Goal: Task Accomplishment & Management: Manage account settings

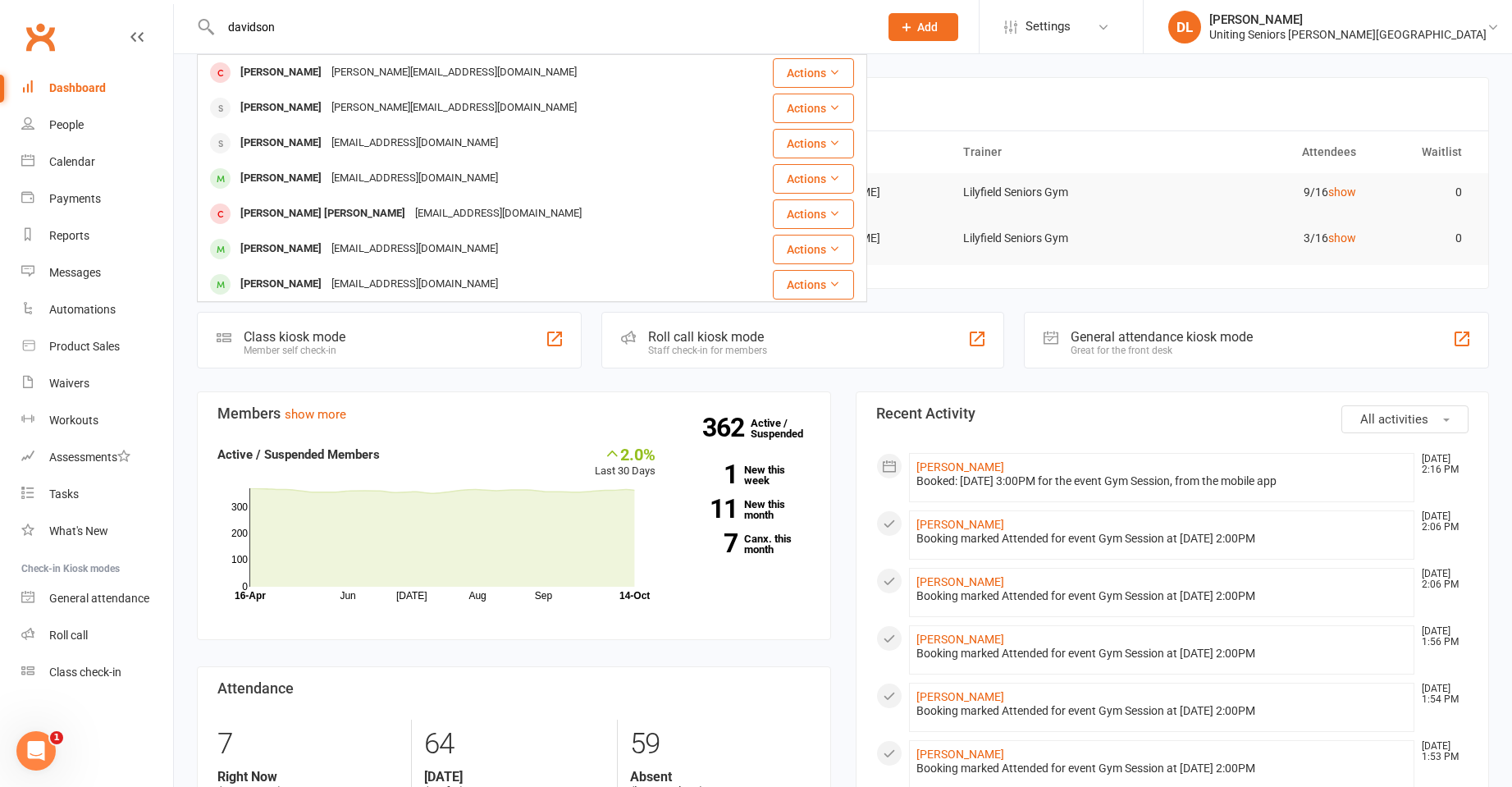
type input "davidson"
click at [607, 76] on div "Eleanor Davidson eleanordson@bigpond.com" at bounding box center [468, 73] width 539 height 34
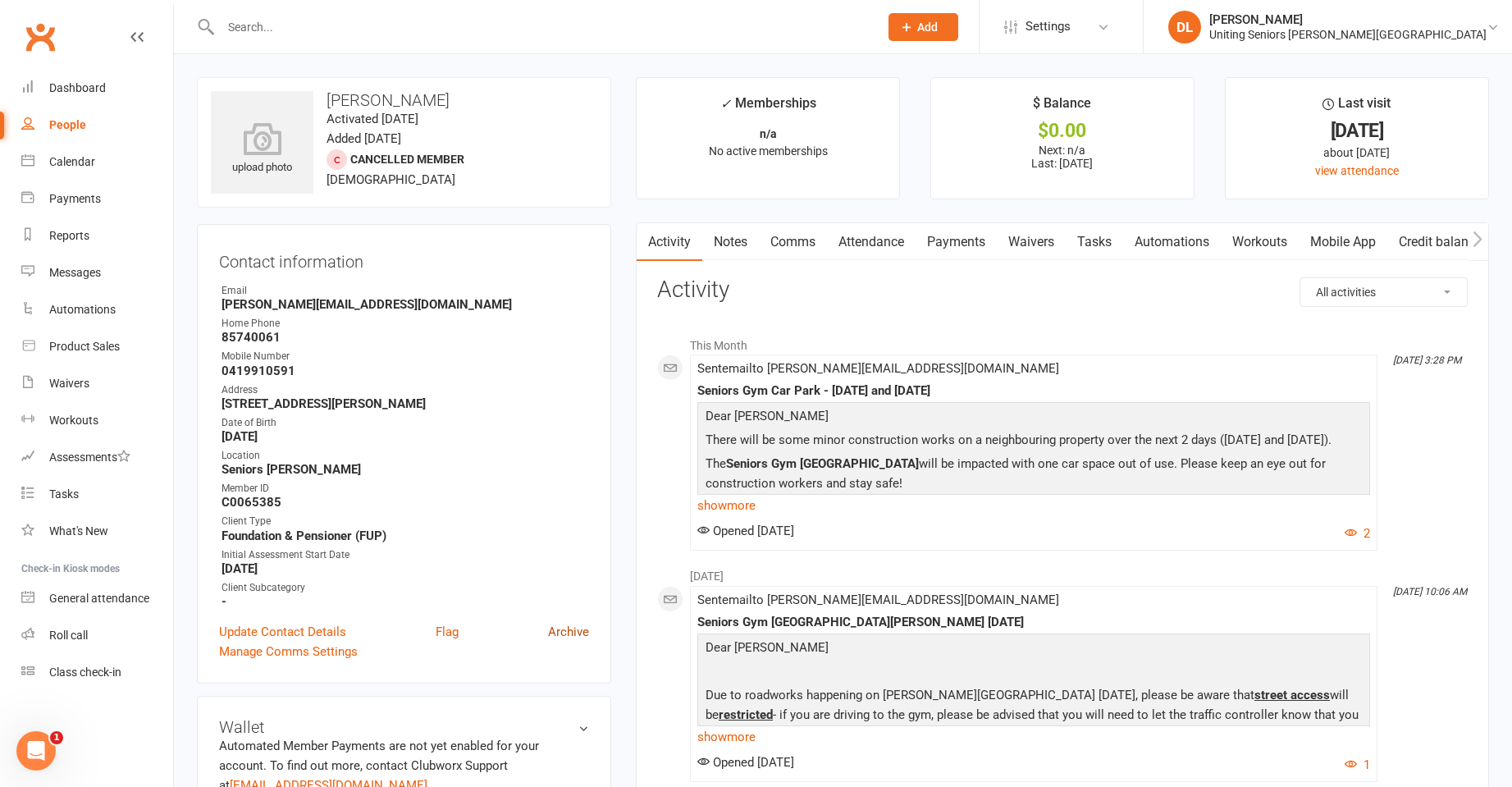
click at [570, 632] on link "Archive" at bounding box center [568, 632] width 41 height 20
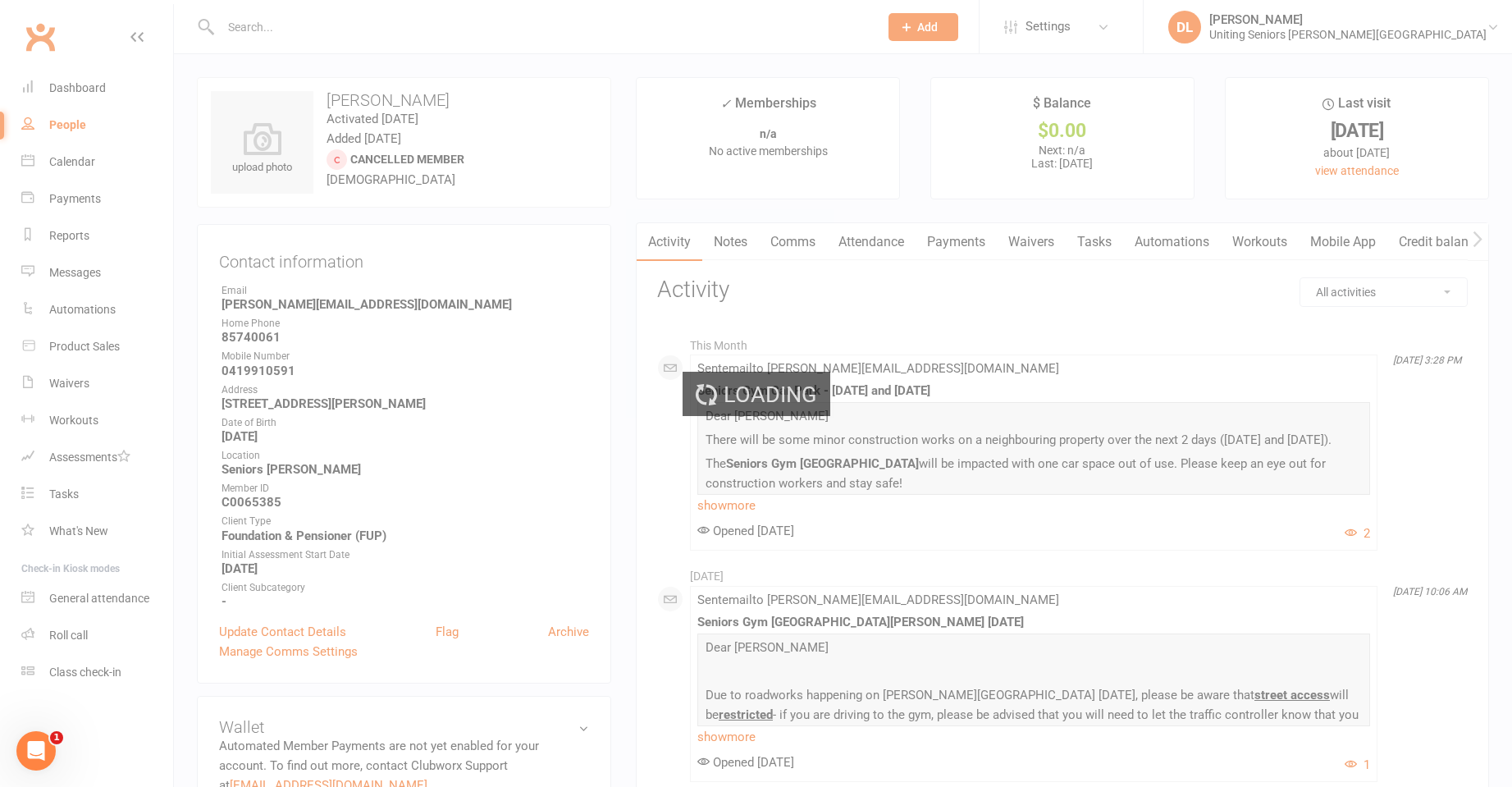
select select "50"
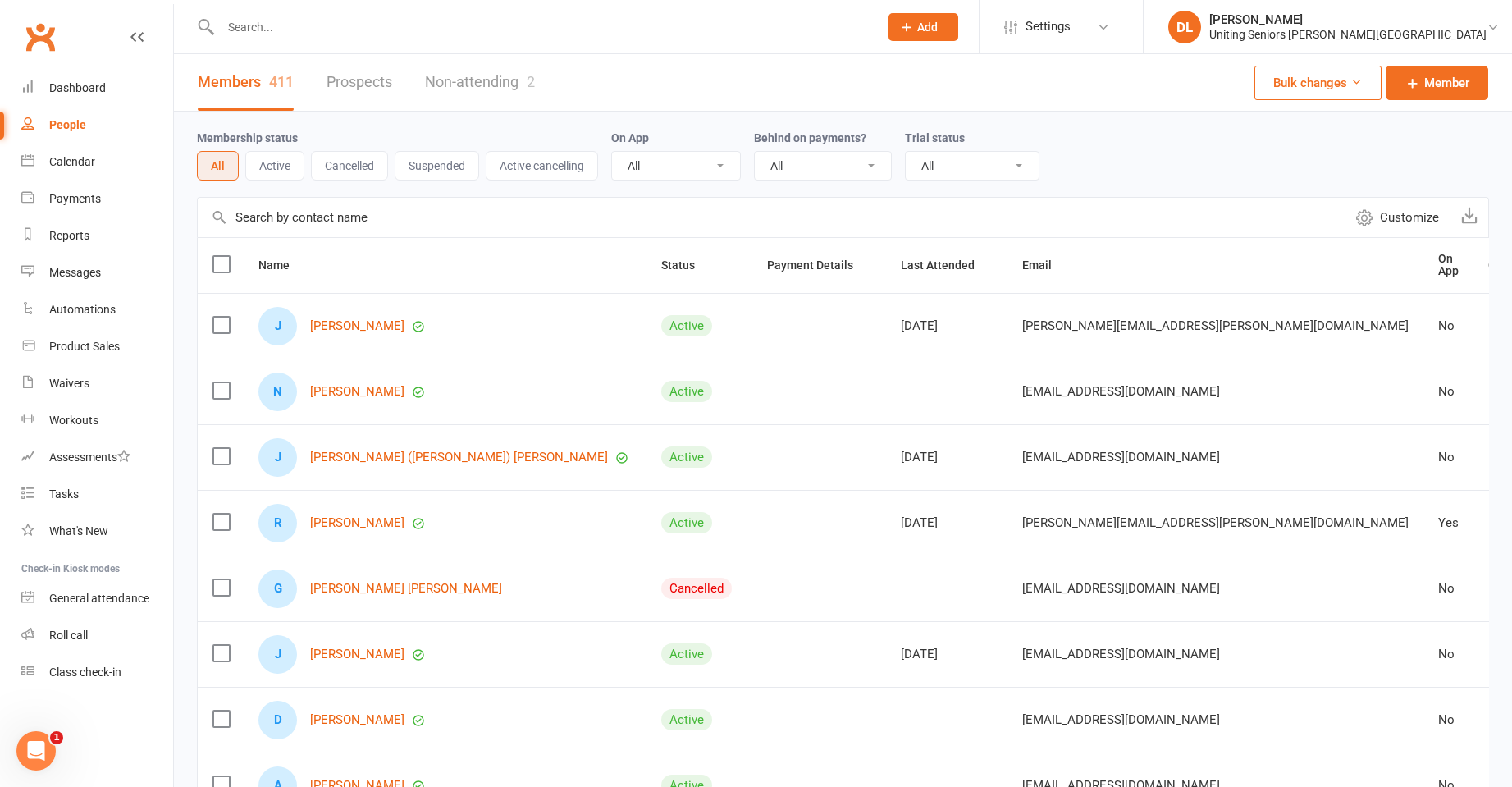
click at [364, 46] on div at bounding box center [532, 27] width 670 height 54
click at [402, 27] on input "text" at bounding box center [541, 27] width 651 height 23
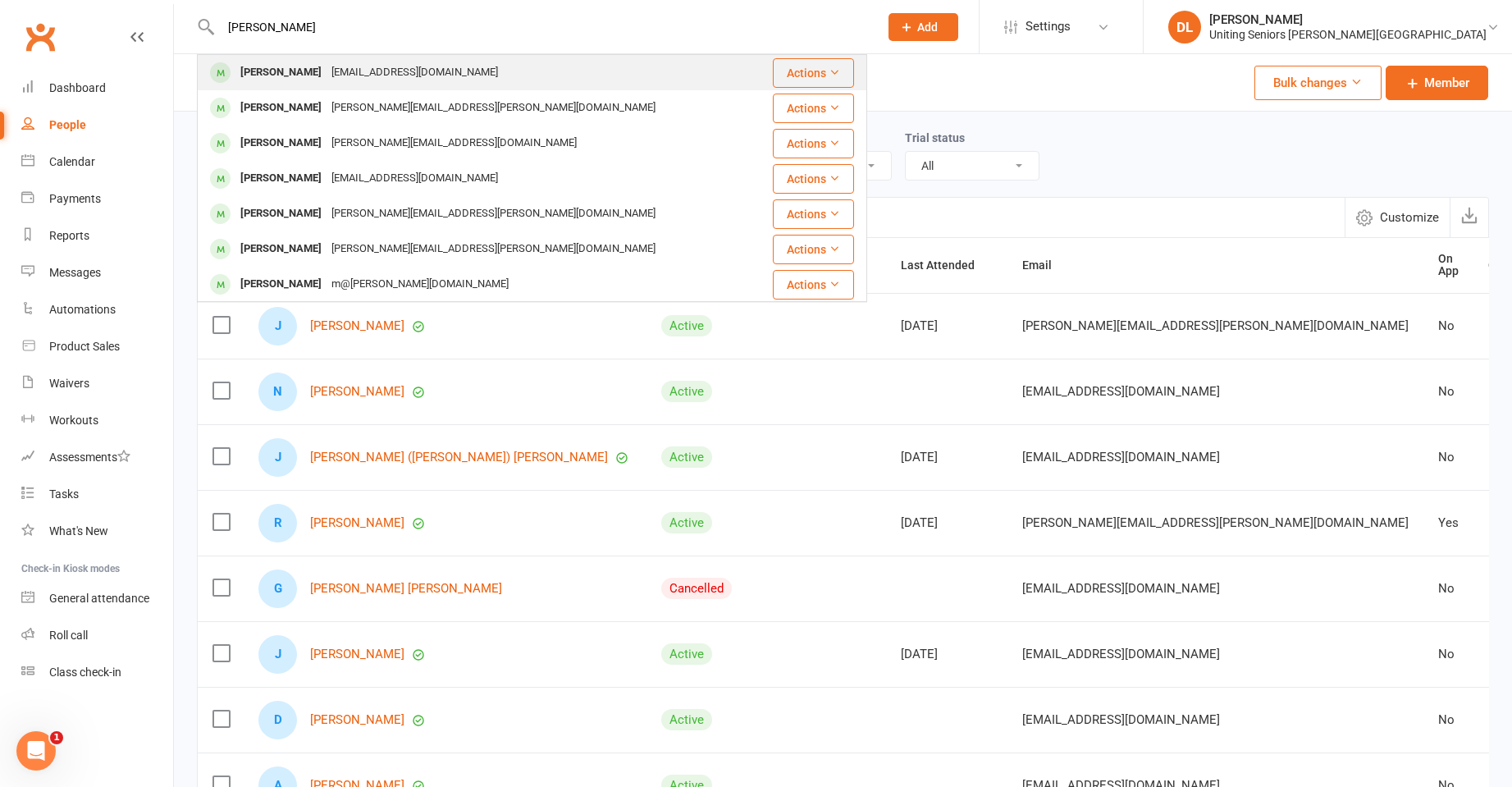
type input "robin mar"
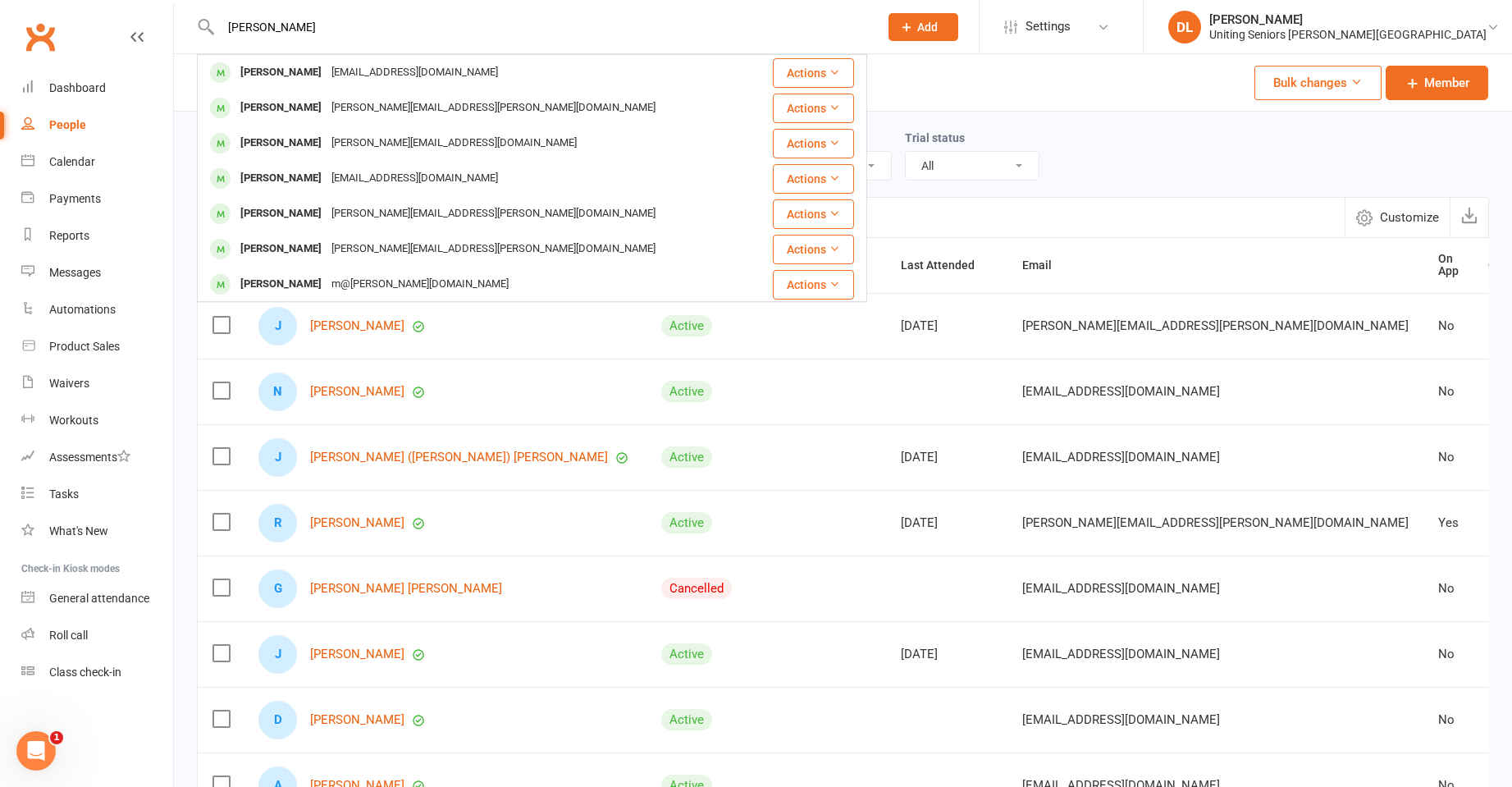
click at [463, 66] on div "Robin Marsh robinmarsh44@gmail.com" at bounding box center [478, 73] width 559 height 34
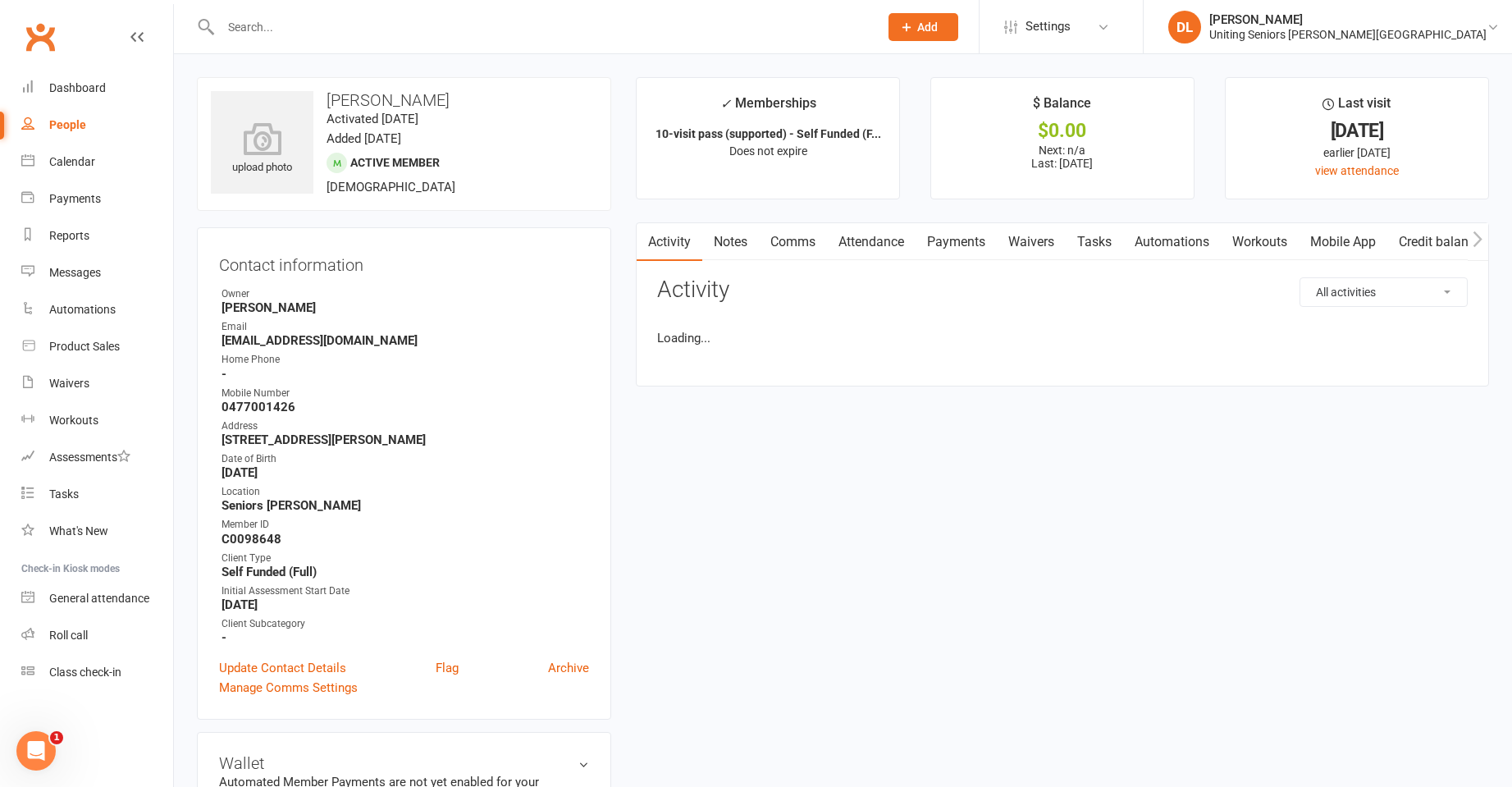
click at [862, 251] on link "Attendance" at bounding box center [871, 242] width 88 height 38
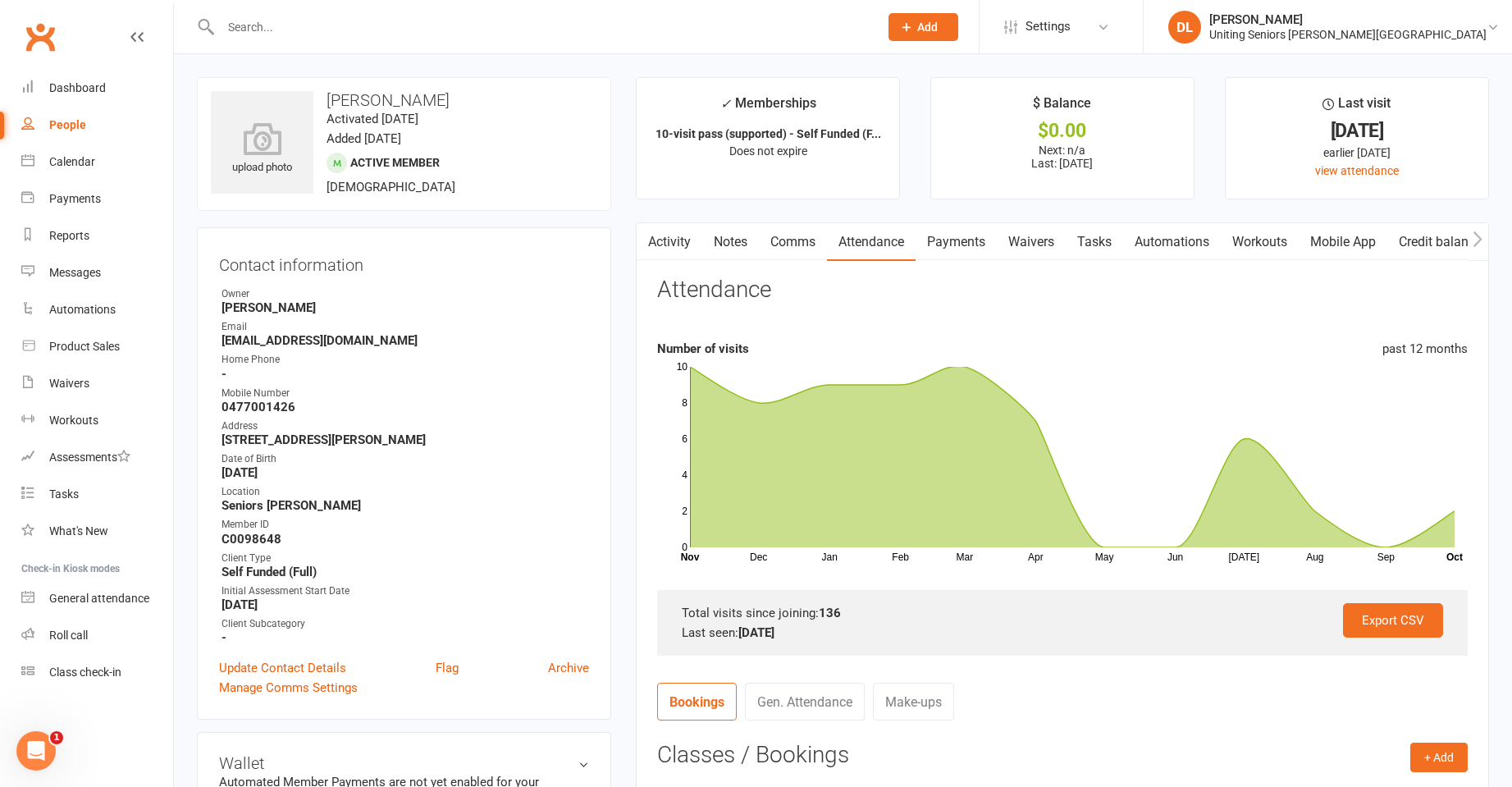
click at [496, 31] on input "text" at bounding box center [541, 27] width 651 height 23
click at [503, 21] on input "text" at bounding box center [541, 27] width 651 height 23
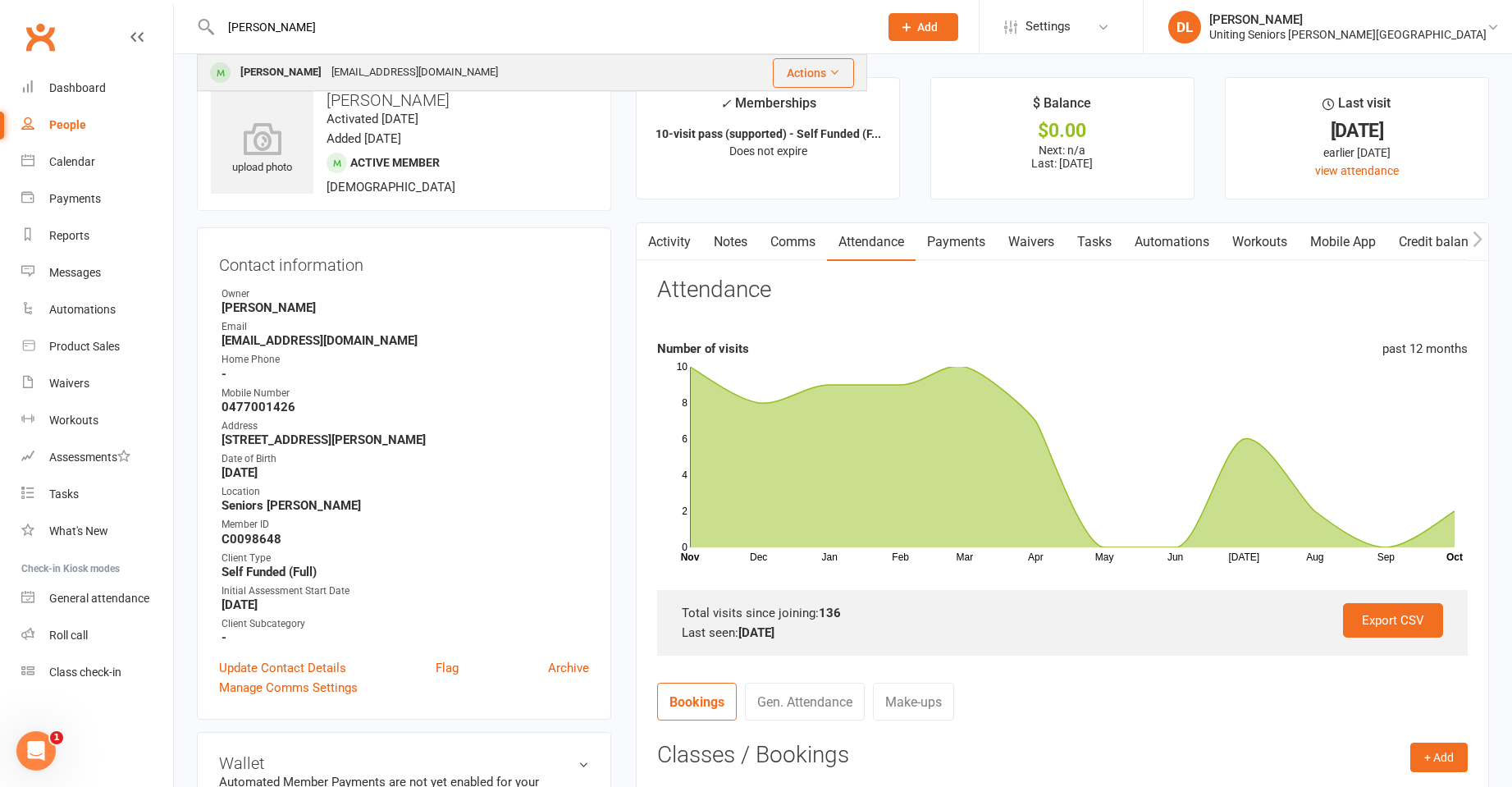
type input "meredith lucy"
click at [572, 57] on div "Meredith Lucy meredithlucy6@gmail.com" at bounding box center [454, 73] width 512 height 34
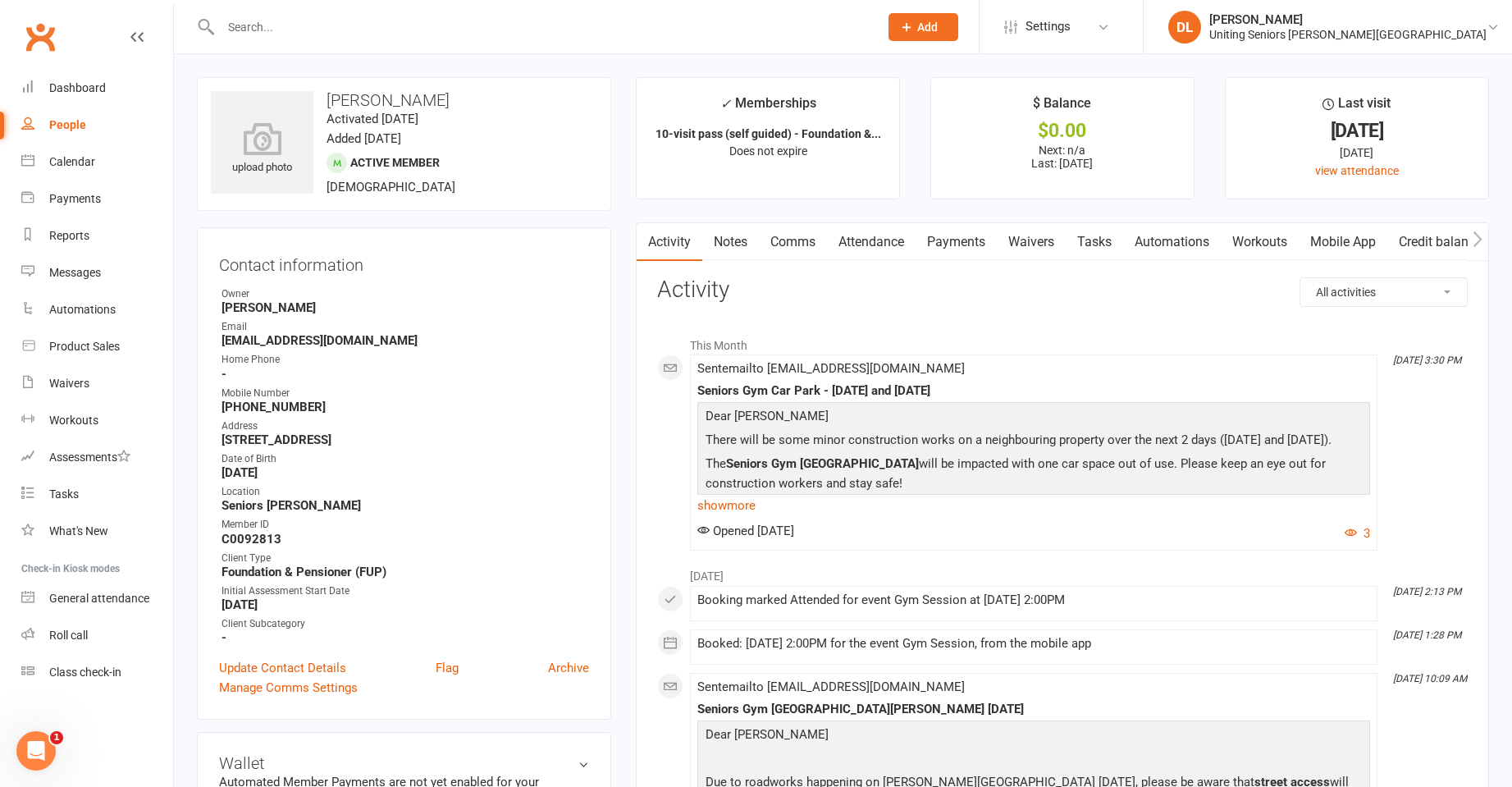
click at [873, 246] on link "Attendance" at bounding box center [871, 242] width 88 height 38
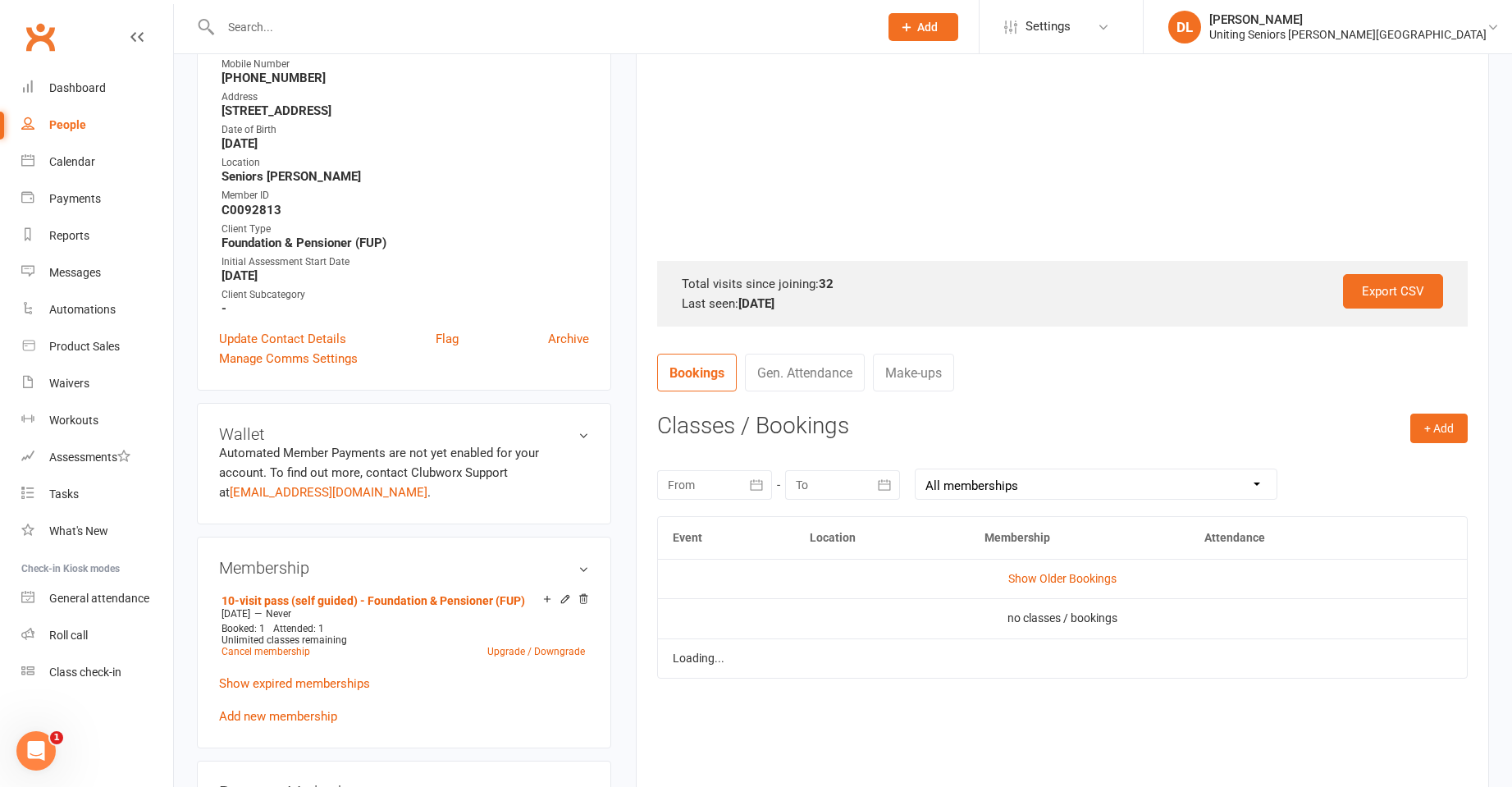
scroll to position [656, 0]
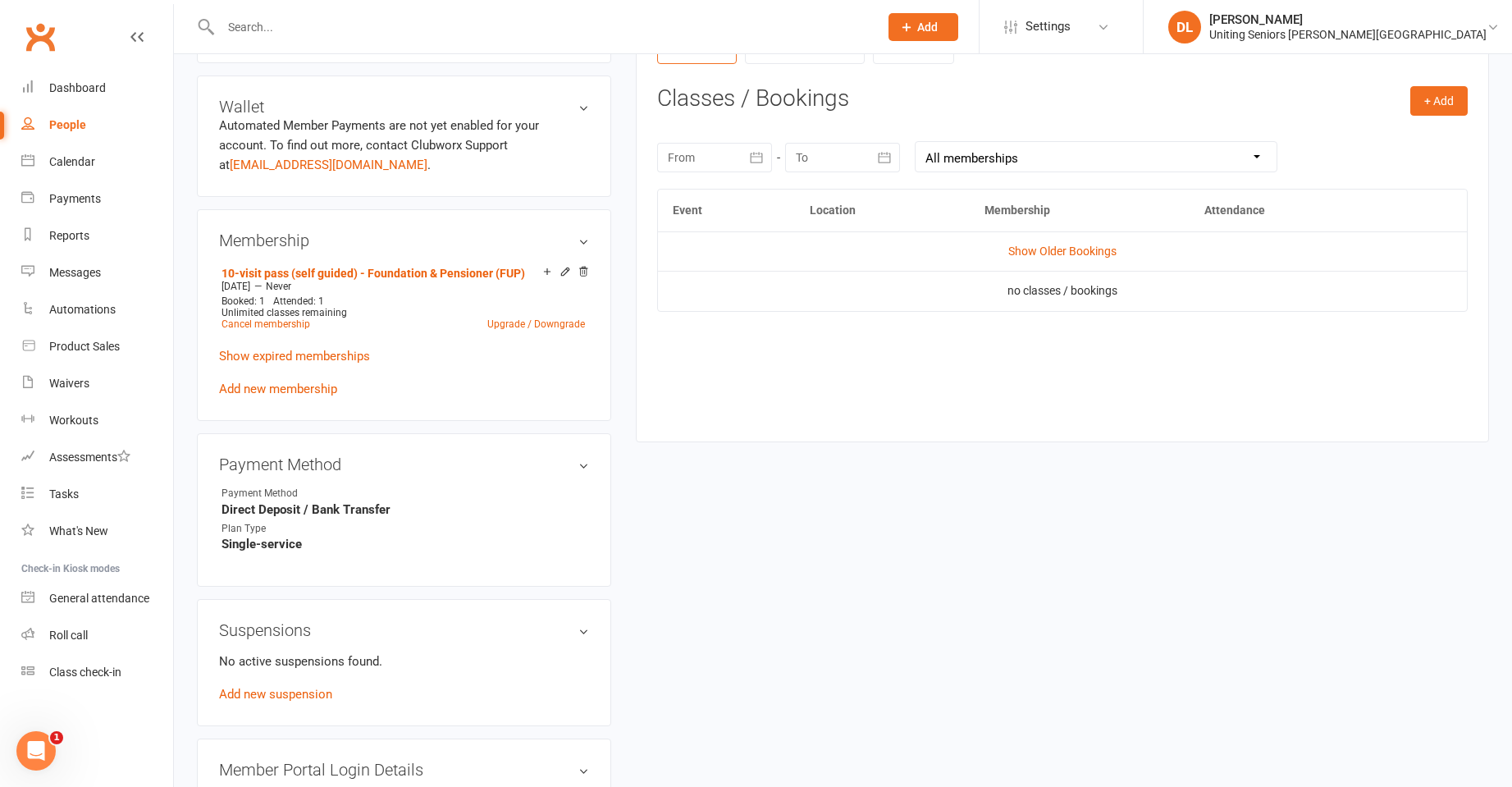
click at [712, 169] on div at bounding box center [715, 158] width 115 height 30
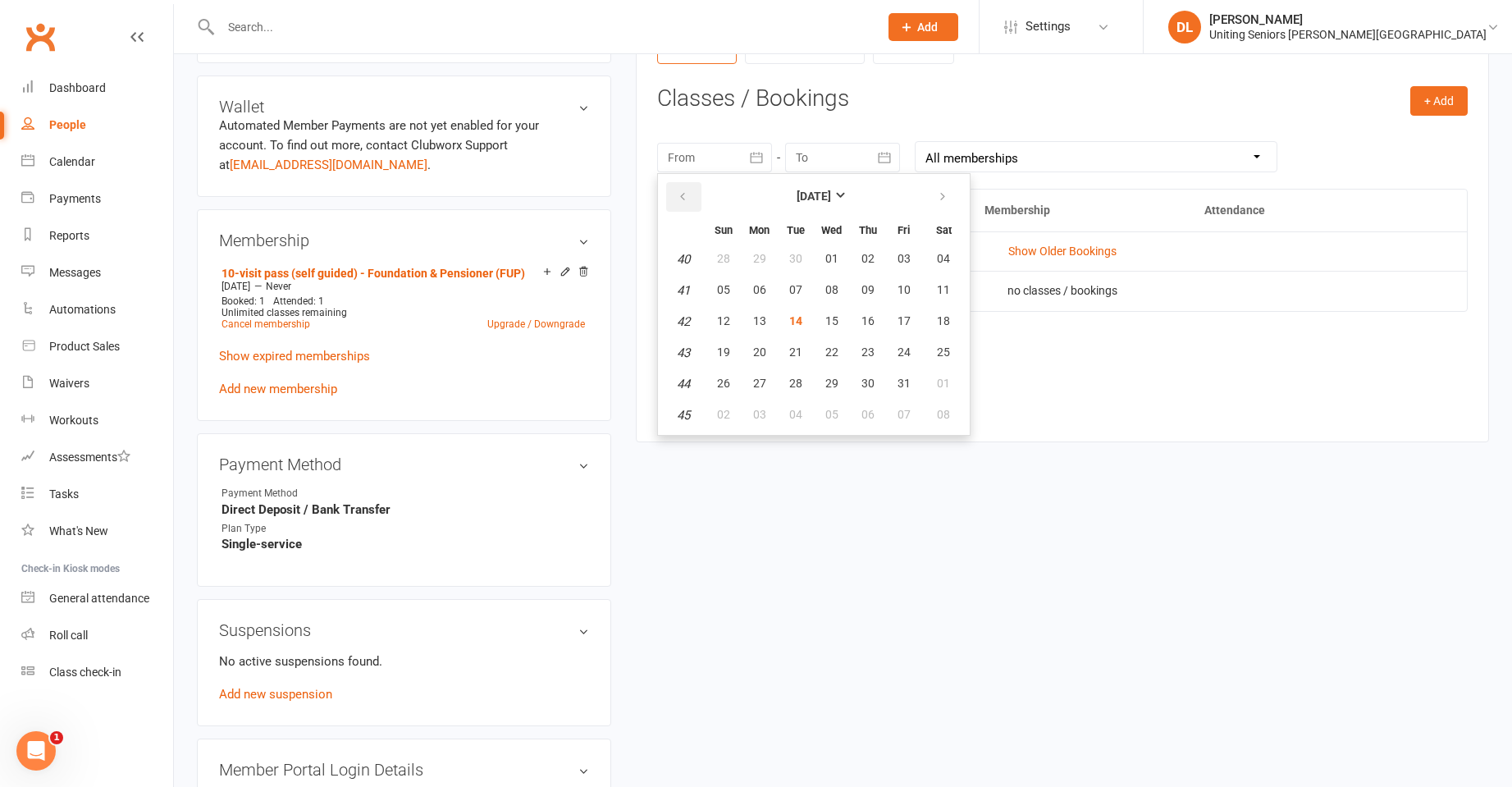
click at [692, 207] on button "button" at bounding box center [683, 197] width 35 height 30
click at [772, 258] on button "01" at bounding box center [759, 259] width 35 height 30
type input "01 Sep 2025"
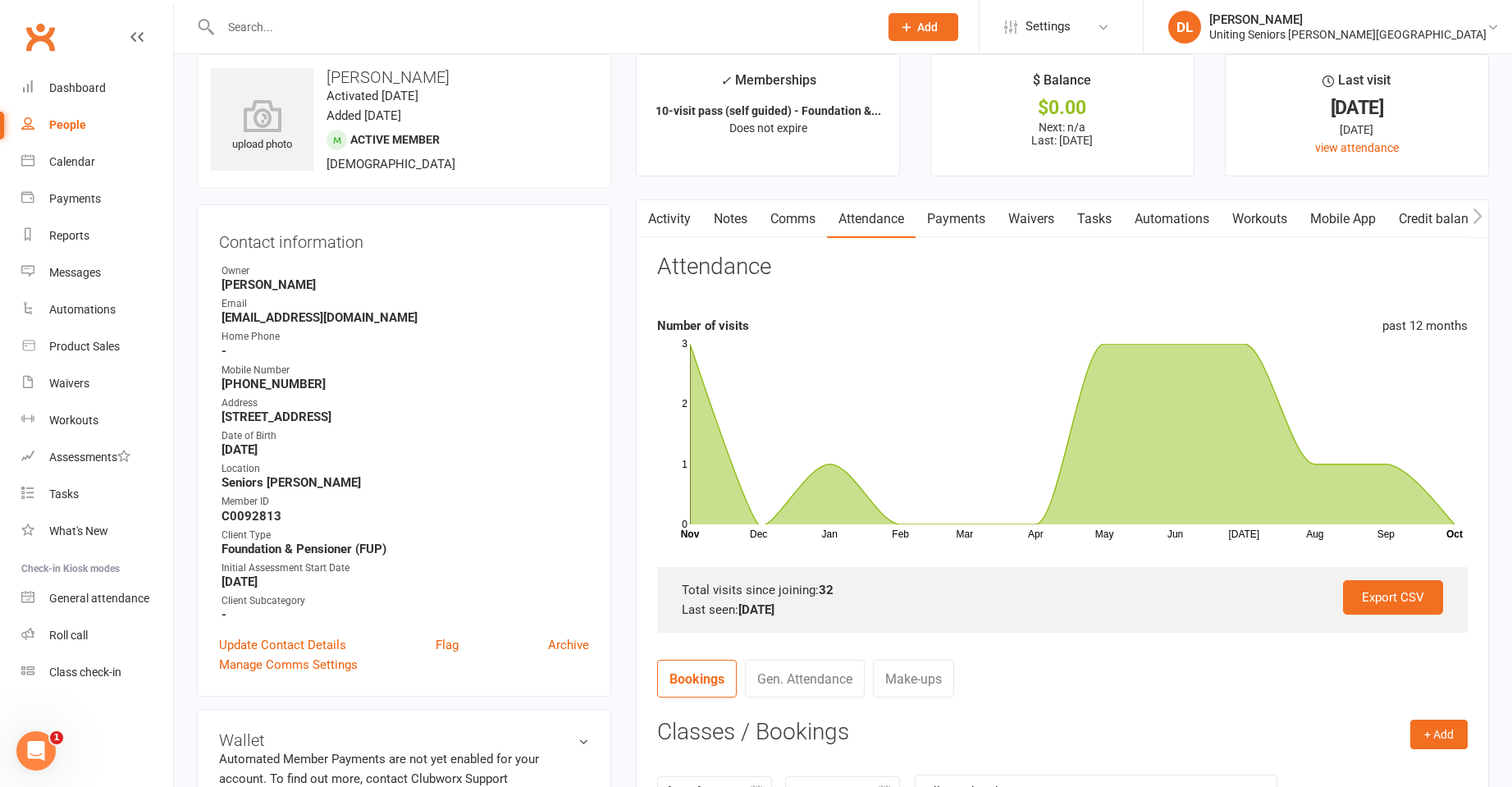
scroll to position [0, 0]
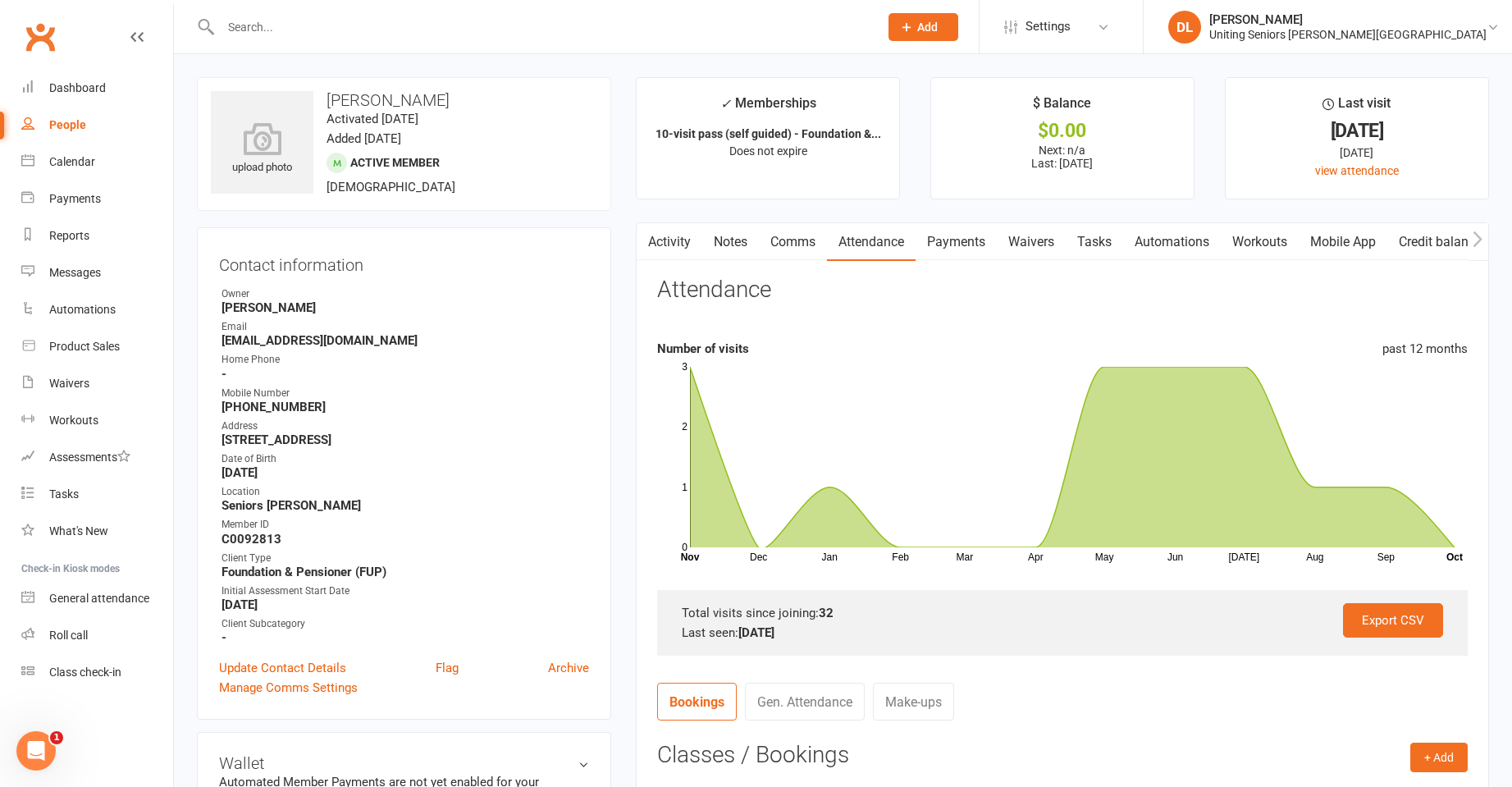
click at [394, 45] on div at bounding box center [532, 27] width 670 height 54
click at [398, 39] on div at bounding box center [532, 27] width 670 height 54
click at [403, 29] on input "text" at bounding box center [541, 27] width 651 height 23
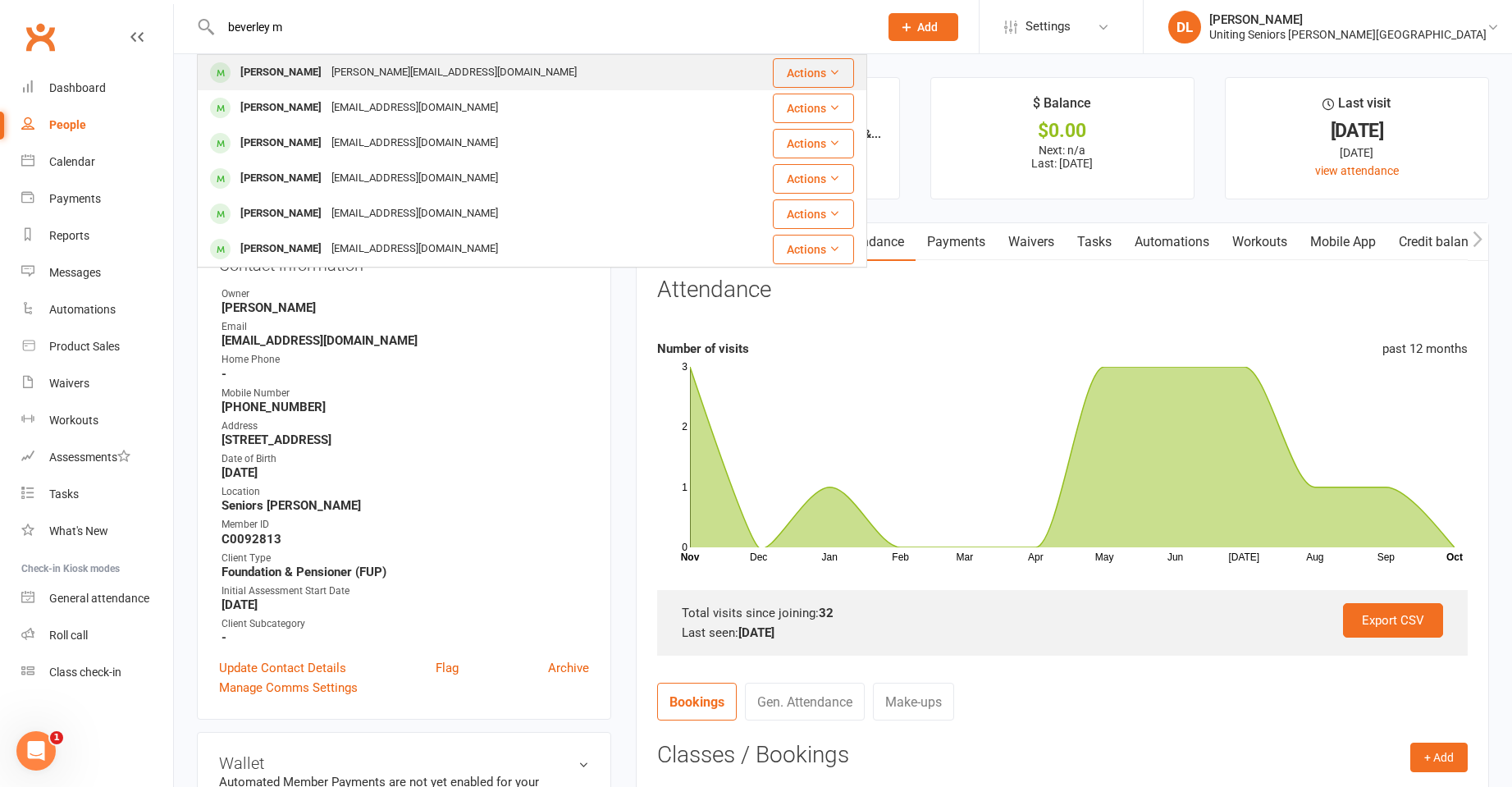
type input "beverley m"
click at [448, 68] on div "Beverley Mye bev.mye@hotmail.com" at bounding box center [467, 73] width 538 height 34
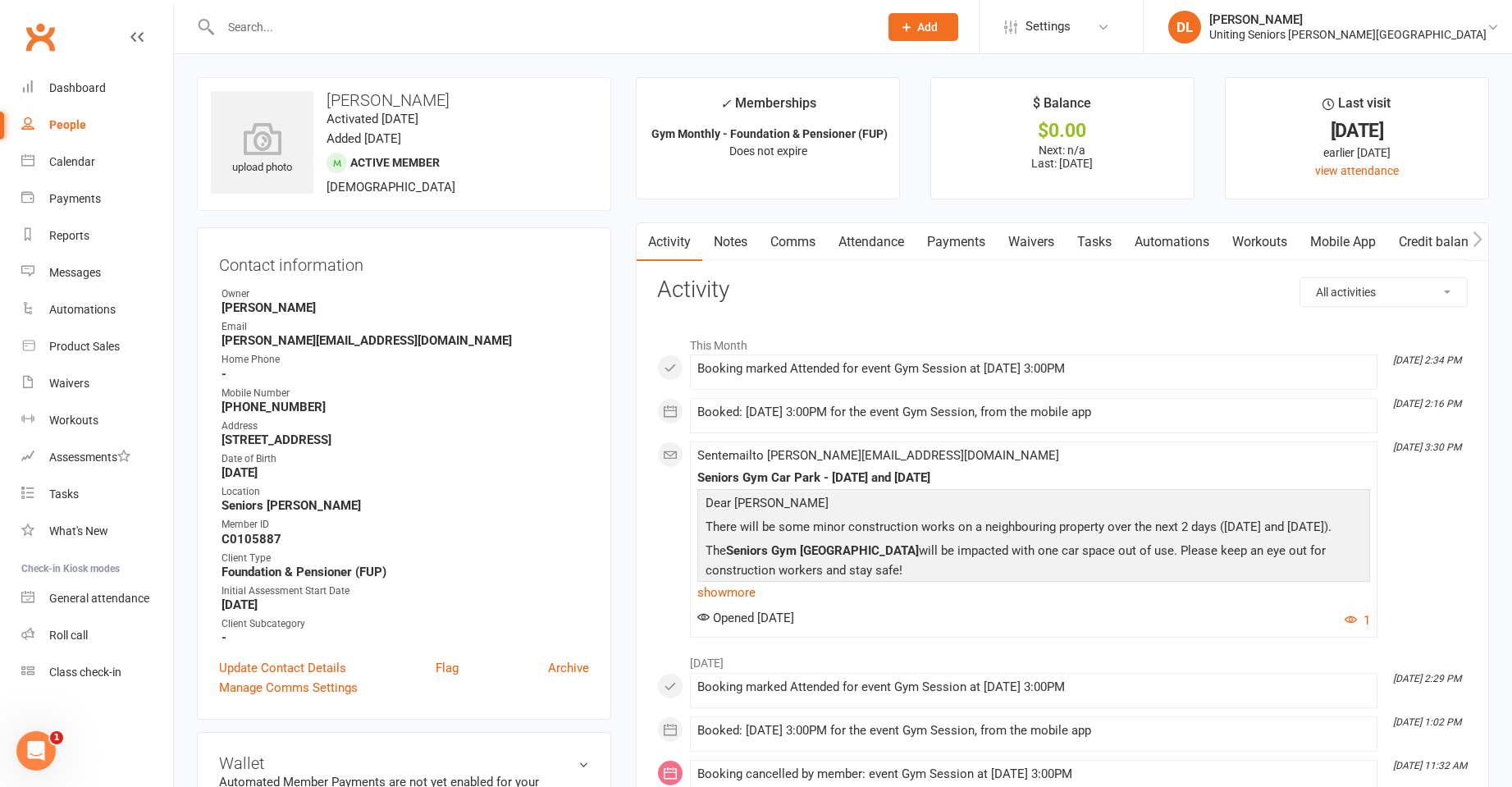
click at [861, 237] on link "Attendance" at bounding box center [871, 242] width 88 height 38
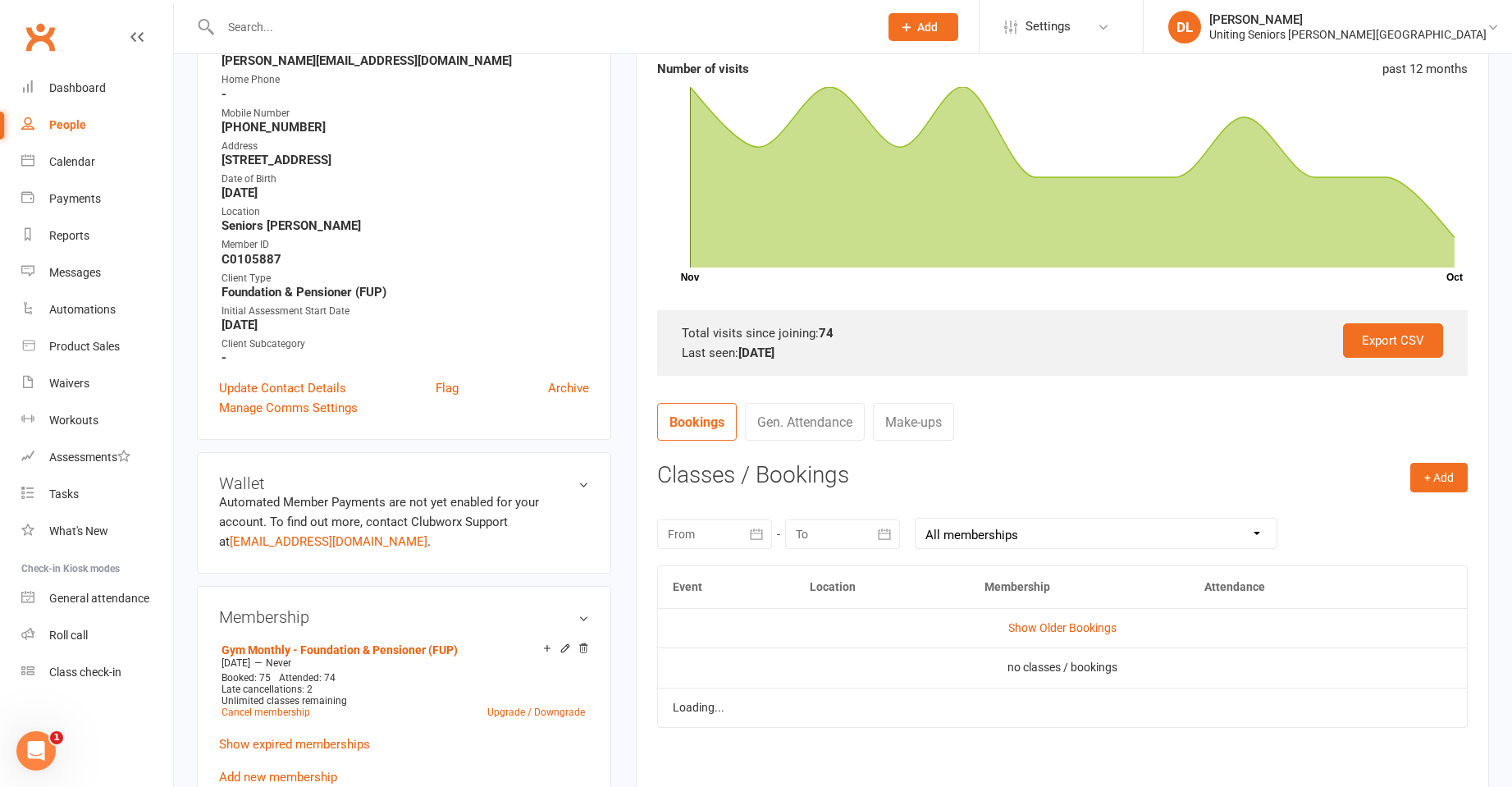
scroll to position [656, 0]
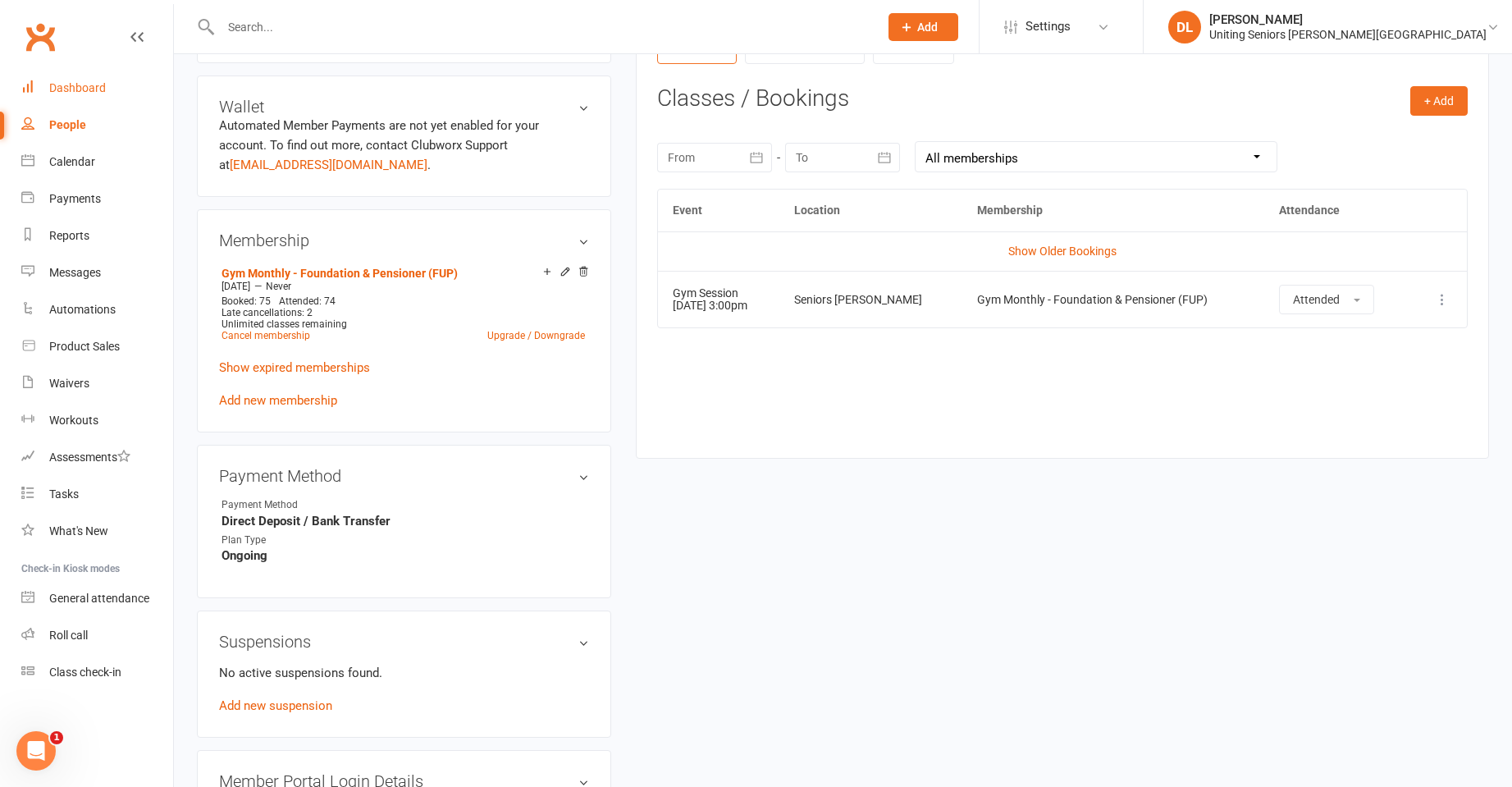
click at [109, 91] on link "Dashboard" at bounding box center [96, 87] width 152 height 37
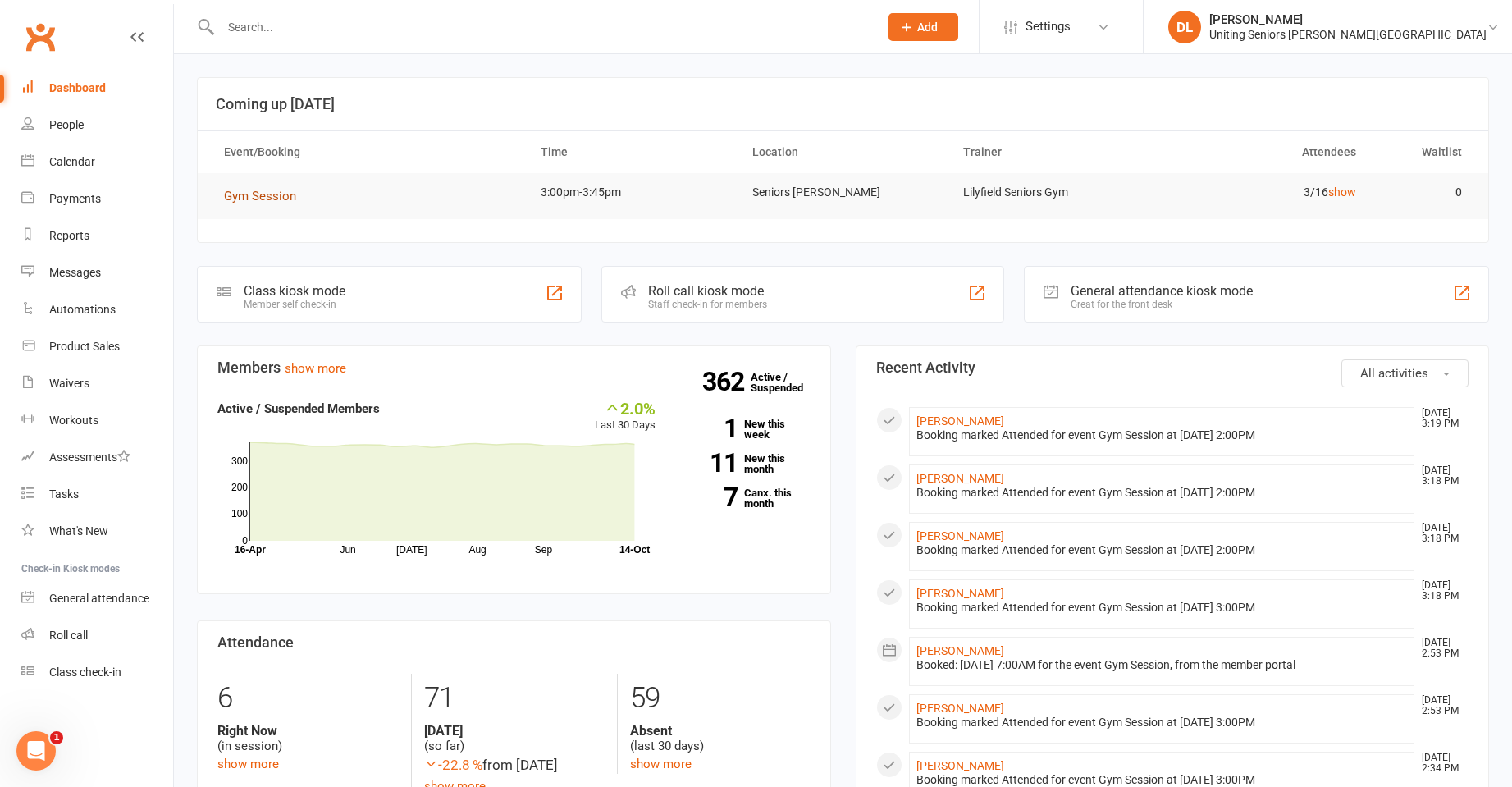
click at [261, 194] on span "Gym Session" at bounding box center [259, 196] width 73 height 15
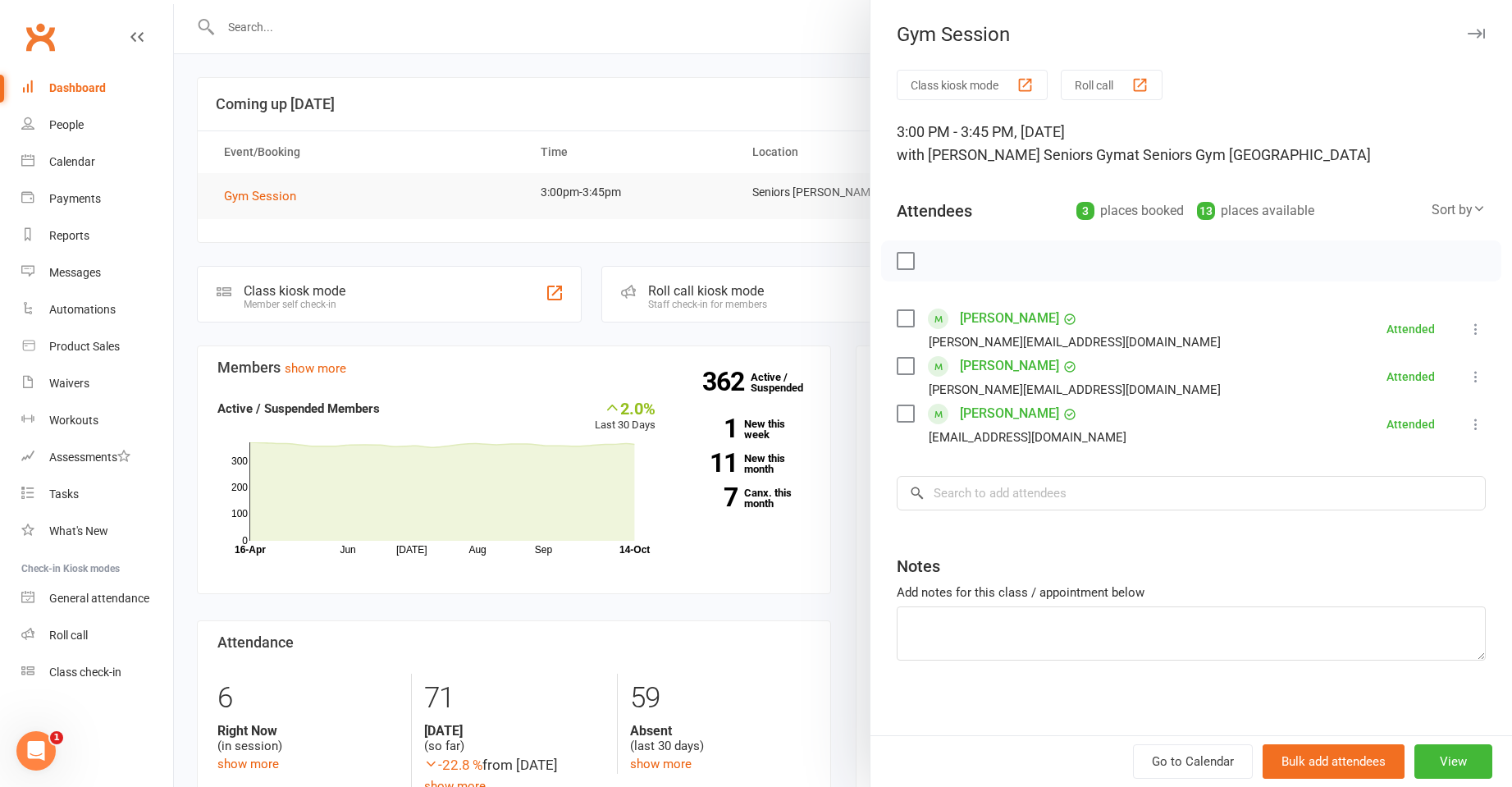
click at [408, 21] on div at bounding box center [843, 394] width 1338 height 787
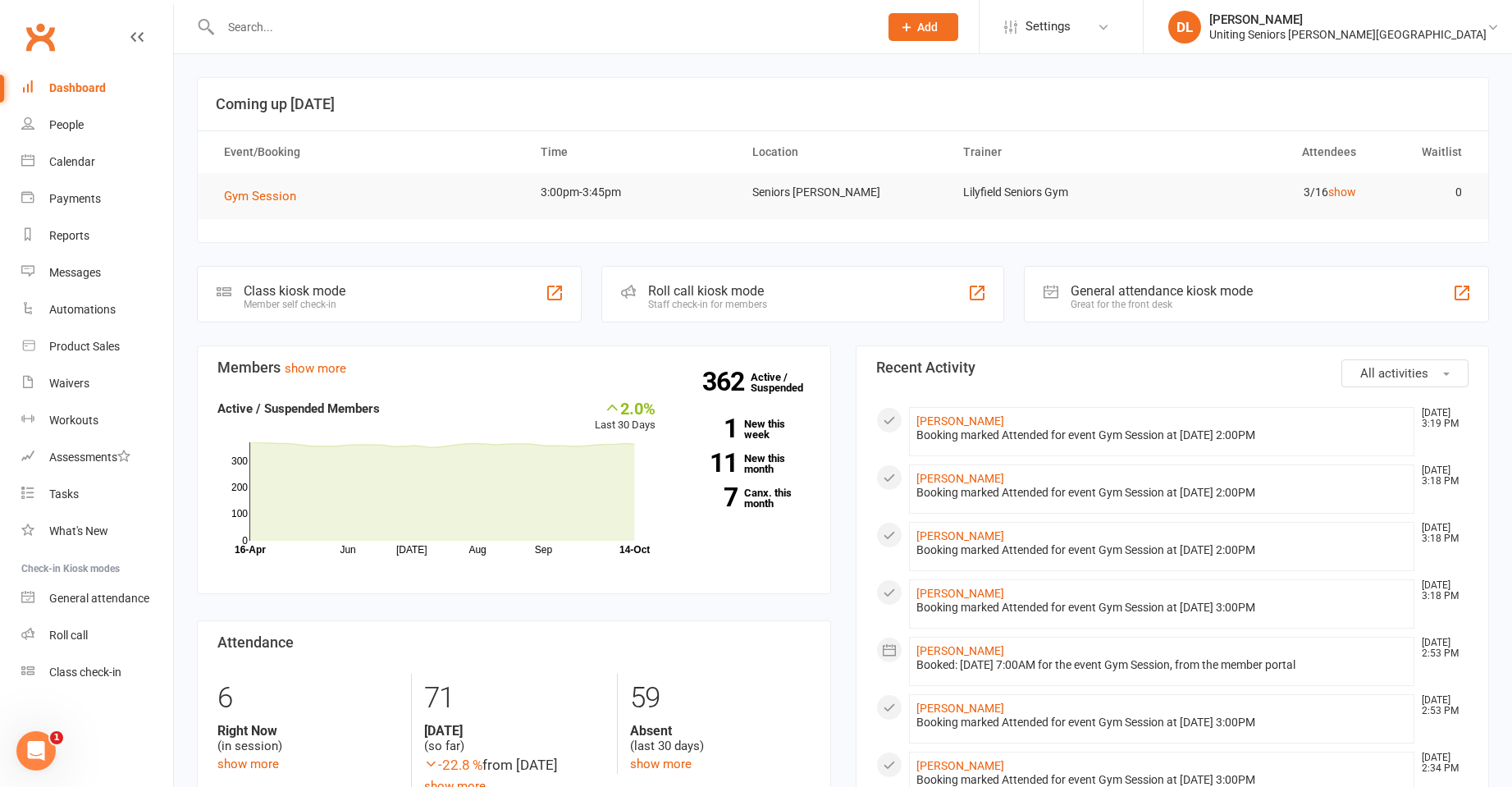
click at [408, 21] on div "Gym Session Class kiosk mode Roll call 3:00 PM - 3:45 PM, Tuesday, October, 14,…" at bounding box center [843, 394] width 1338 height 787
click at [408, 21] on input "text" at bounding box center [541, 27] width 651 height 23
click at [408, 26] on input "text" at bounding box center [541, 27] width 651 height 23
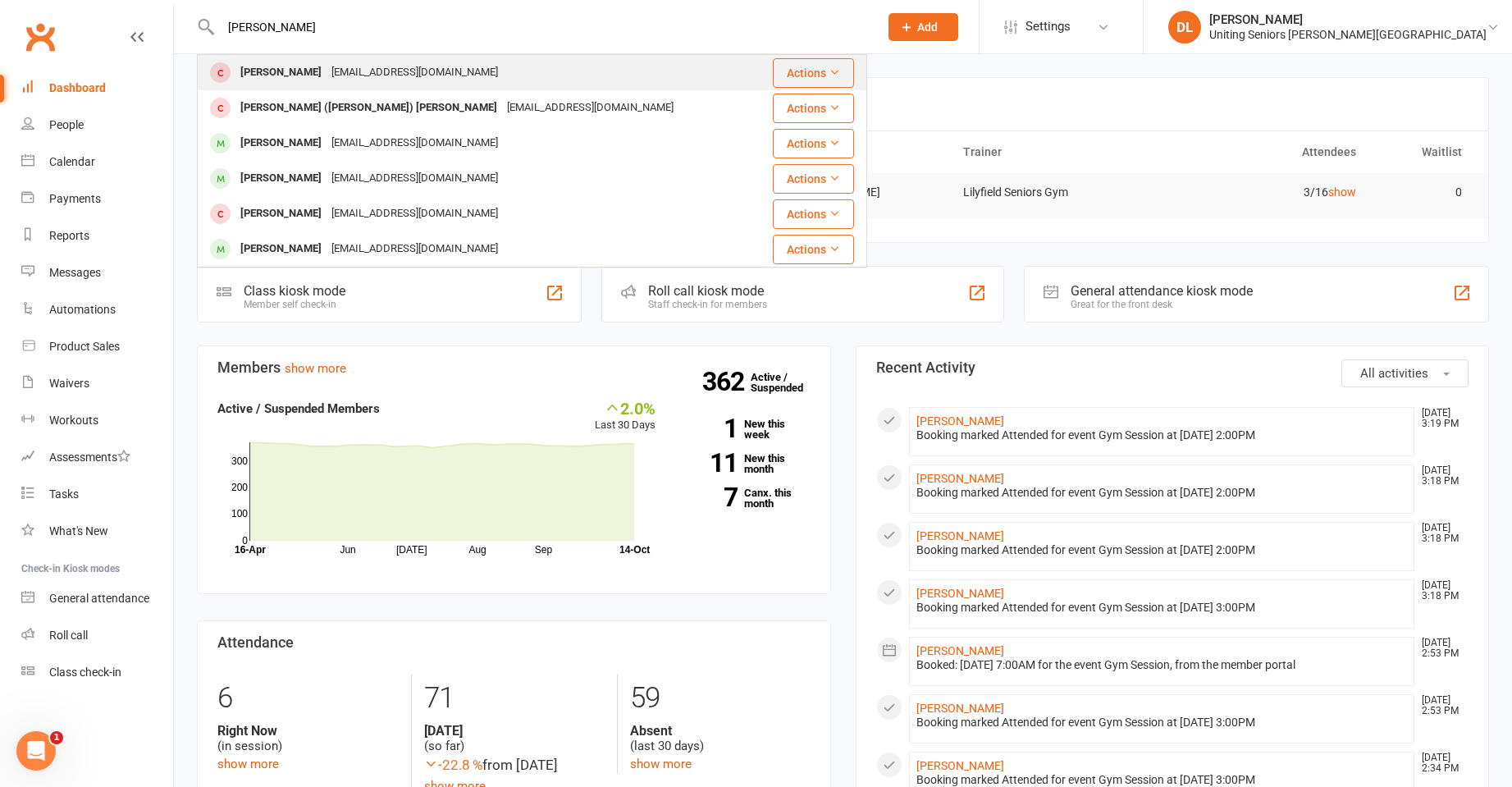
type input "sutton"
click at [454, 82] on div "Jacqueline Sutton jax2sutton@gmail.com" at bounding box center [478, 73] width 559 height 34
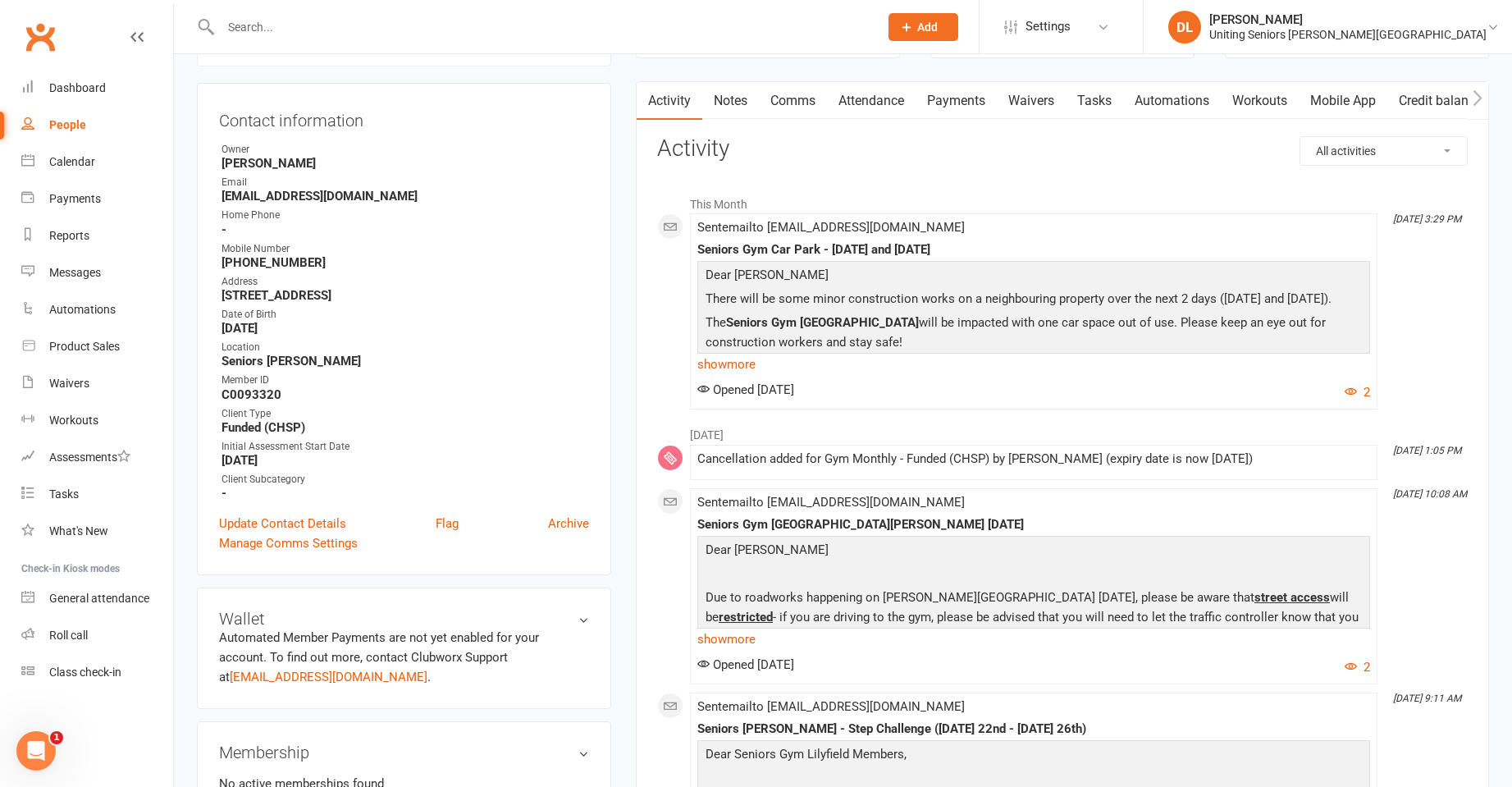
scroll to position [82, 0]
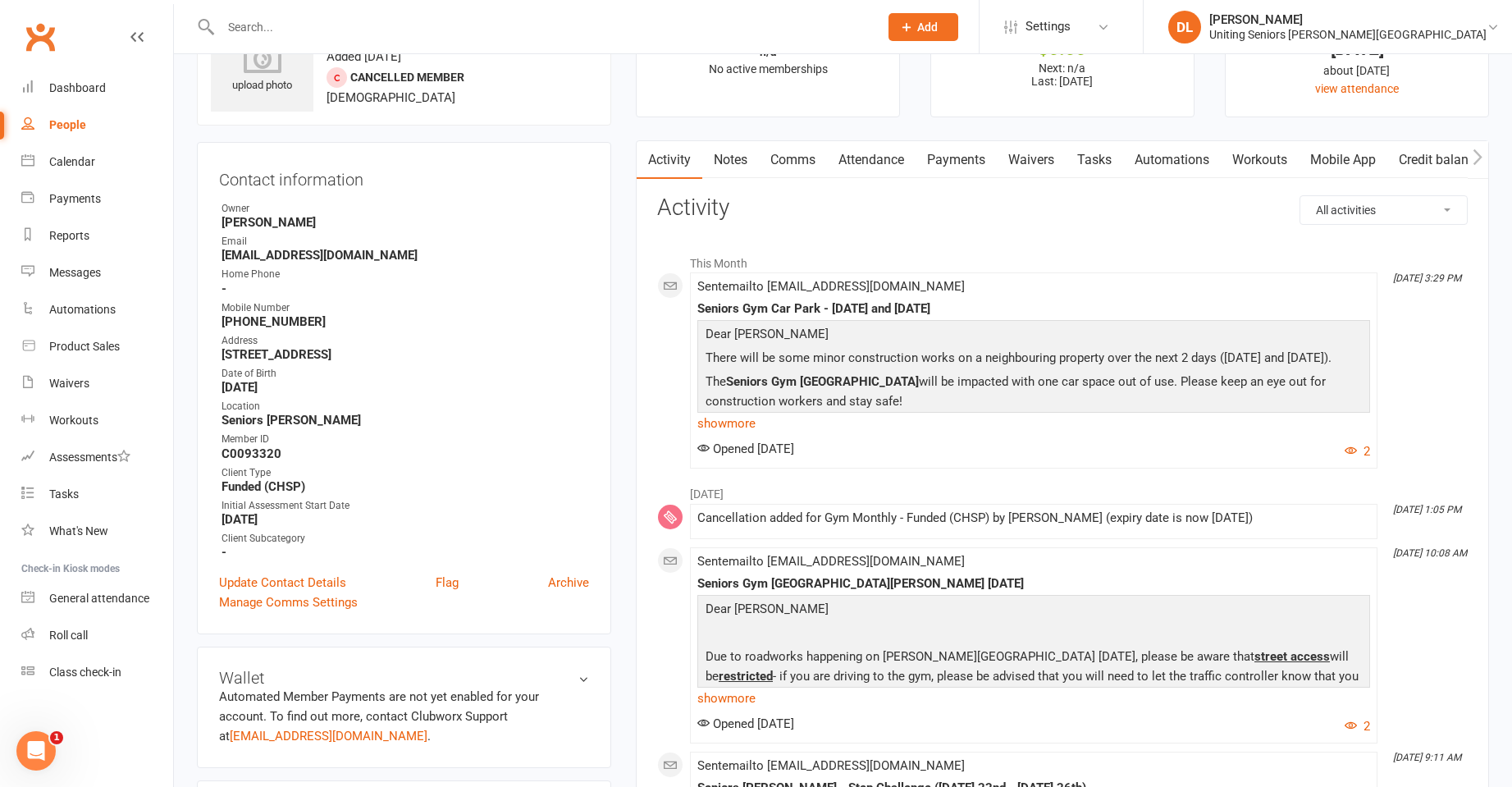
click at [388, 40] on div at bounding box center [532, 27] width 670 height 54
click at [390, 39] on div at bounding box center [532, 27] width 670 height 54
click at [391, 32] on input "text" at bounding box center [541, 27] width 651 height 23
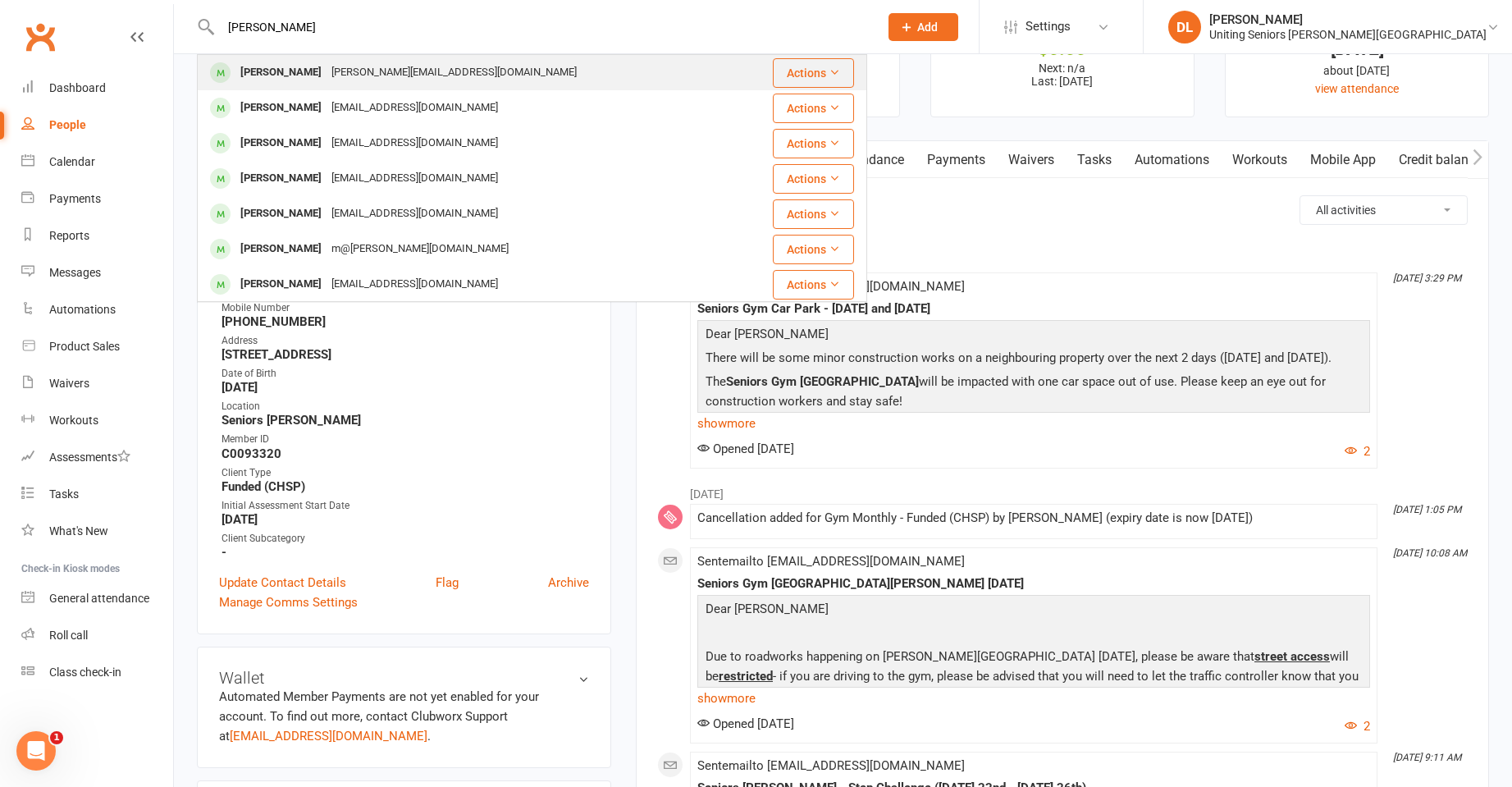
type input "marie l"
click at [421, 80] on div "Marie Lyone marie@bigpond.net.au" at bounding box center [476, 73] width 556 height 34
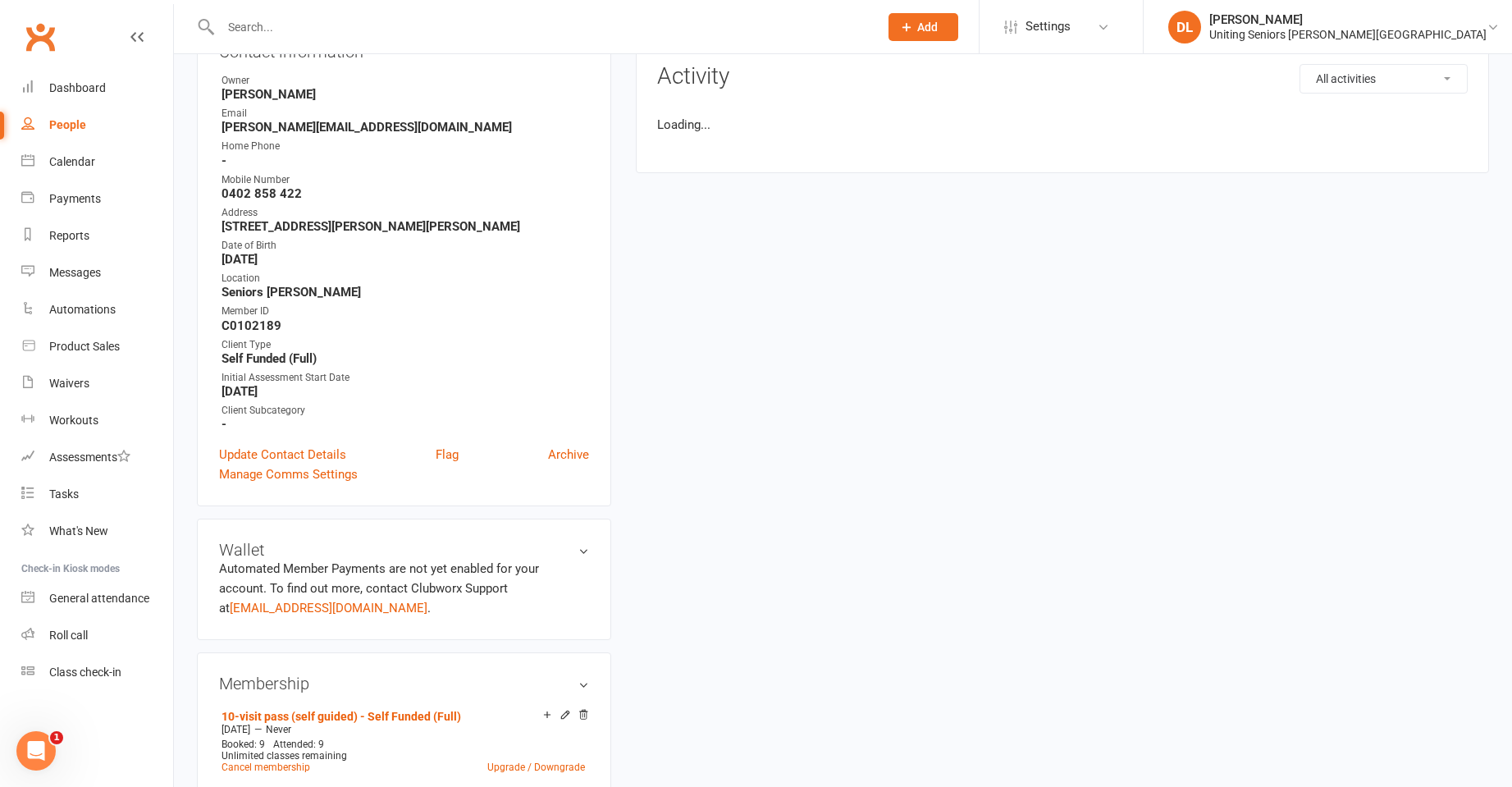
scroll to position [492, 0]
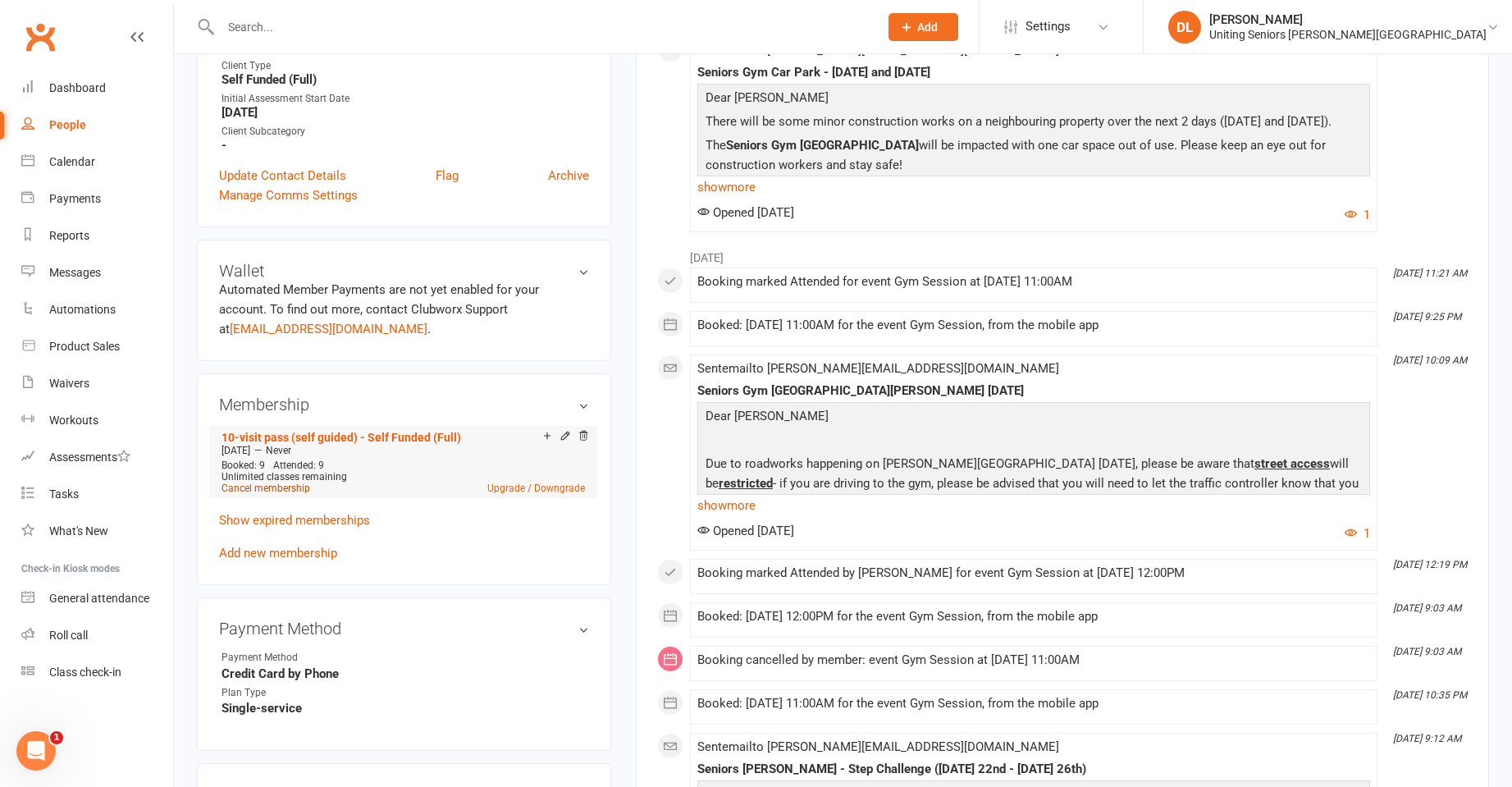
click at [273, 487] on link "Cancel membership" at bounding box center [265, 488] width 88 height 12
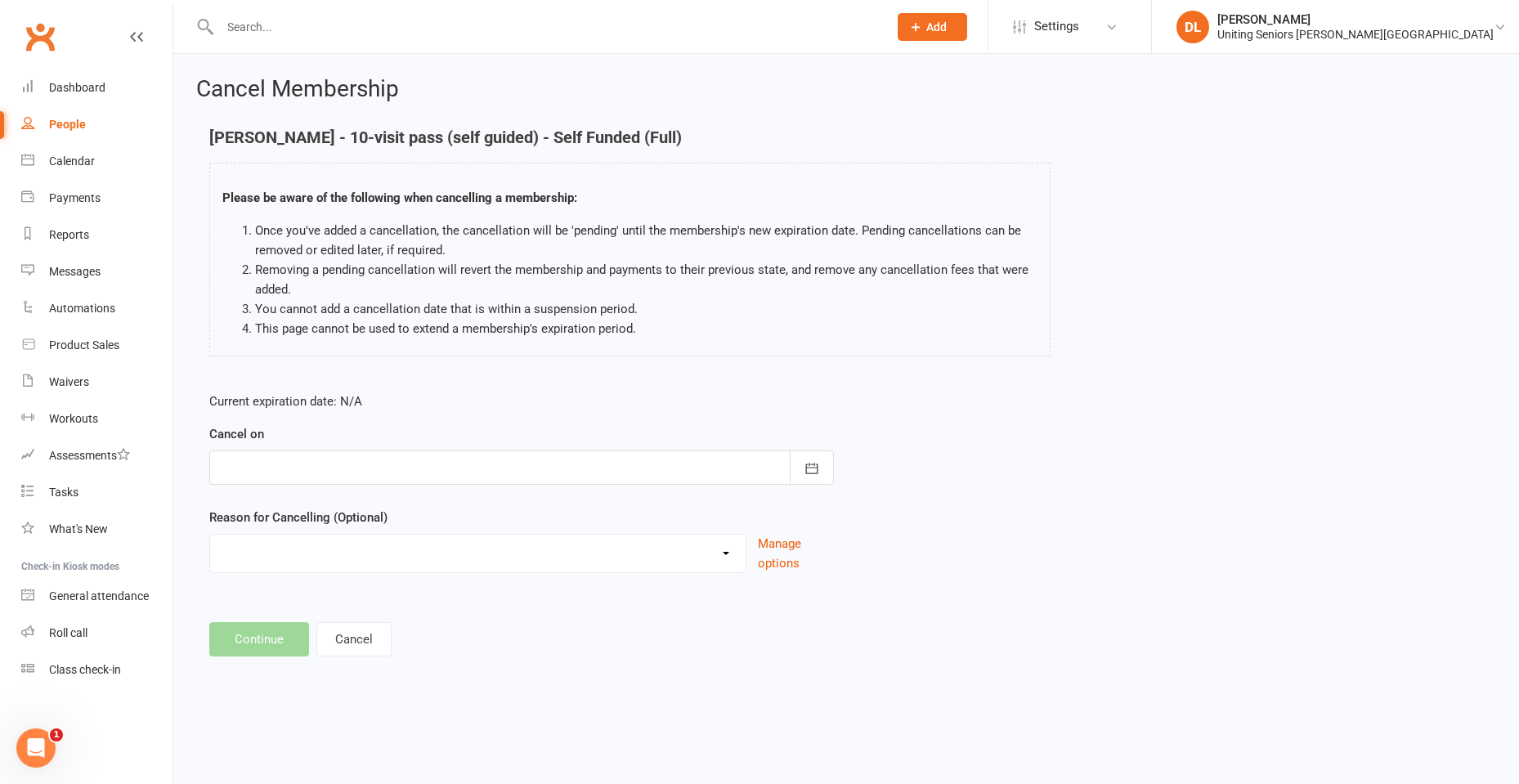
click at [391, 463] on div at bounding box center [521, 467] width 625 height 35
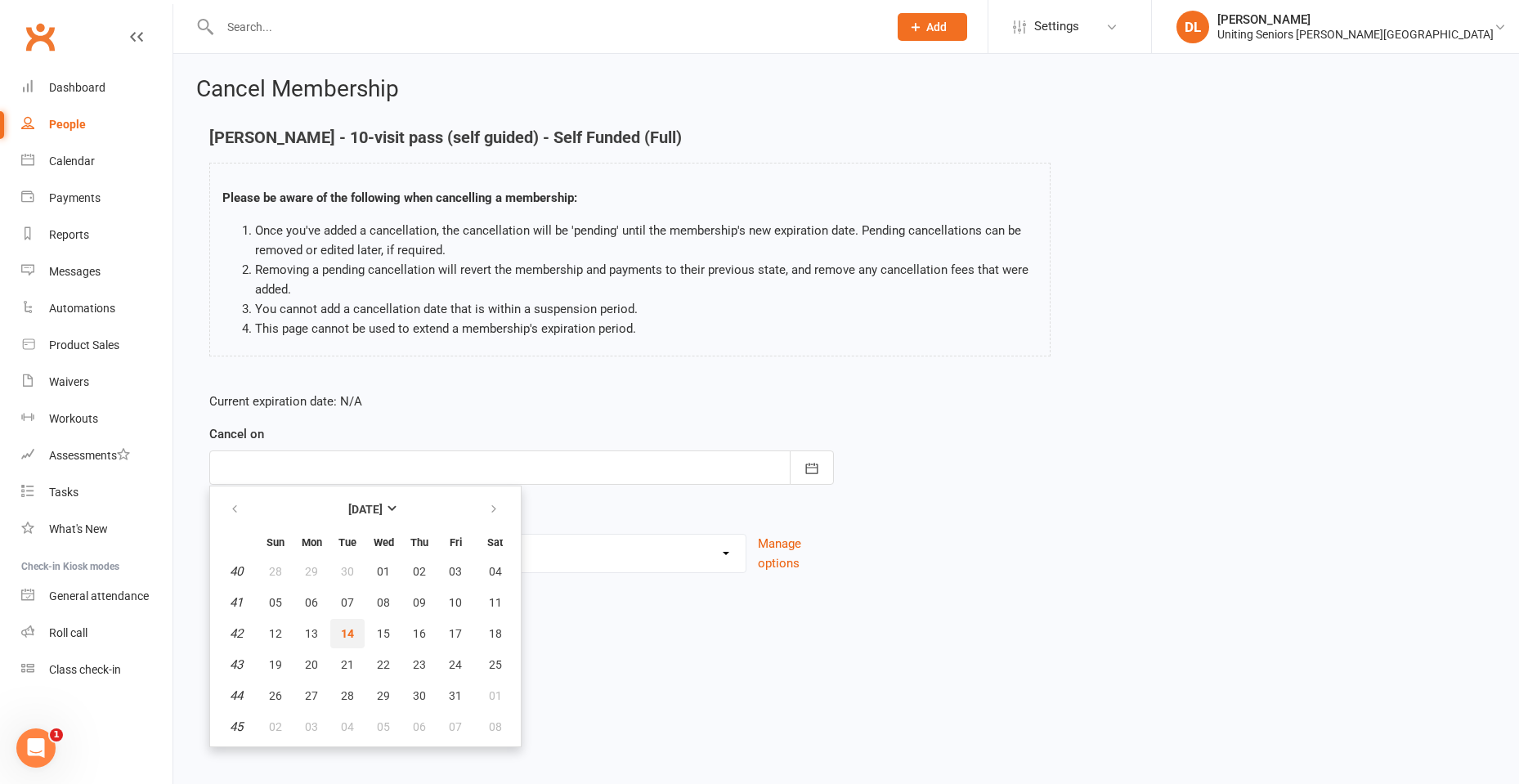
click at [360, 625] on button "14" at bounding box center [348, 634] width 35 height 30
type input "14 Oct 2025"
click at [403, 578] on div "Current expiration date: N/A Cancel on 14 Oct 2025 October 2025 Sun Mon Tue Wed…" at bounding box center [521, 487] width 649 height 217
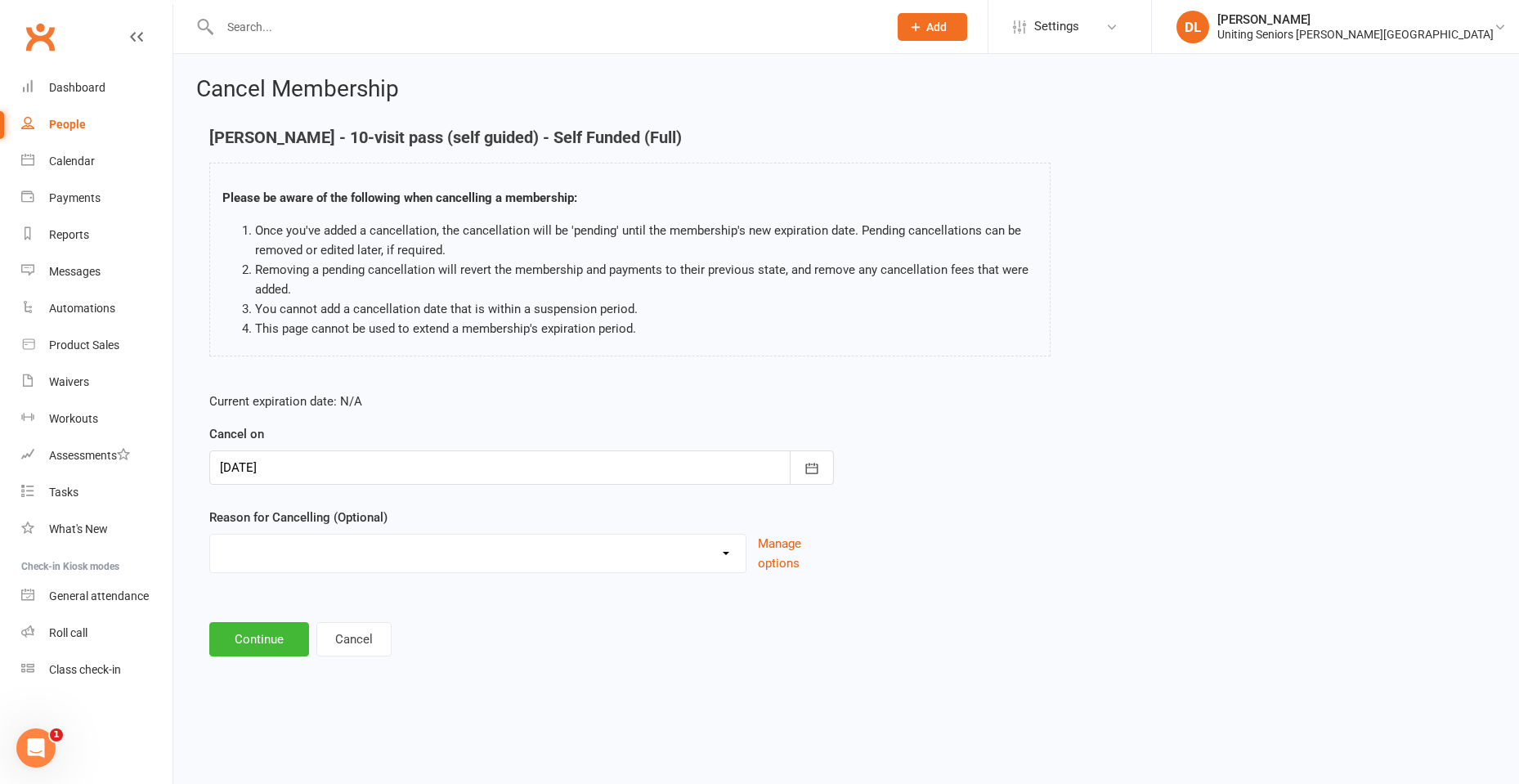
click at [411, 561] on select "Discharged End 10VP Health Holiday Injury Moving to HCP other Transition to CHS…" at bounding box center [477, 550] width 536 height 33
select select "1"
click at [210, 535] on select "Discharged End 10VP Health Holiday Injury Moving to HCP other Transition to CHS…" at bounding box center [477, 550] width 536 height 33
click at [284, 635] on button "Continue" at bounding box center [258, 638] width 100 height 35
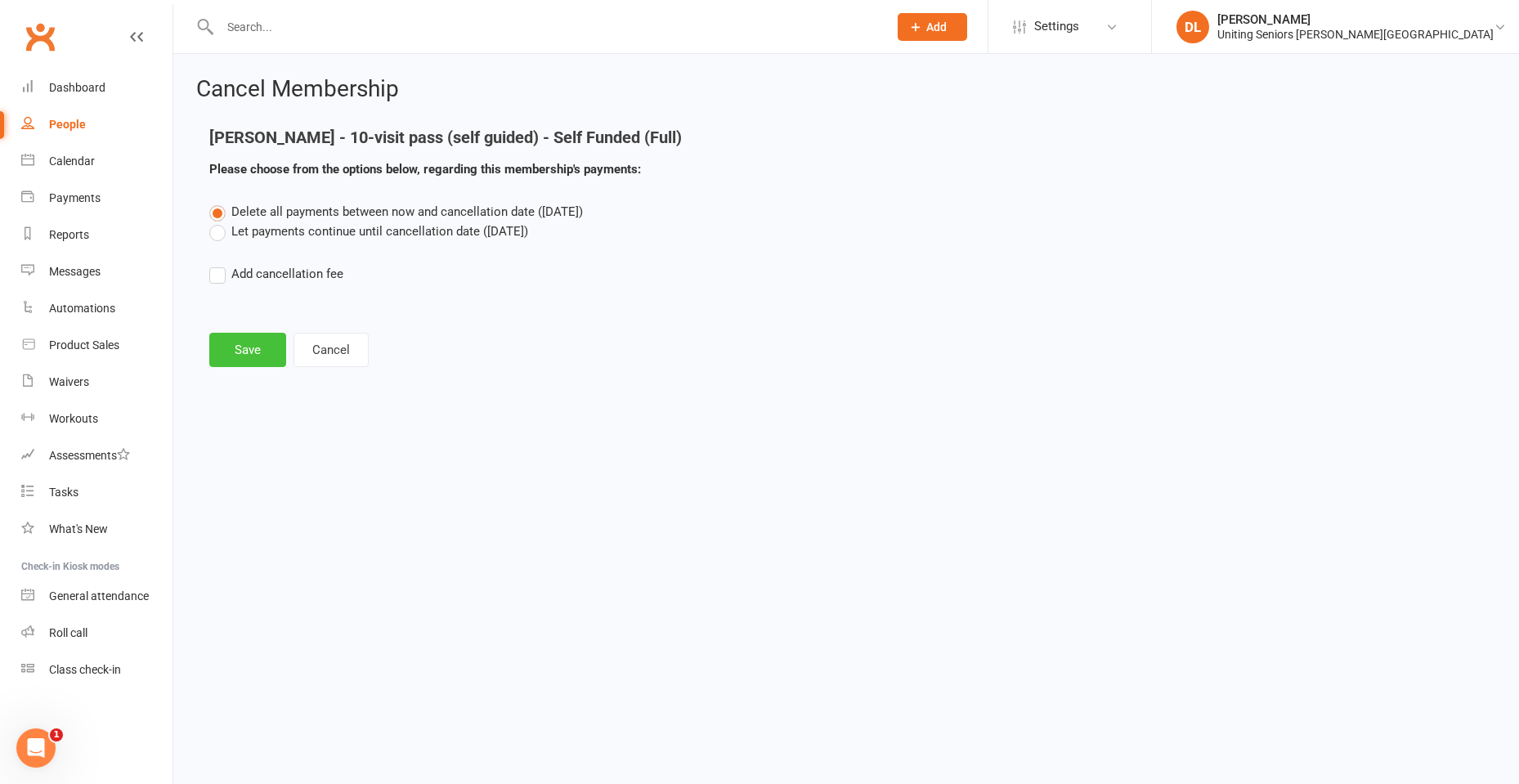
click at [274, 357] on button "Save" at bounding box center [248, 349] width 77 height 35
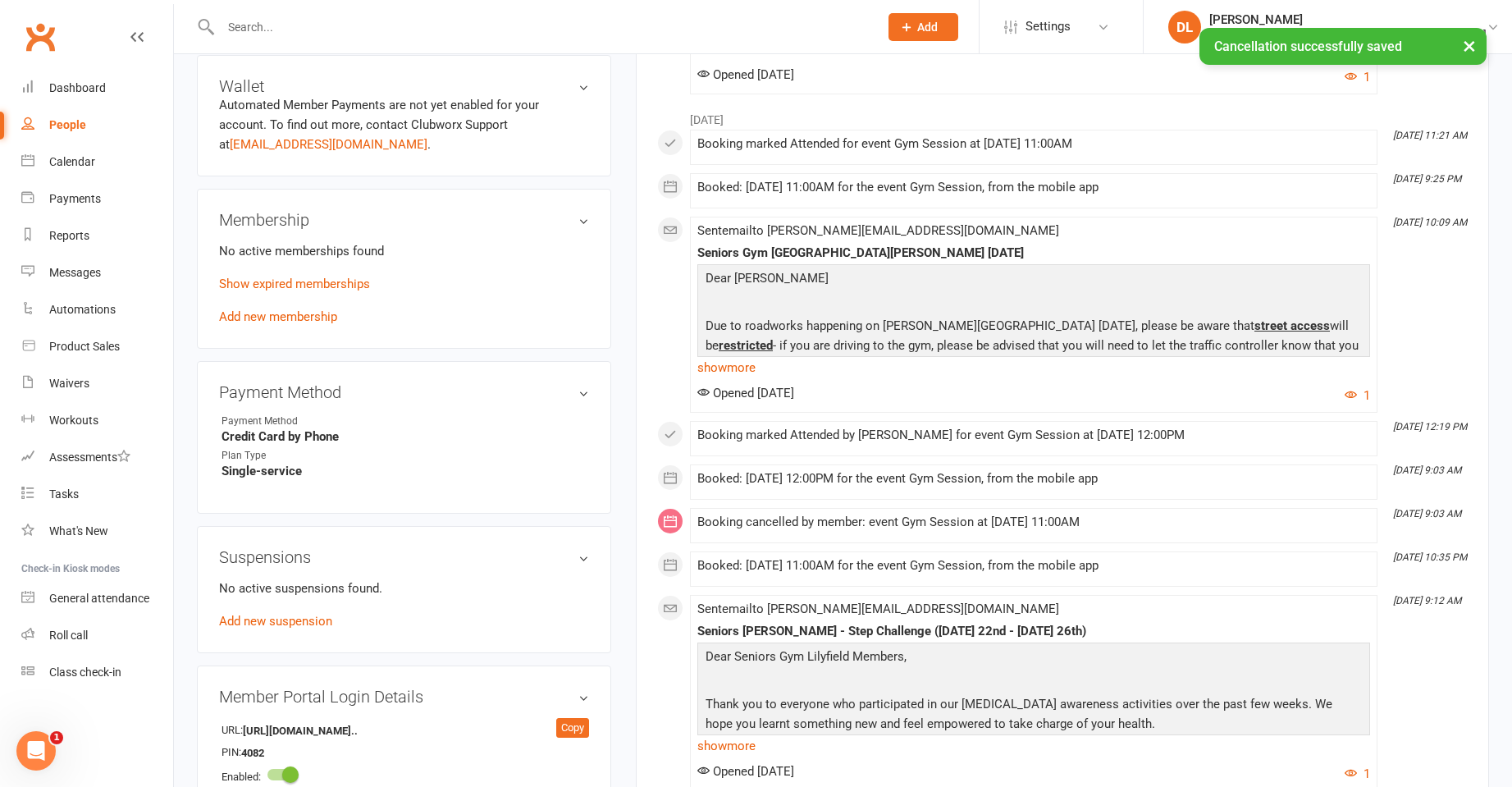
scroll to position [820, 0]
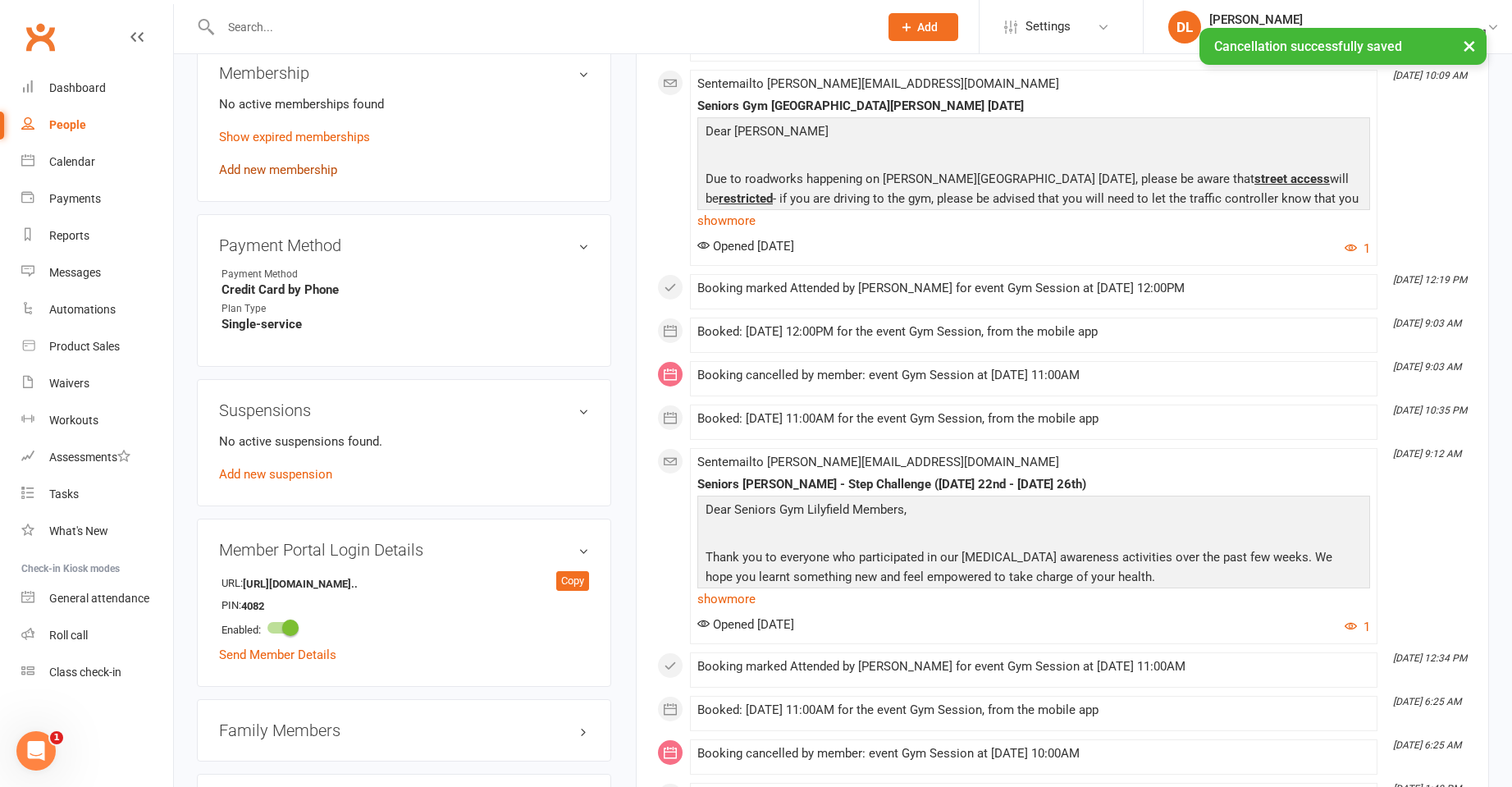
click at [317, 172] on link "Add new membership" at bounding box center [277, 169] width 118 height 15
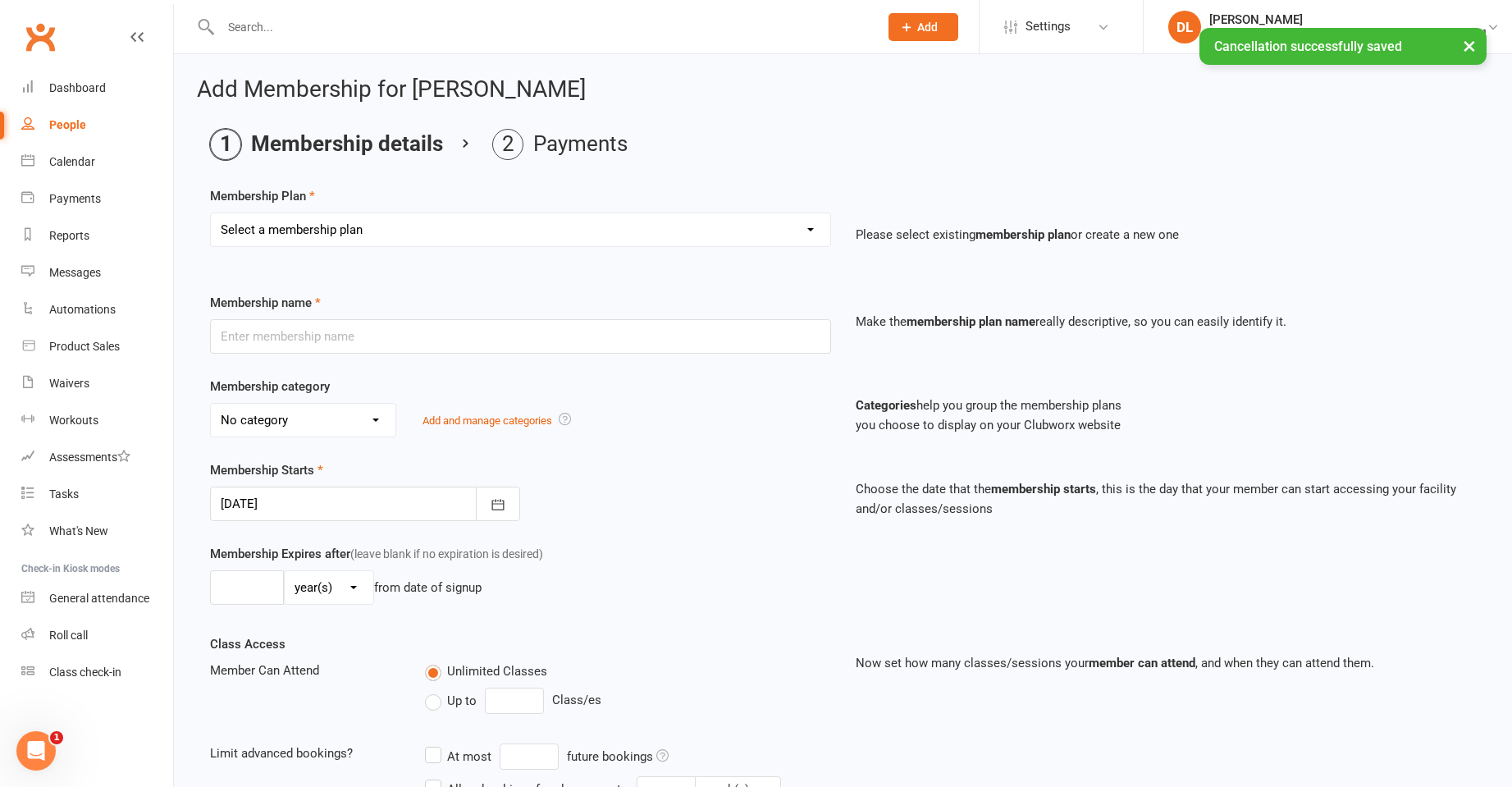
drag, startPoint x: 377, startPoint y: 220, endPoint x: 385, endPoint y: 228, distance: 11.3
click at [377, 220] on select "Select a membership plan Create new Membership Plan Initial Assessment + Set Up…" at bounding box center [520, 230] width 619 height 33
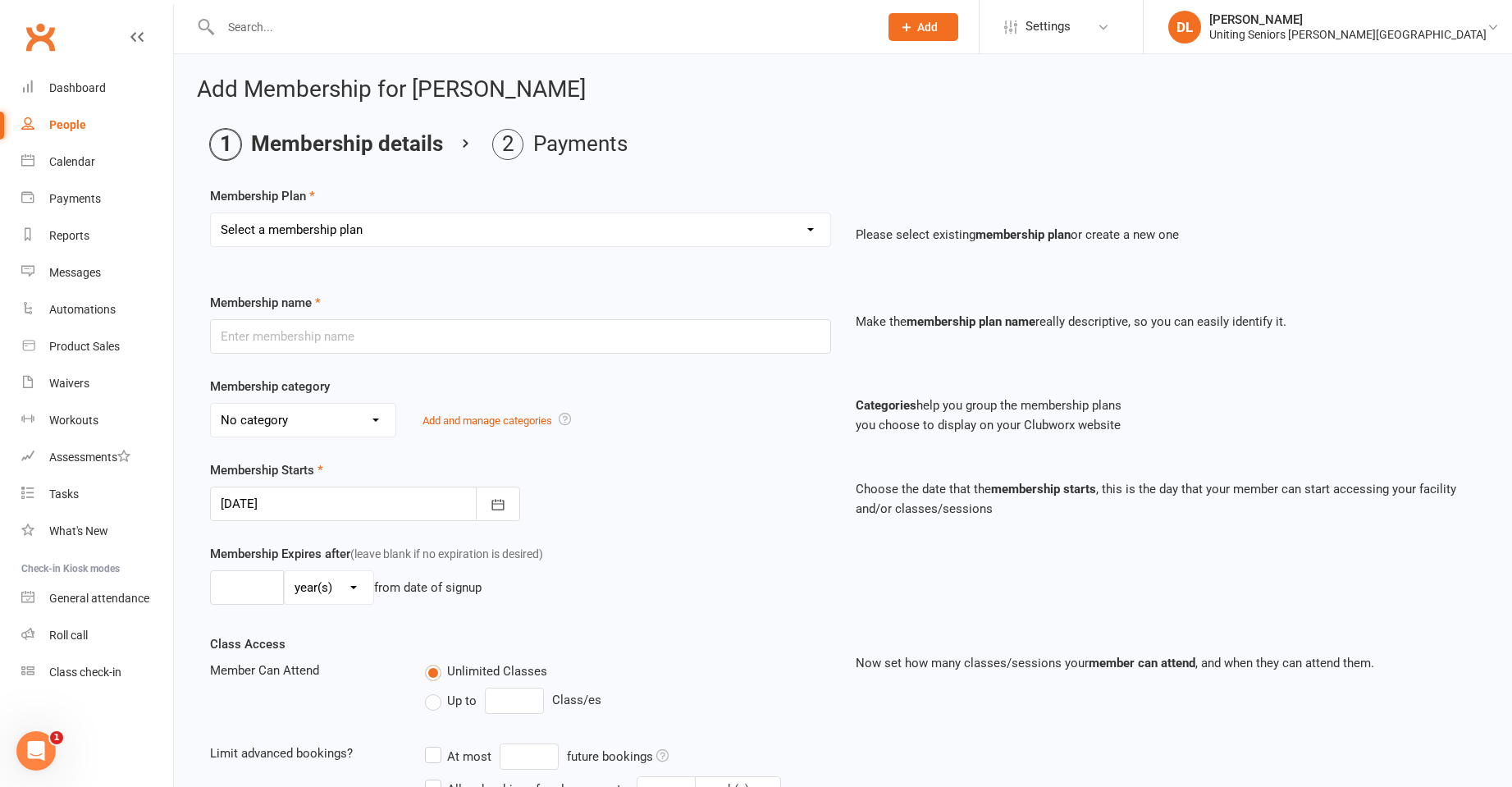
select select "12"
click at [211, 214] on select "Select a membership plan Create new Membership Plan Initial Assessment + Set Up…" at bounding box center [520, 230] width 619 height 33
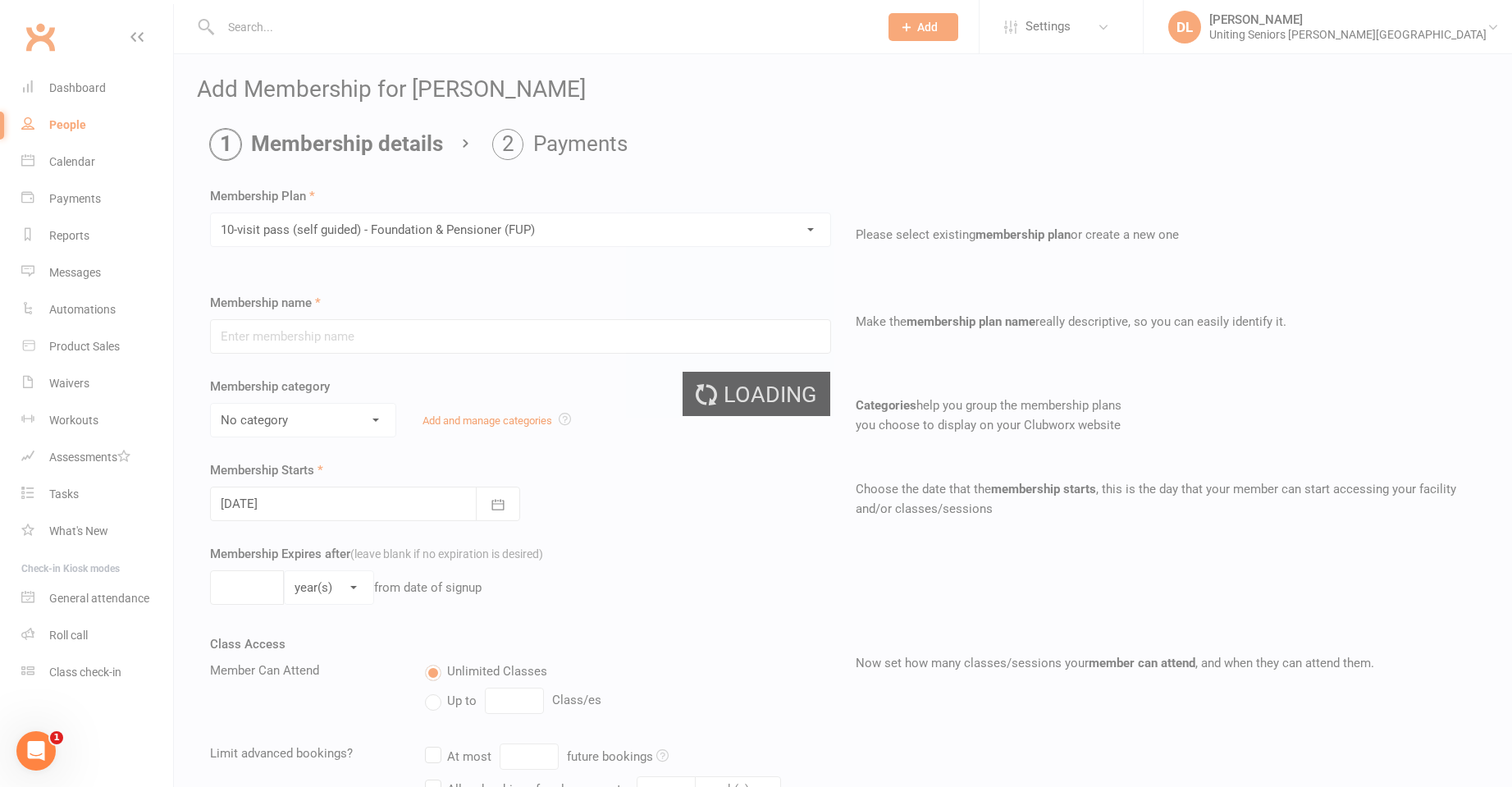
type input "10-visit pass (self guided) - Foundation & Pensioner (FUP)"
select select "0"
type input "0"
select select "2"
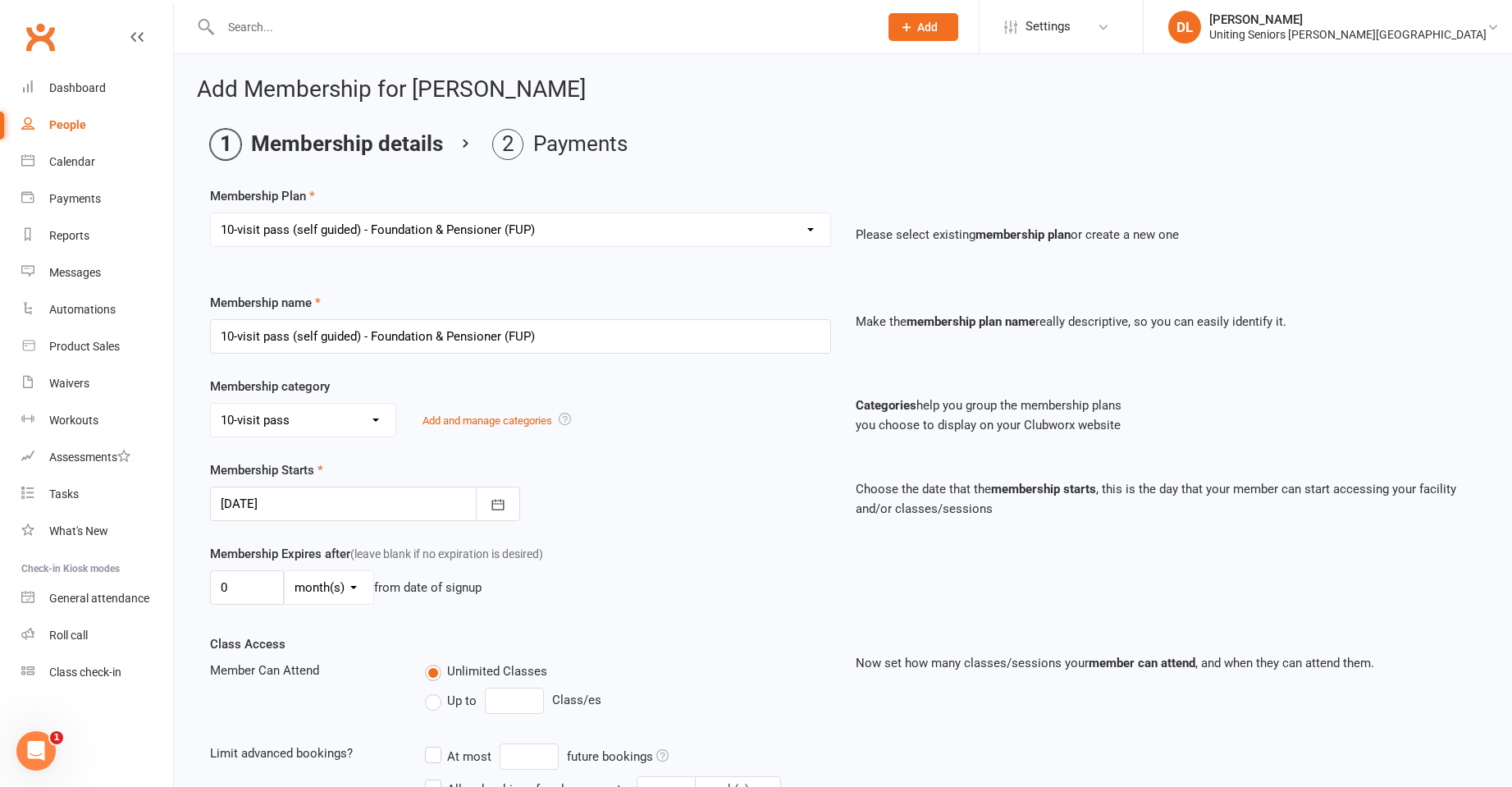
drag, startPoint x: 334, startPoint y: 228, endPoint x: 333, endPoint y: 238, distance: 10.0
click at [334, 228] on select "Select a membership plan Create new Membership Plan Initial Assessment + Set Up…" at bounding box center [520, 230] width 619 height 33
select select "13"
click at [211, 214] on select "Select a membership plan Create new Membership Plan Initial Assessment + Set Up…" at bounding box center [520, 230] width 619 height 33
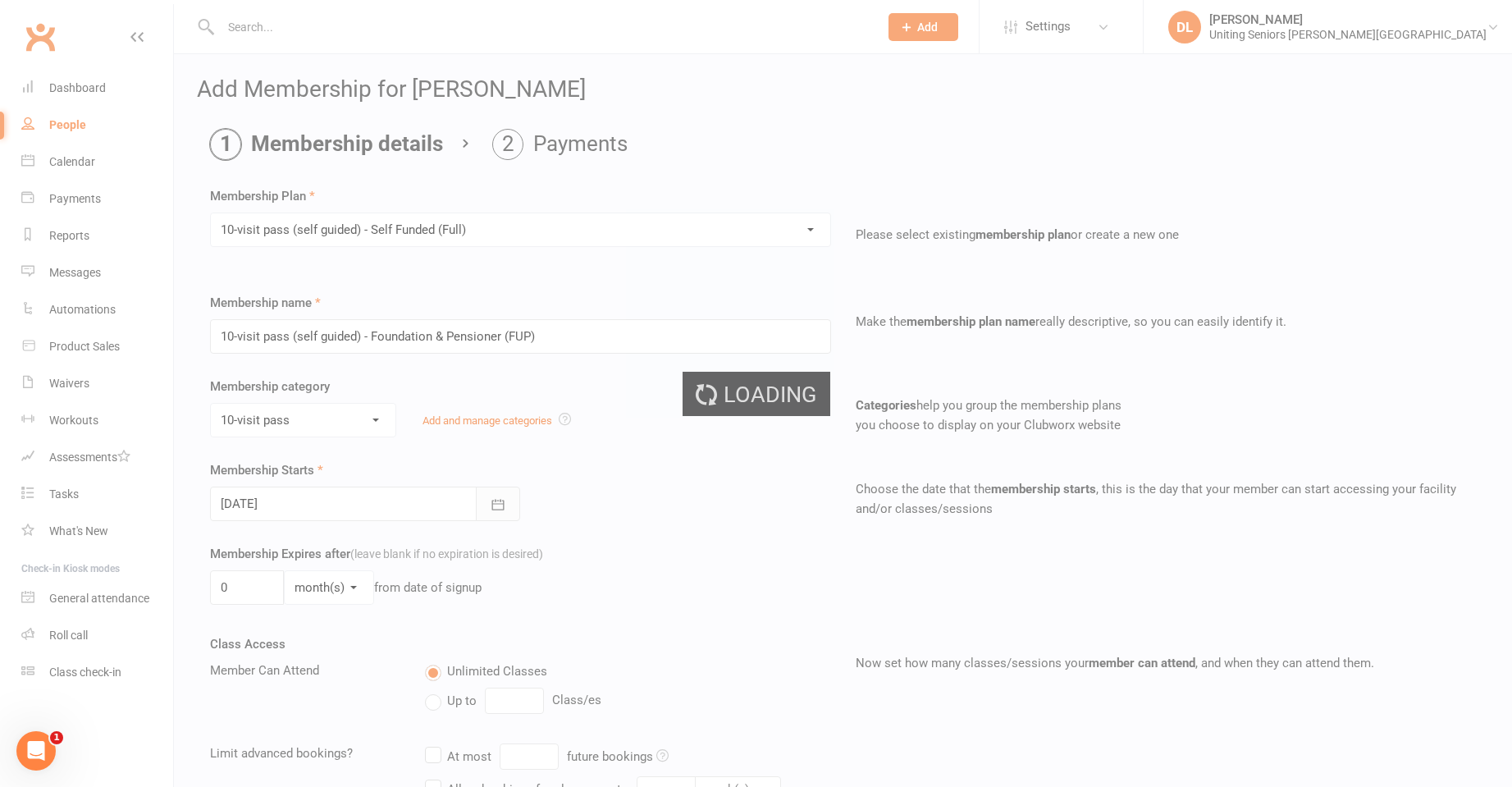
type input "10-visit pass (self guided) - Self Funded (Full)"
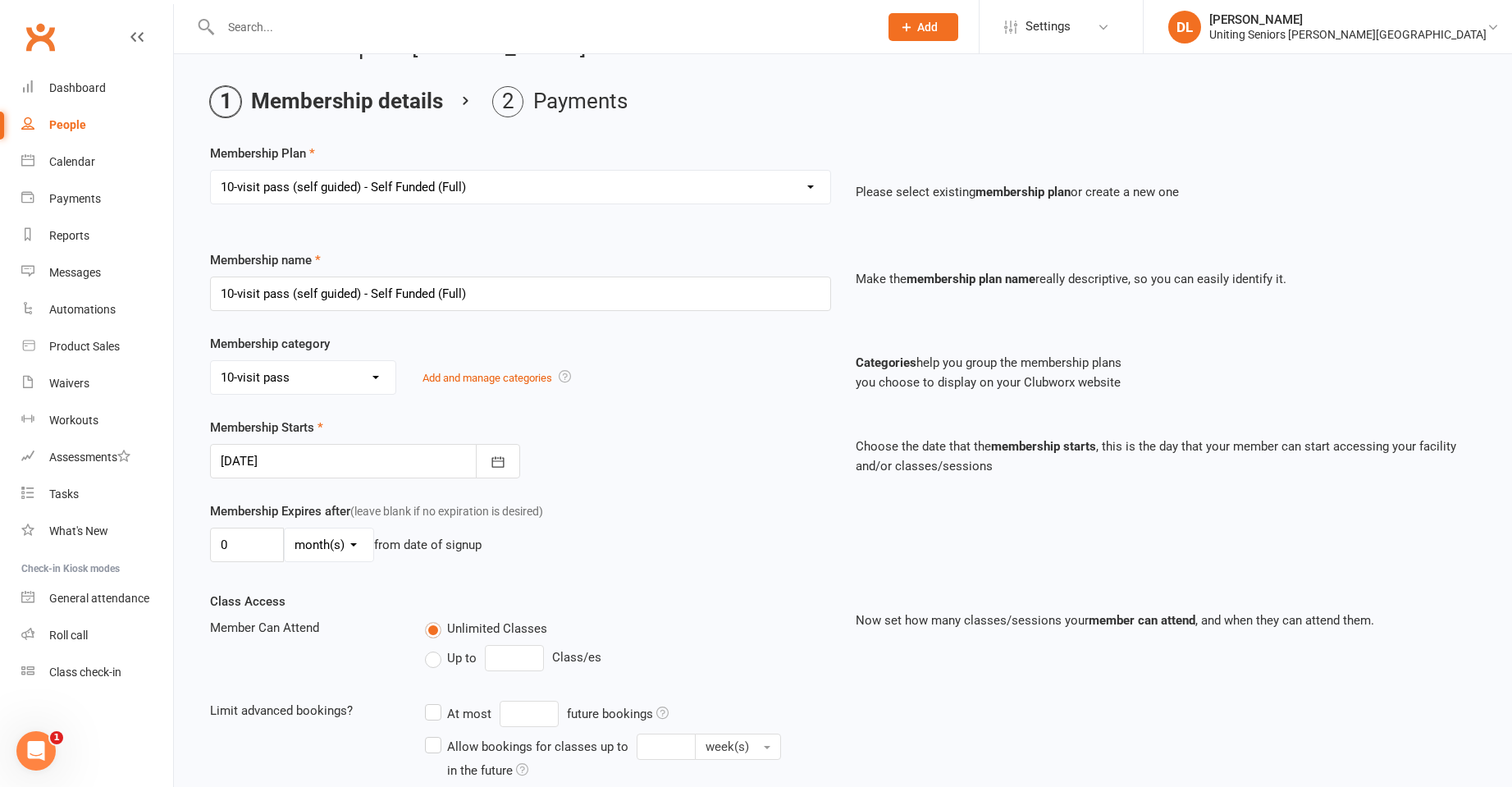
scroll to position [82, 0]
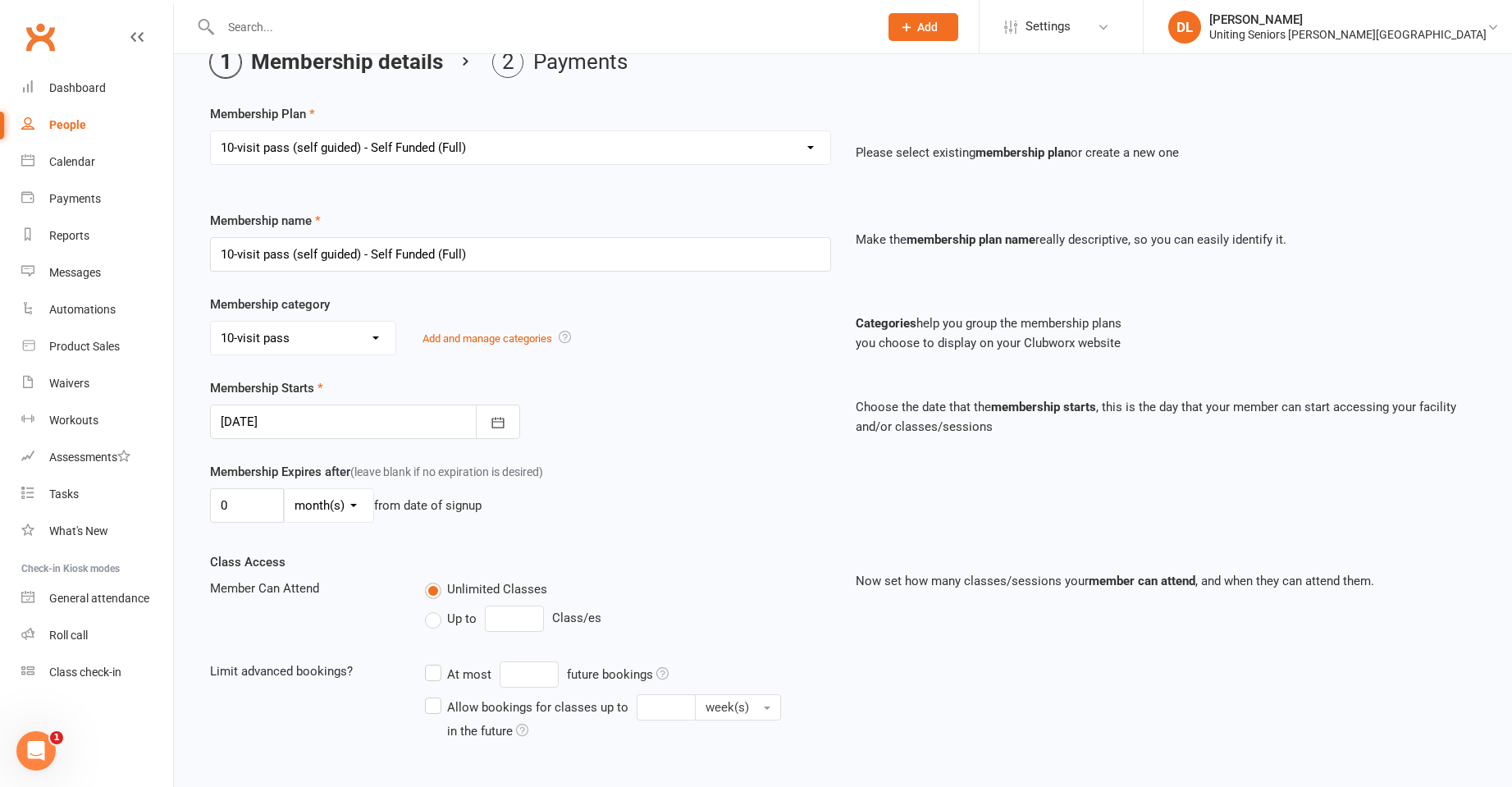
click at [381, 434] on div at bounding box center [365, 421] width 310 height 35
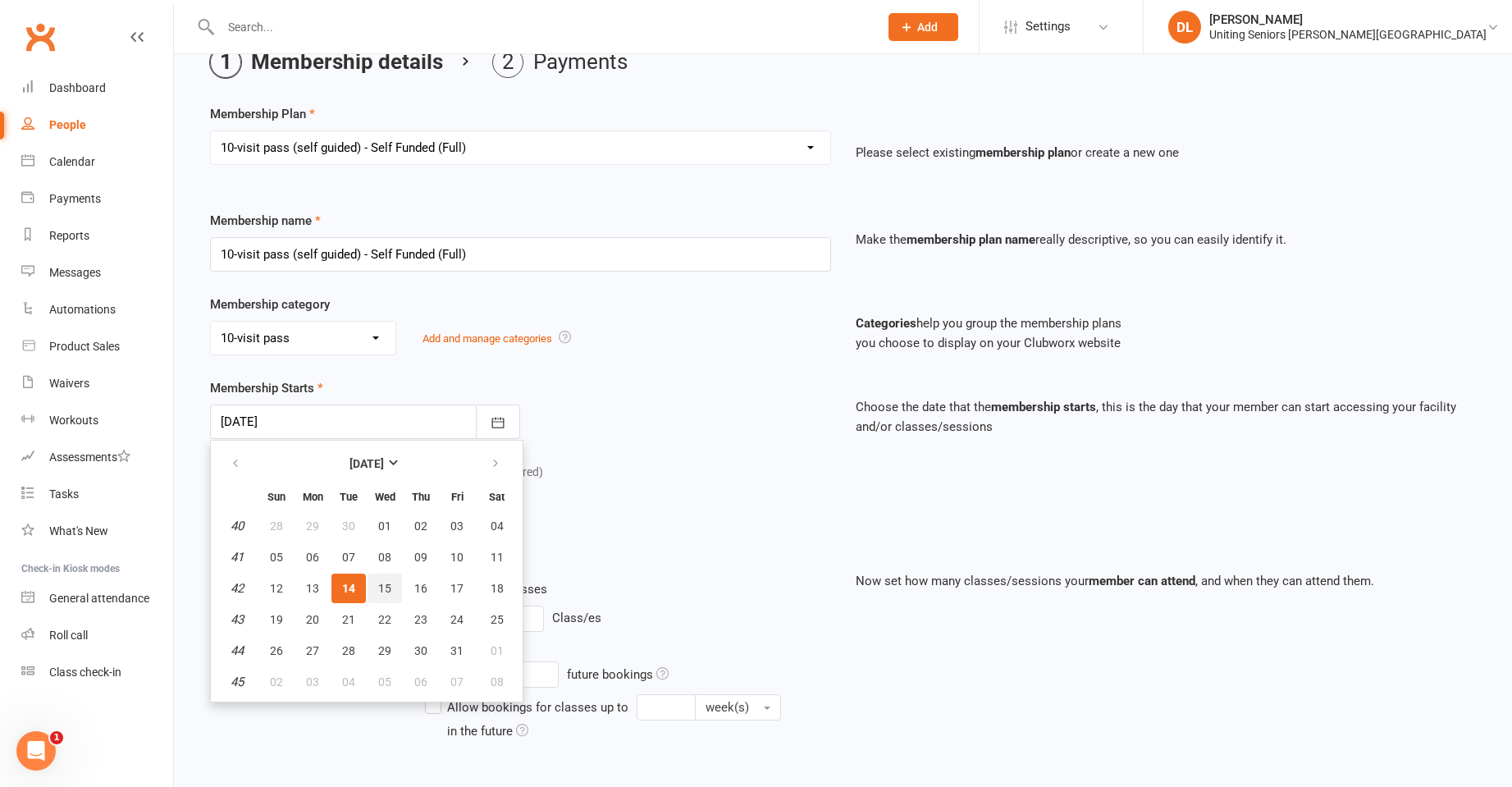
click at [387, 594] on button "15" at bounding box center [385, 588] width 35 height 30
type input "15 Oct 2025"
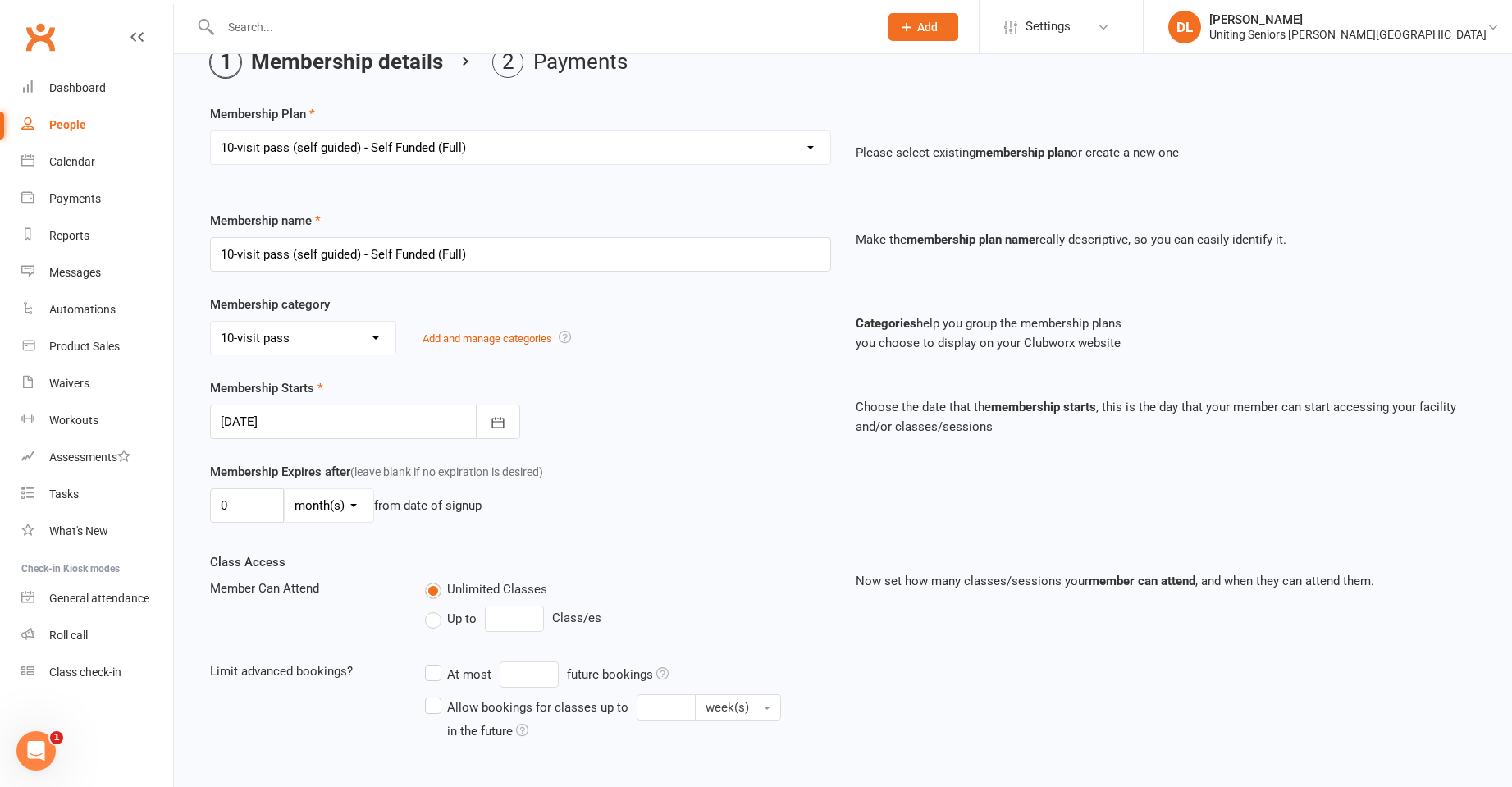
click at [682, 517] on div "0 day(s) week(s) month(s) year(s) from date of signup" at bounding box center [520, 505] width 621 height 35
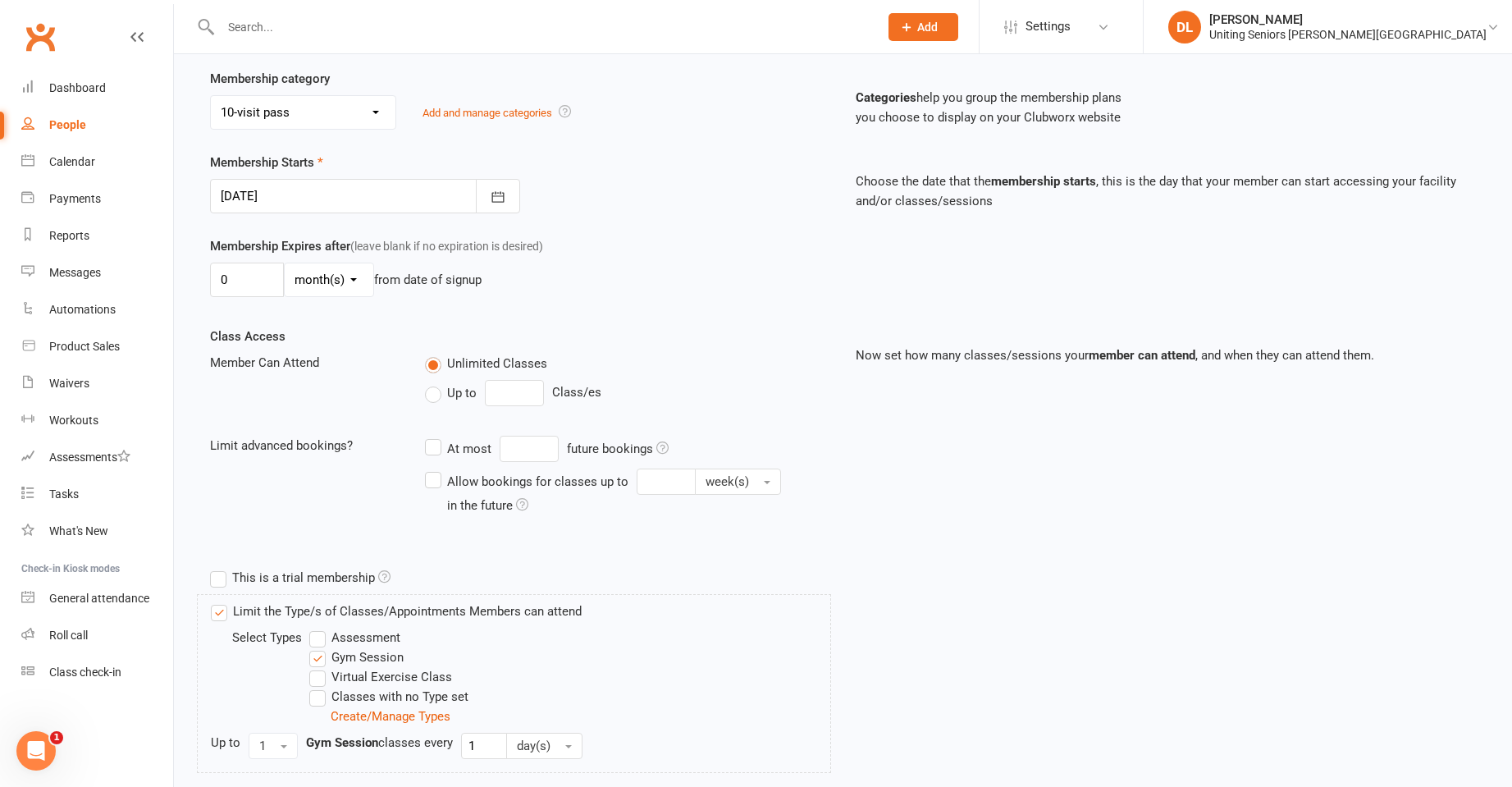
scroll to position [415, 0]
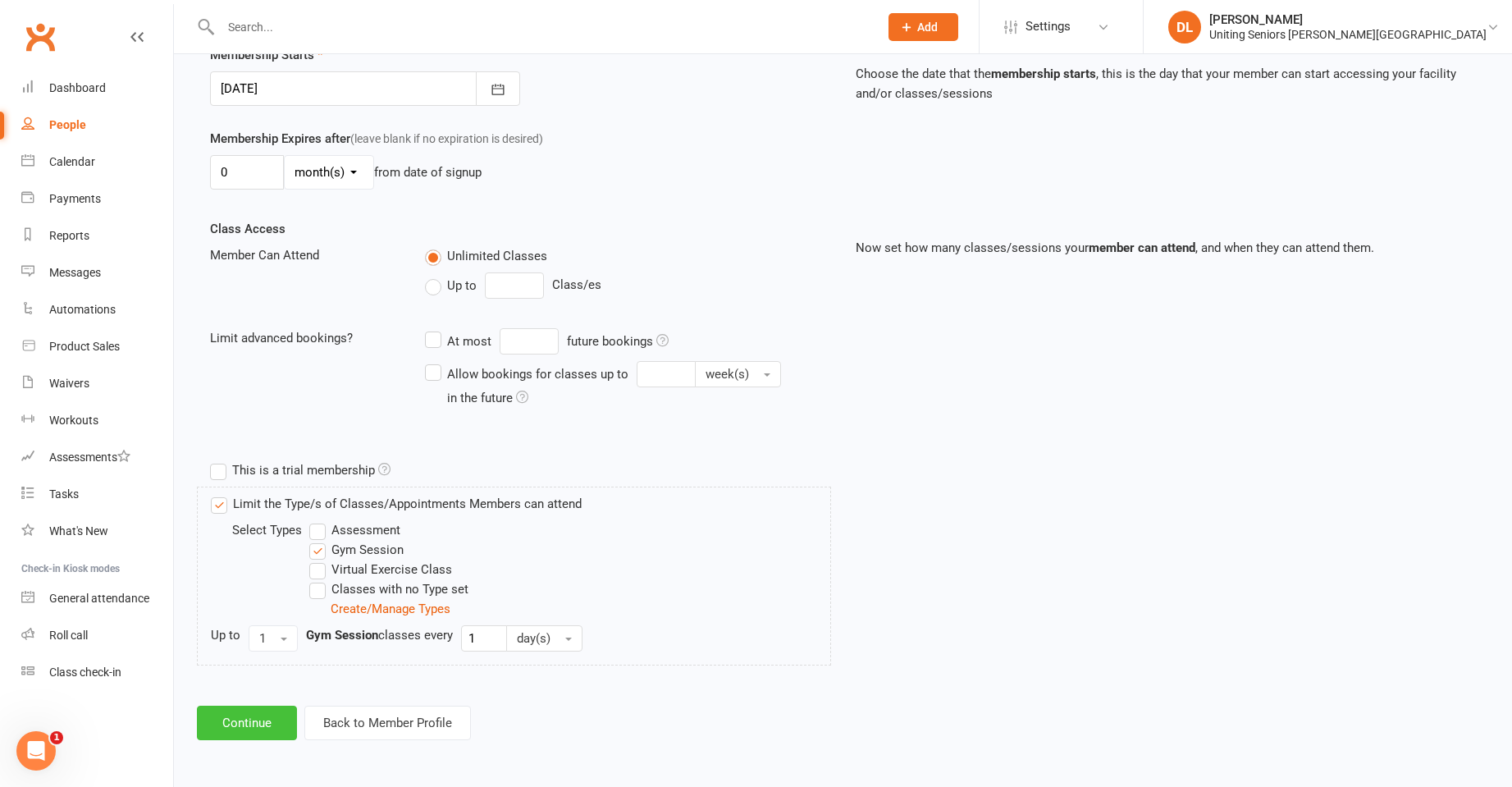
click at [271, 709] on button "Continue" at bounding box center [247, 722] width 100 height 35
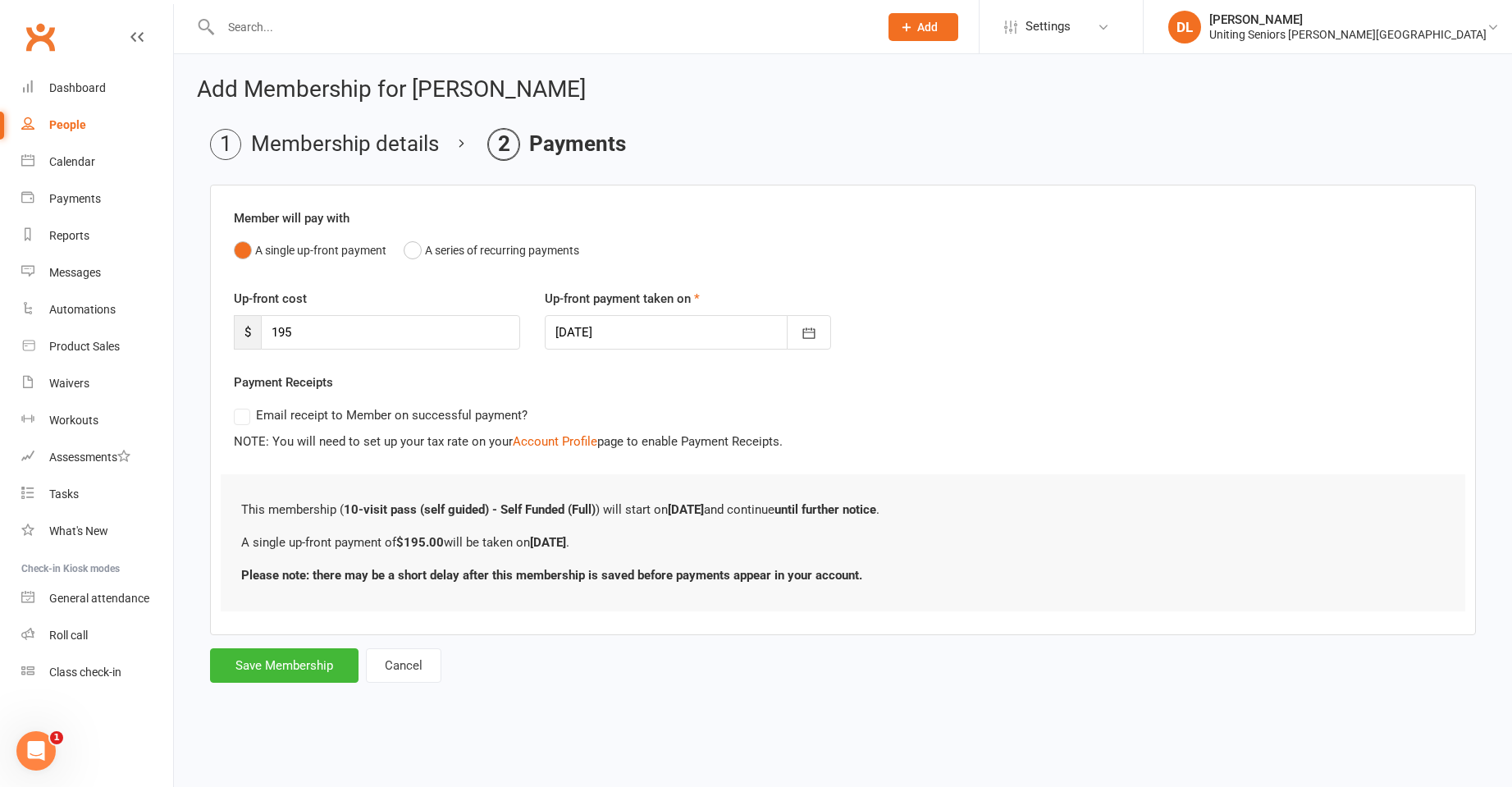
scroll to position [0, 0]
click at [317, 655] on button "Save Membership" at bounding box center [283, 665] width 148 height 35
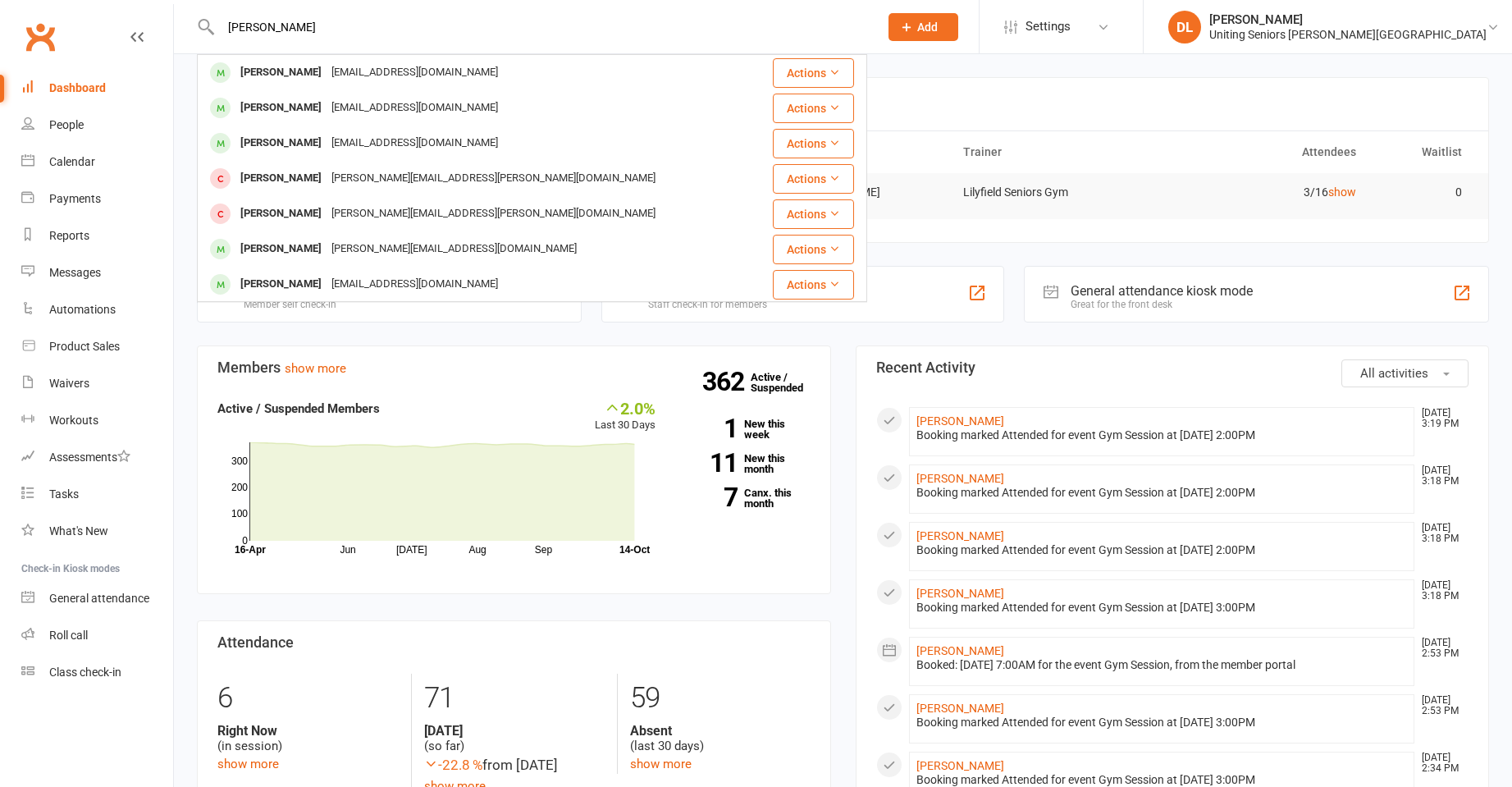
type input "horine"
click at [365, 78] on div "joh45@optusnet.com.au" at bounding box center [415, 73] width 176 height 24
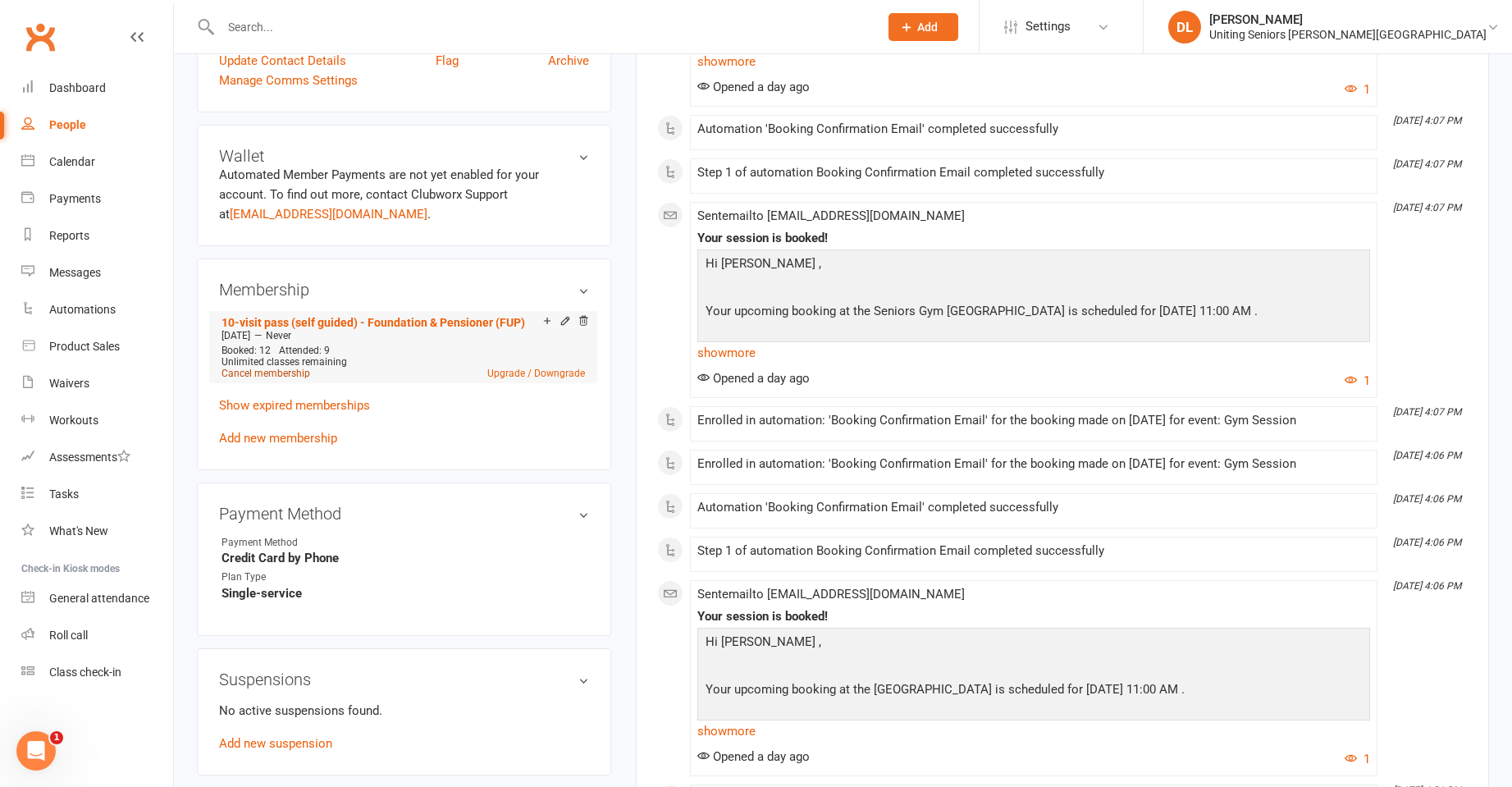
click at [287, 376] on link "Cancel membership" at bounding box center [265, 374] width 88 height 12
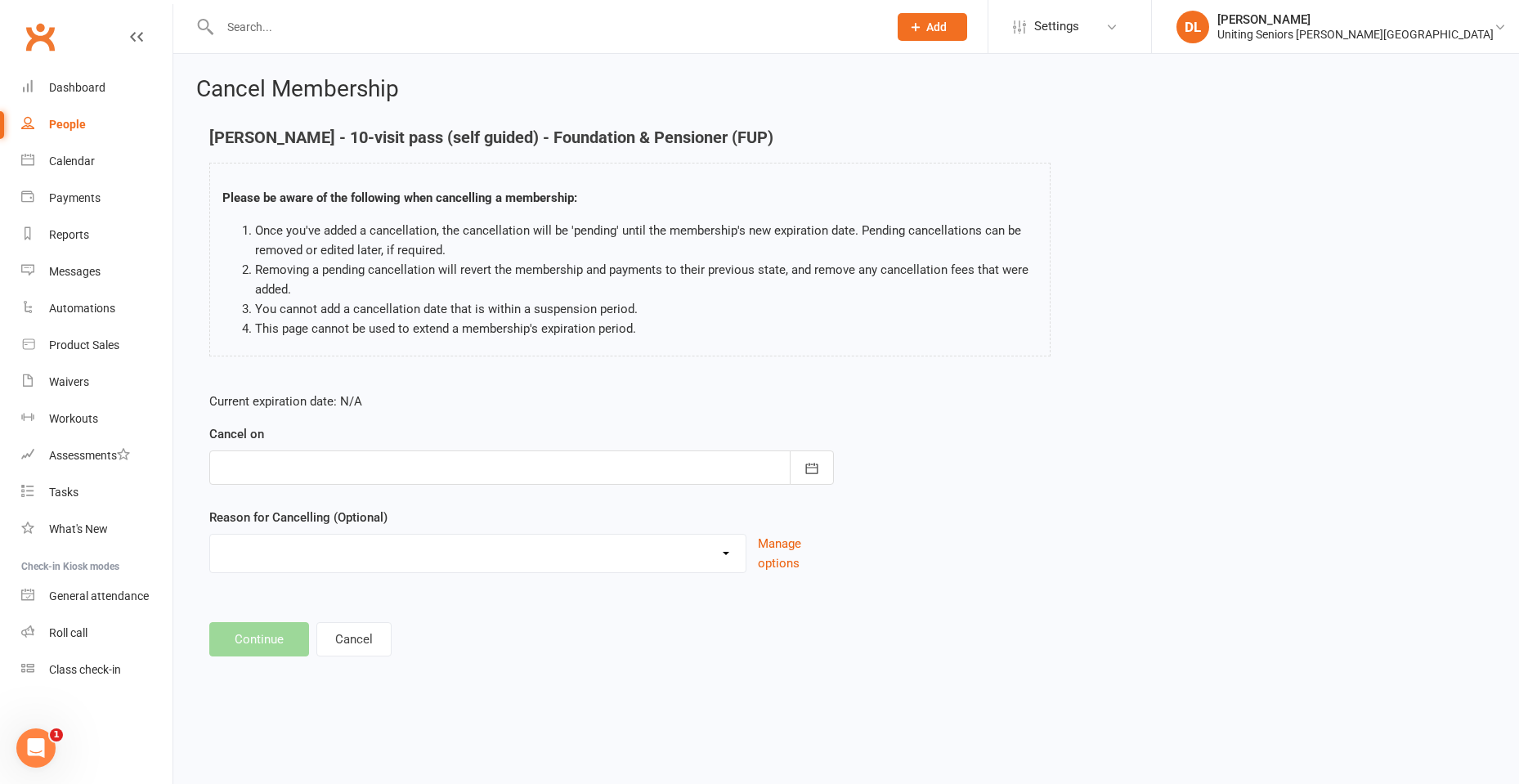
click at [331, 464] on div at bounding box center [521, 467] width 625 height 35
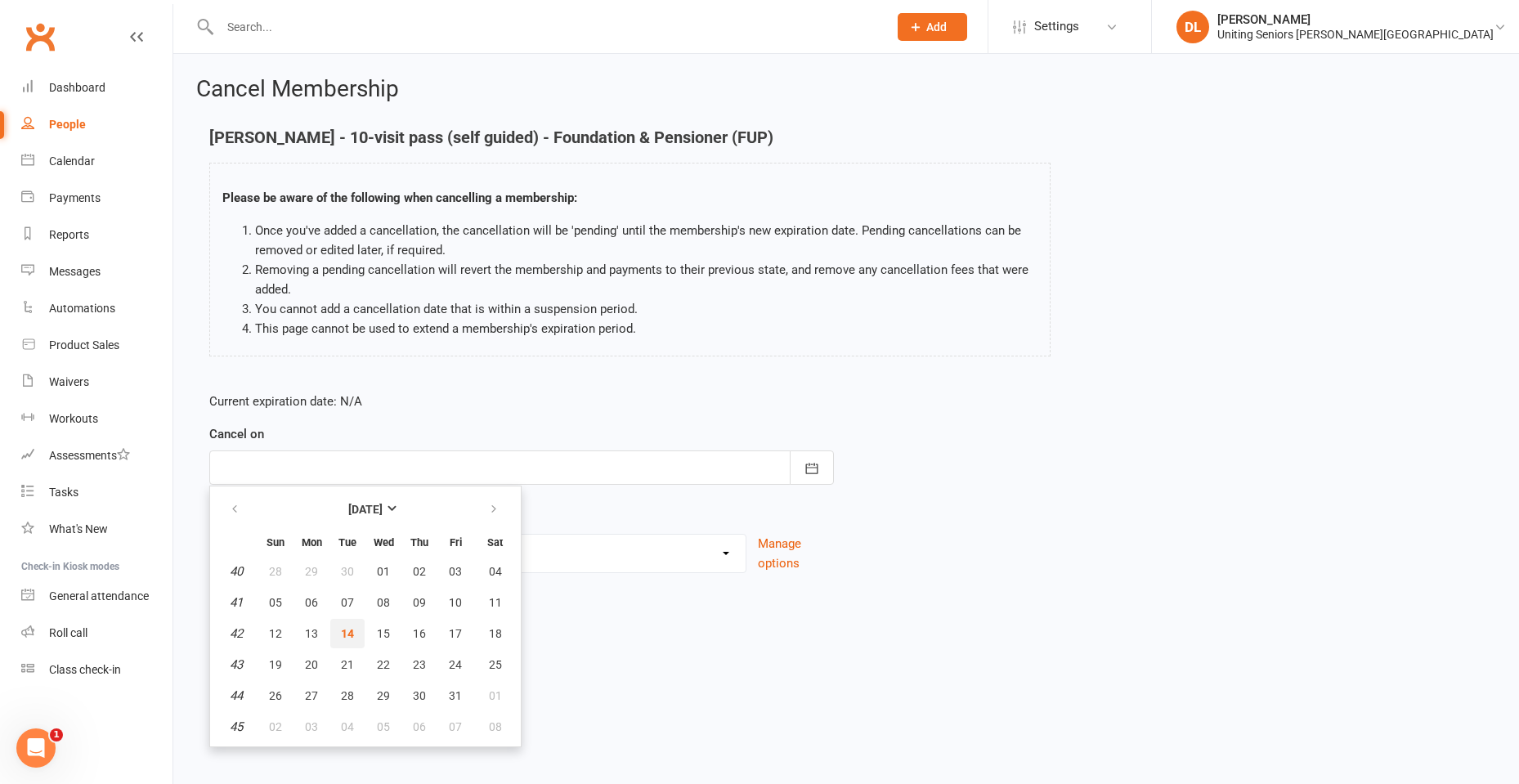
click at [349, 637] on span "14" at bounding box center [347, 633] width 13 height 13
type input "14 Oct 2025"
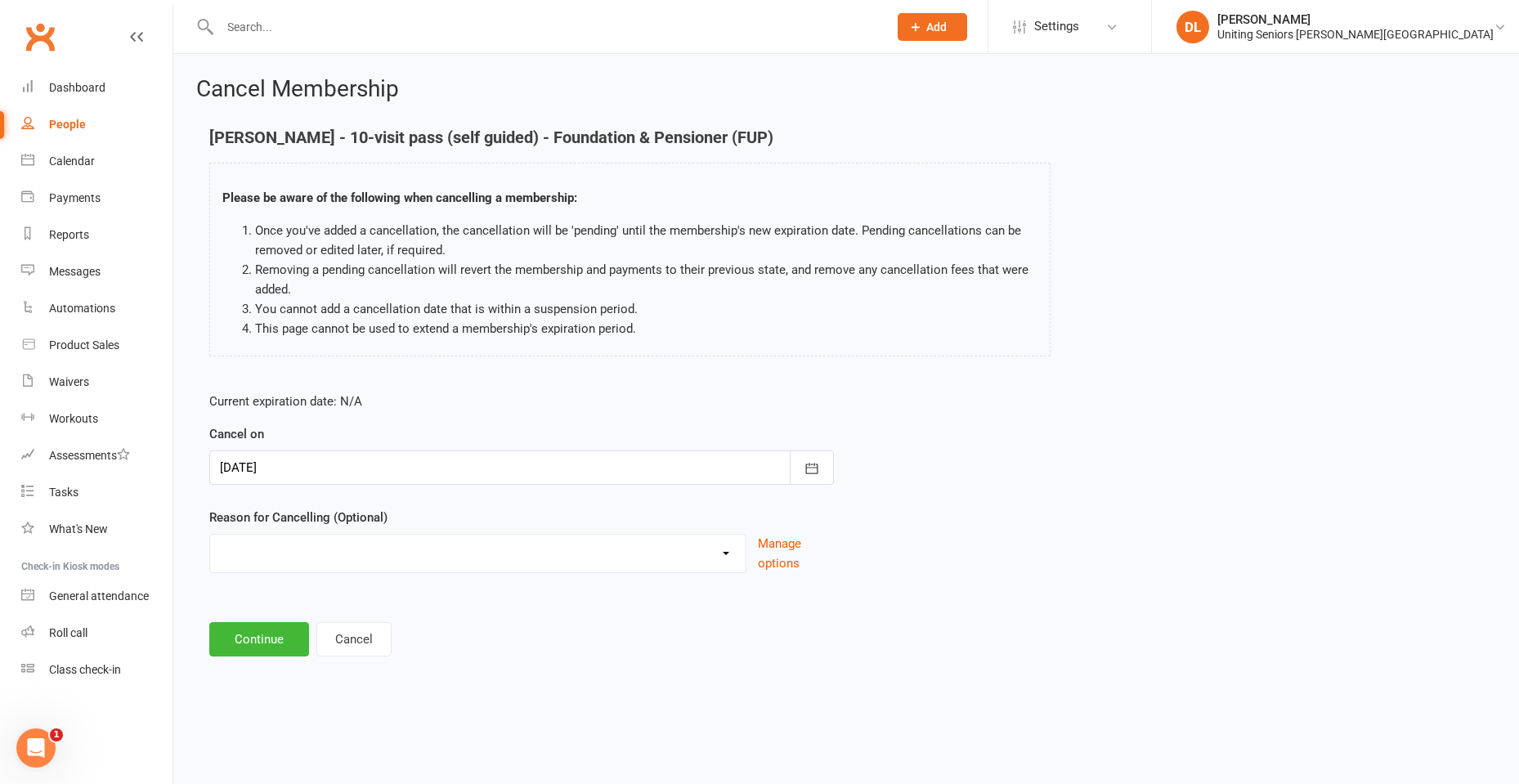
click at [582, 592] on div "Current expiration date: N/A Cancel on 14 Oct 2025 October 2025 Sun Mon Tue Wed…" at bounding box center [521, 487] width 649 height 217
click at [480, 545] on select "Discharged End 10VP Health Holiday Injury Moving to HCP other Transition to CHS…" at bounding box center [477, 550] width 536 height 33
select select "1"
click at [210, 535] on select "Discharged End 10VP Health Holiday Injury Moving to HCP other Transition to CHS…" at bounding box center [477, 550] width 536 height 33
click at [262, 630] on button "Continue" at bounding box center [258, 638] width 100 height 35
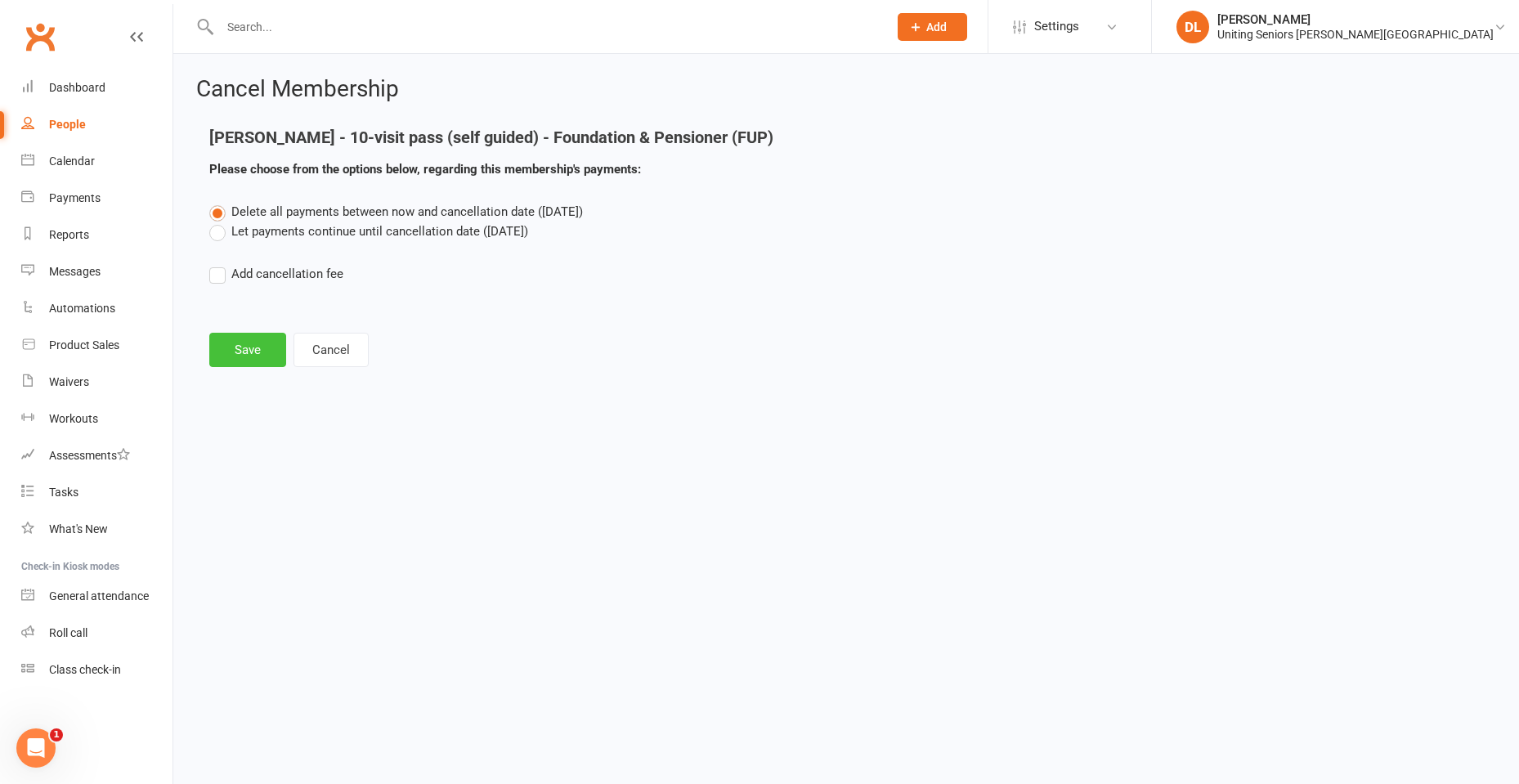
click at [237, 357] on button "Save" at bounding box center [248, 349] width 77 height 35
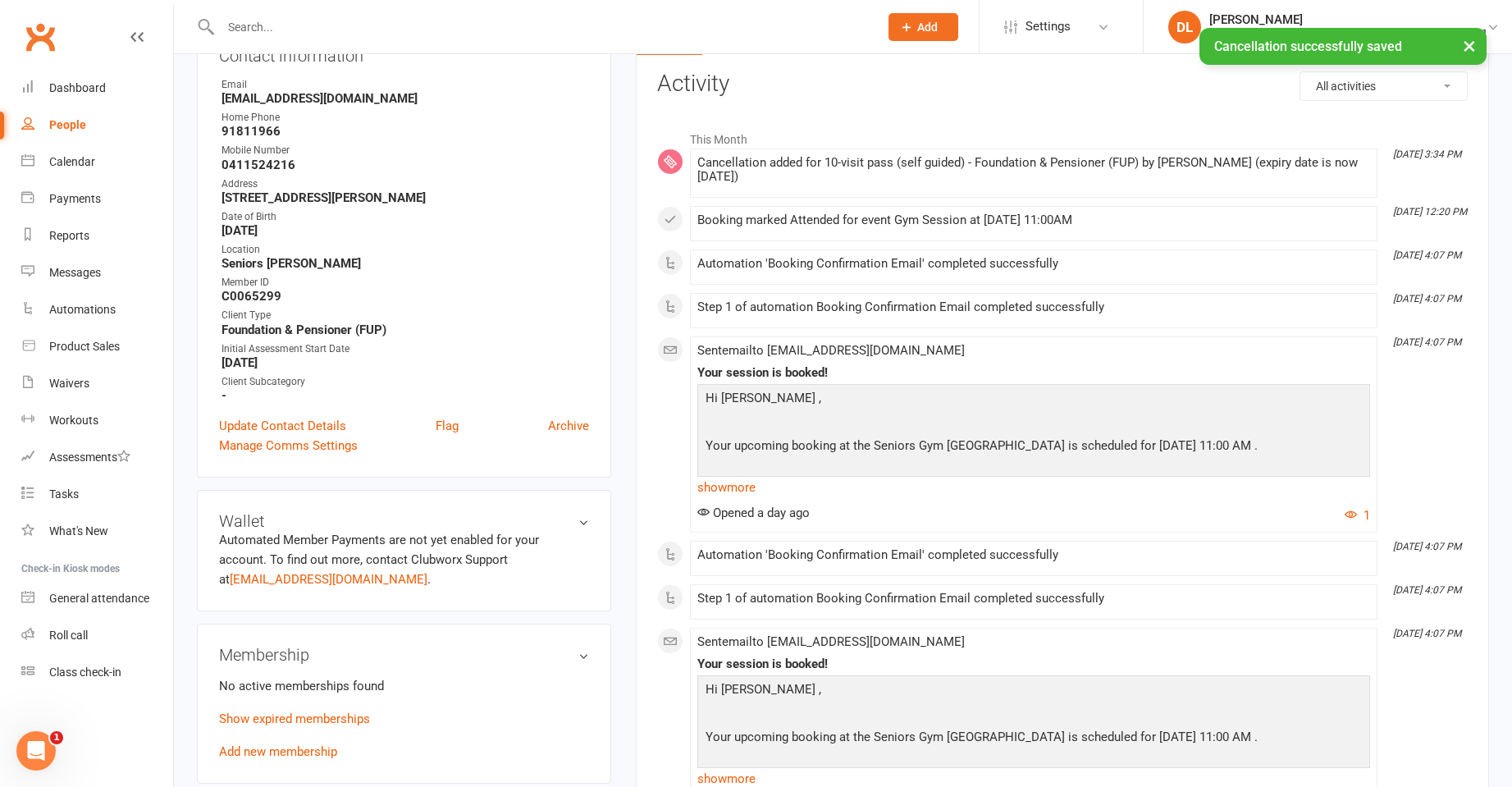
scroll to position [492, 0]
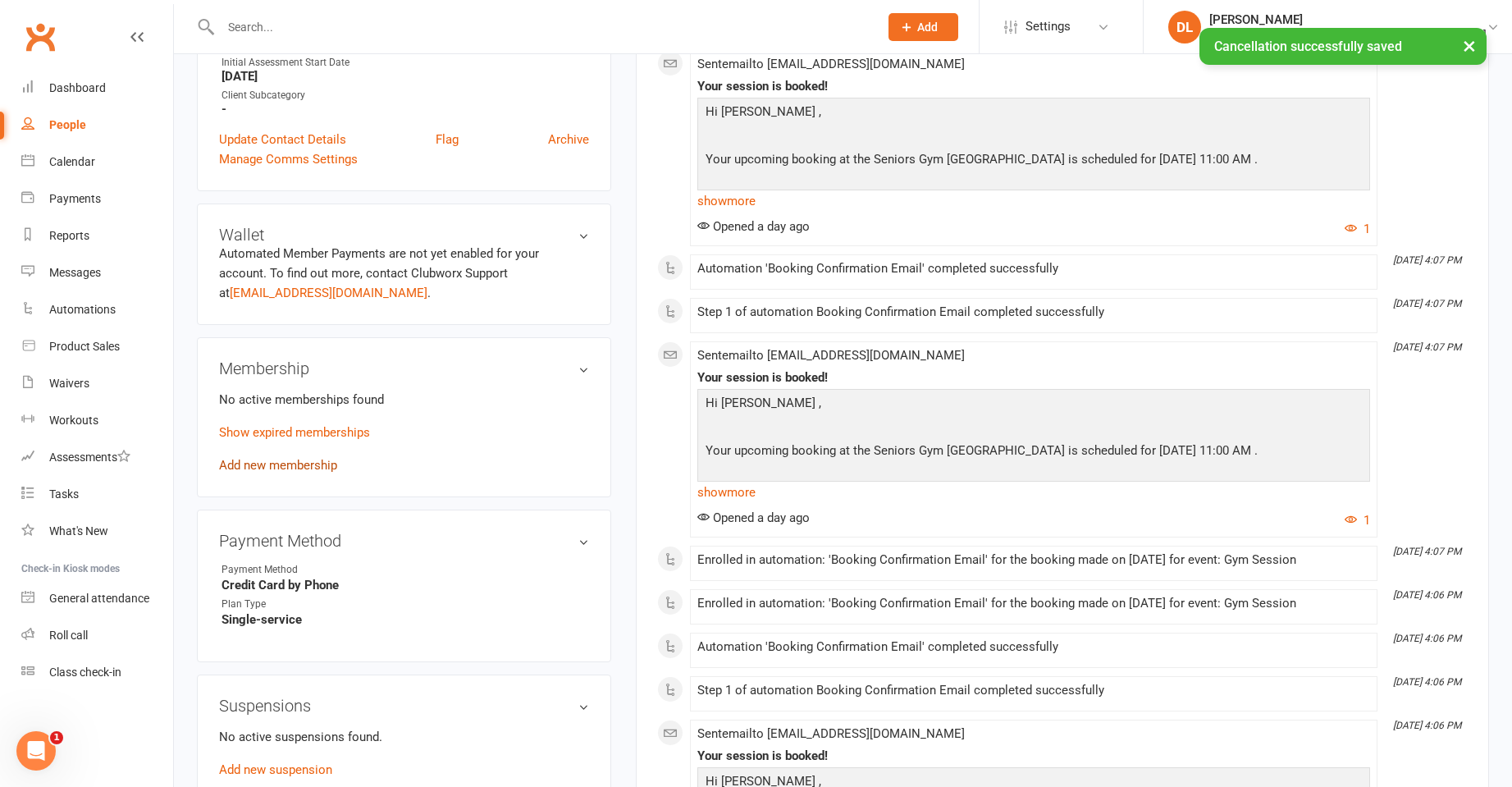
click at [284, 468] on link "Add new membership" at bounding box center [277, 465] width 118 height 15
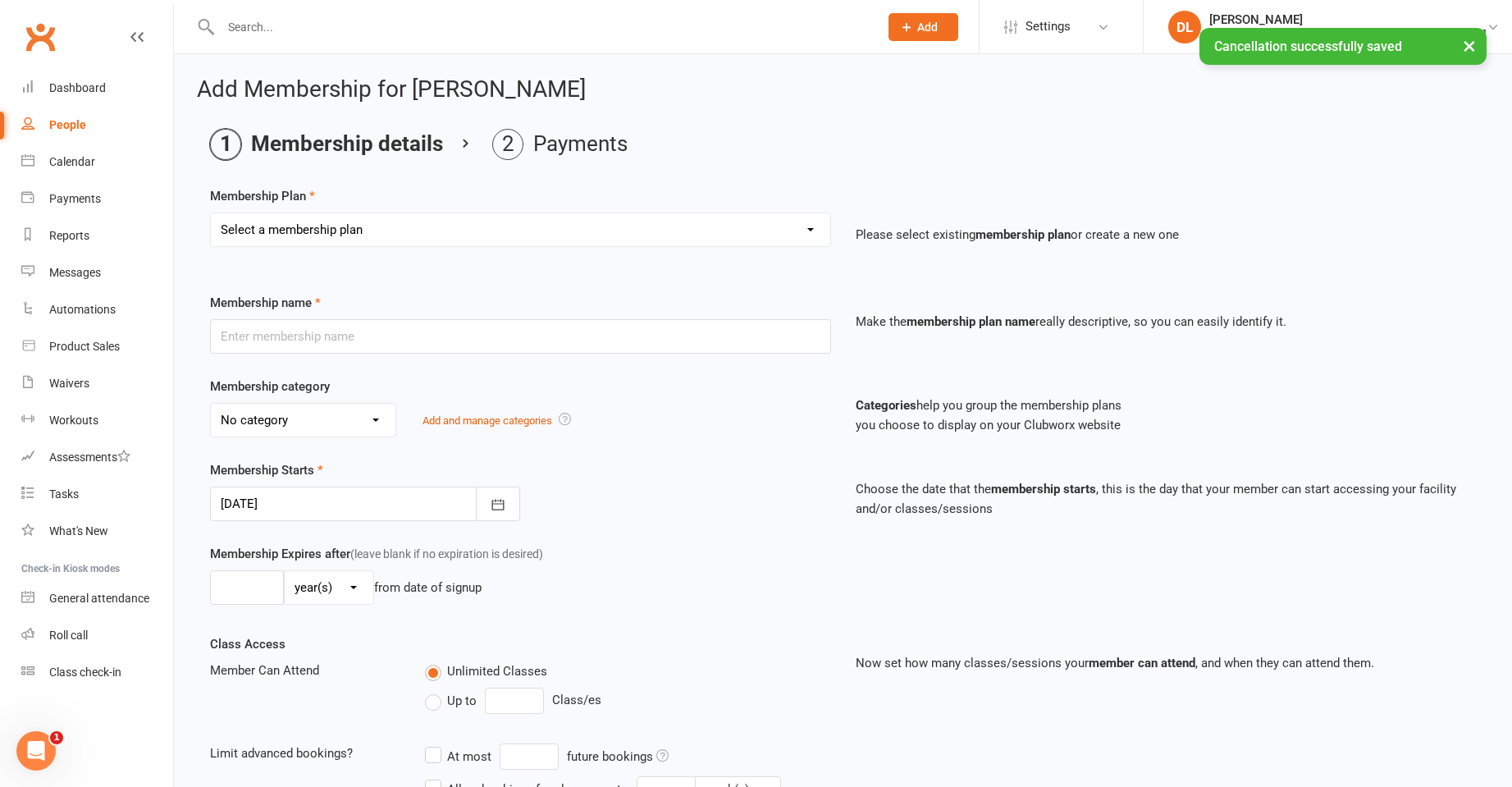
click at [386, 231] on select "Select a membership plan Create new Membership Plan Initial Assessment + Set Up…" at bounding box center [520, 230] width 619 height 33
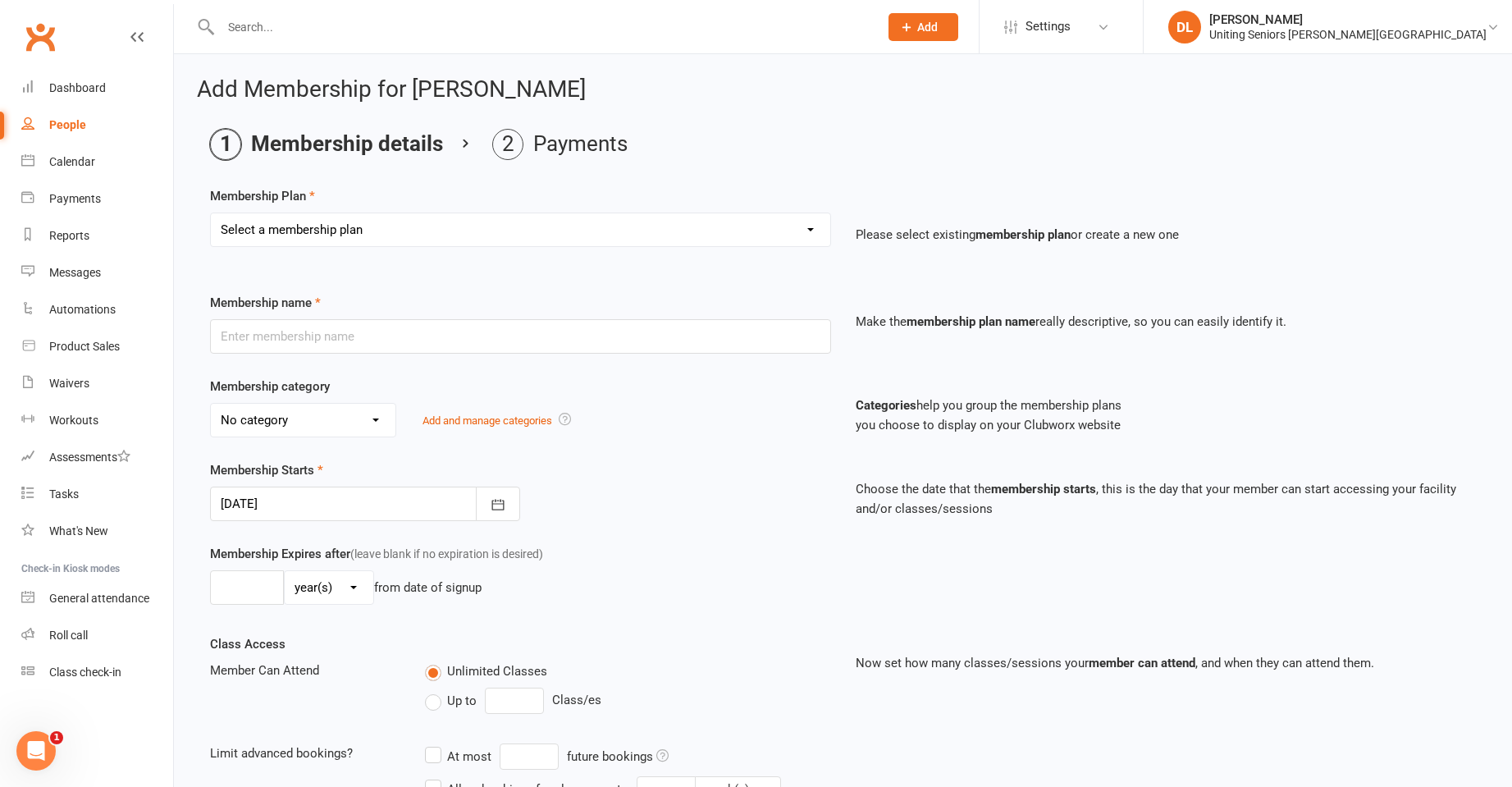
select select "12"
click at [211, 214] on select "Select a membership plan Create new Membership Plan Initial Assessment + Set Up…" at bounding box center [520, 230] width 619 height 33
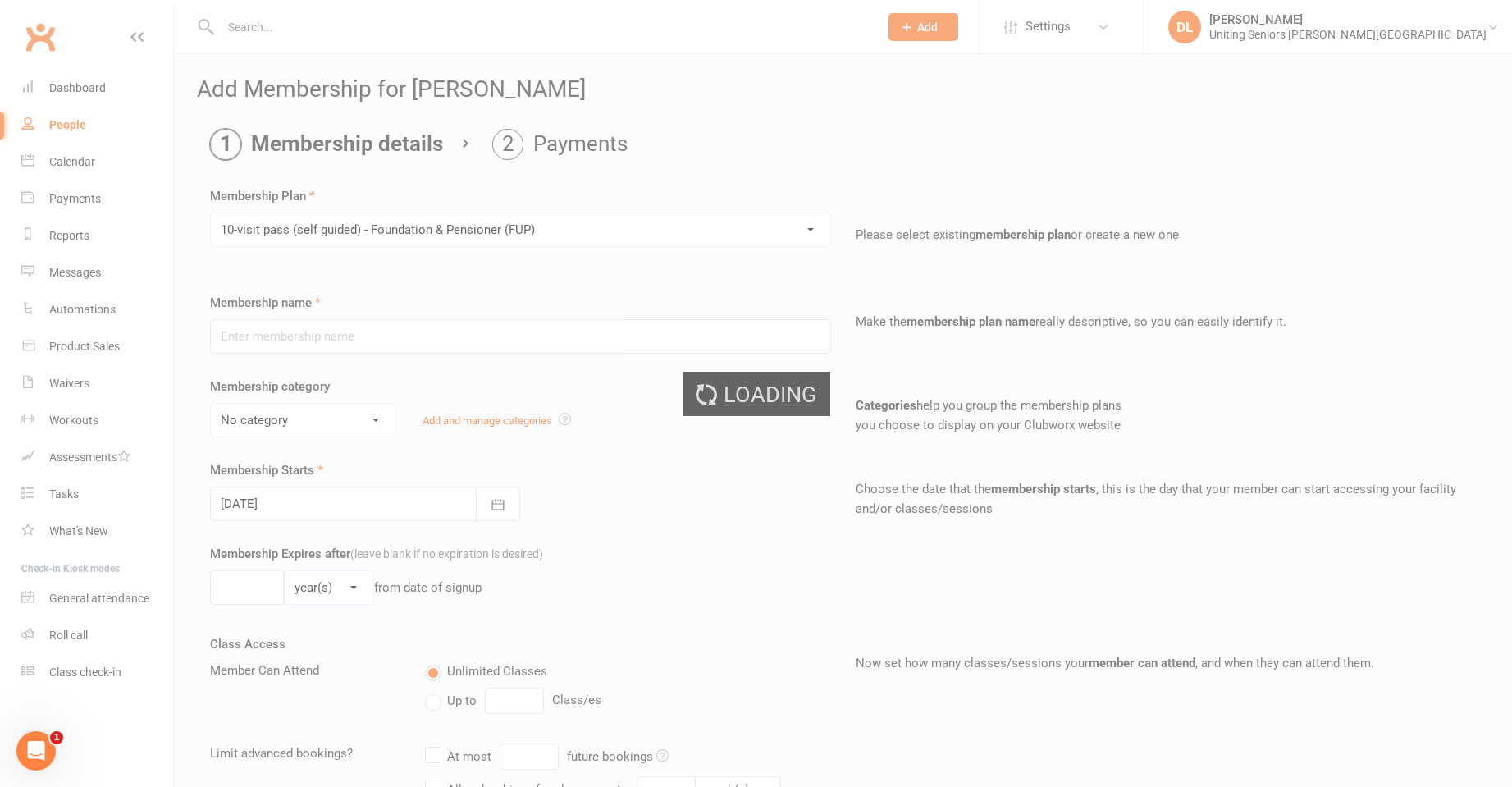
type input "10-visit pass (self guided) - Foundation & Pensioner (FUP)"
select select "0"
type input "0"
select select "2"
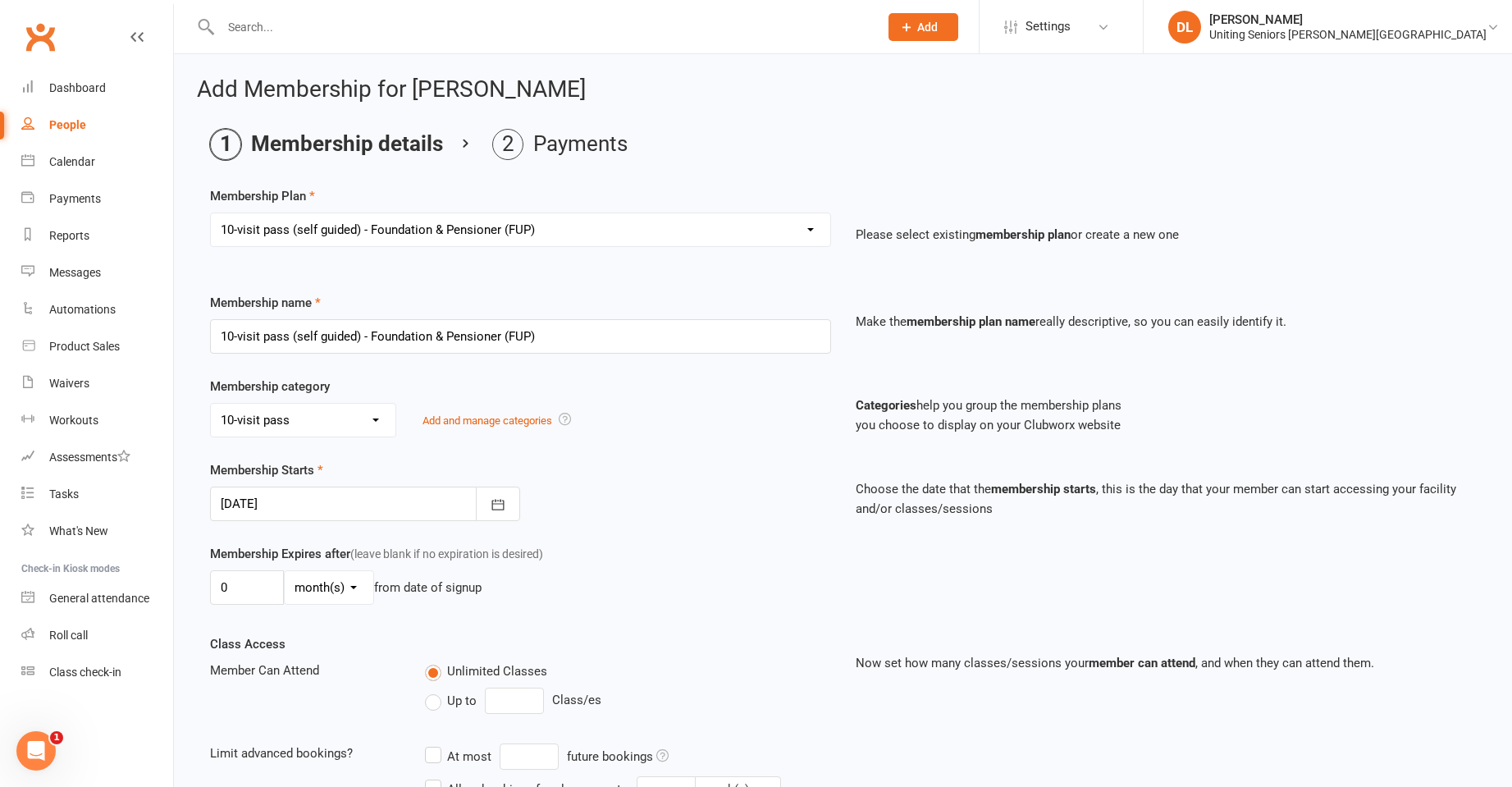
click at [400, 507] on div at bounding box center [365, 504] width 310 height 35
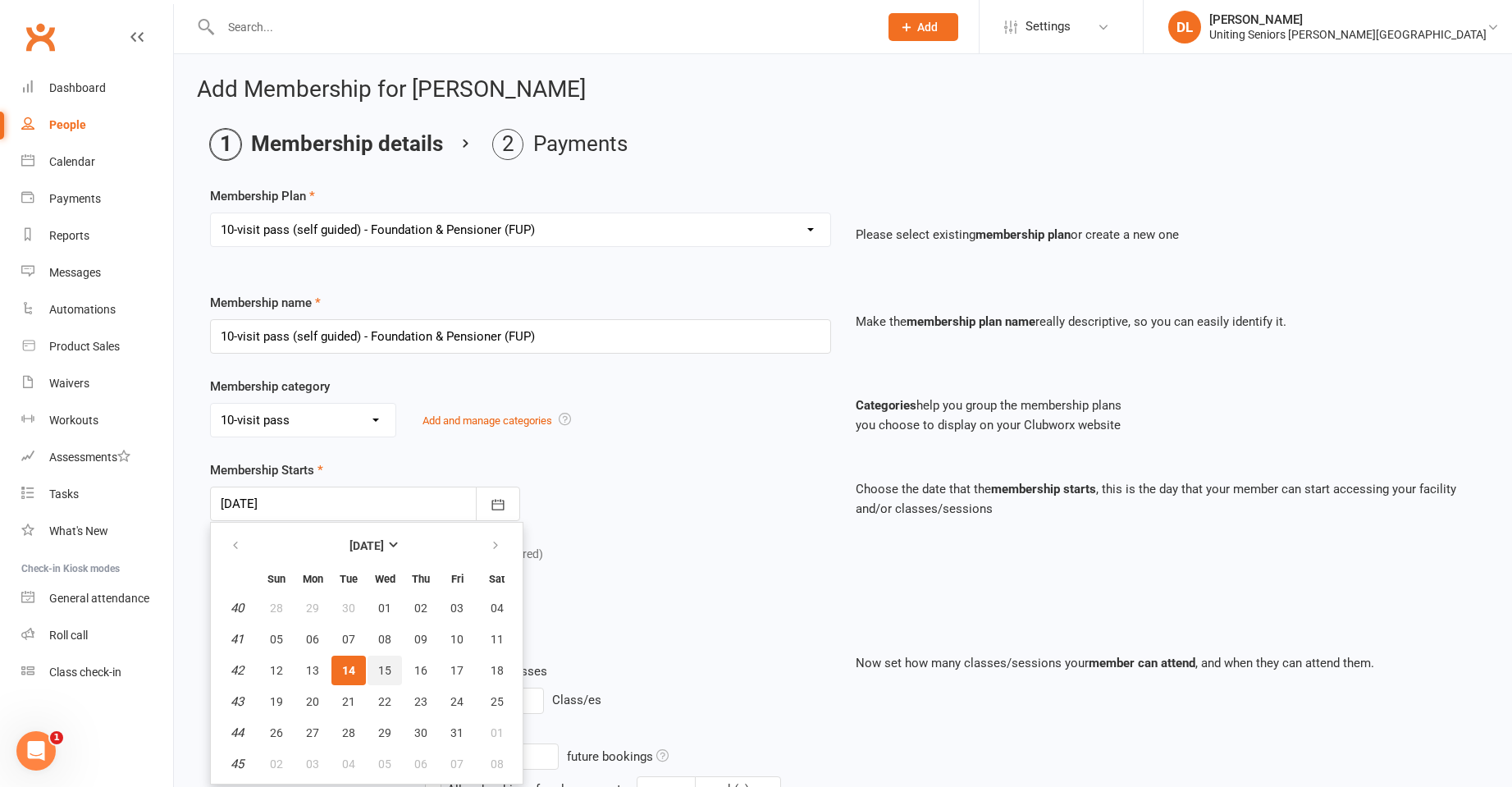
click at [394, 665] on button "15" at bounding box center [385, 671] width 35 height 30
type input "15 Oct 2025"
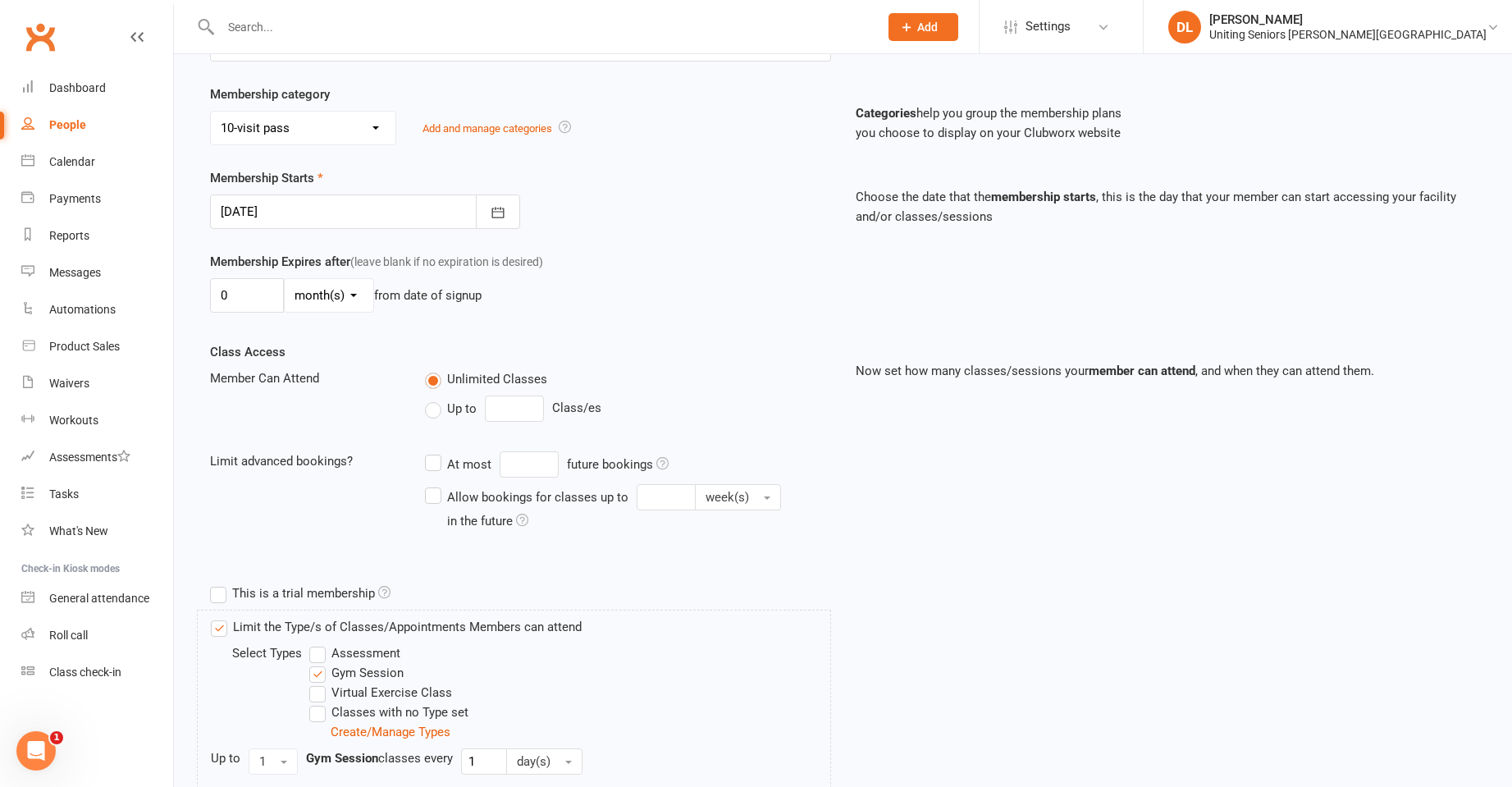
scroll to position [410, 0]
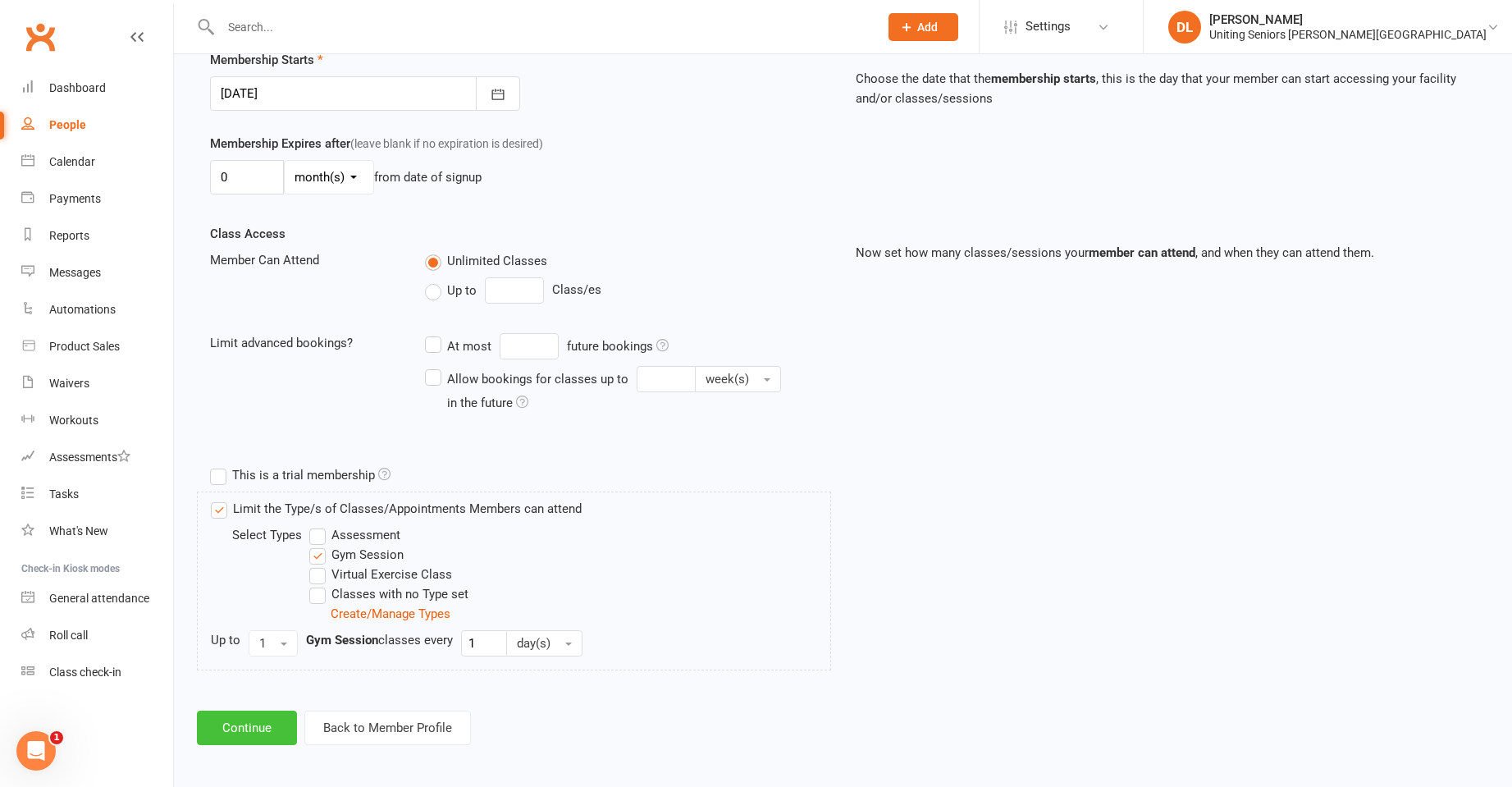
click at [271, 730] on button "Continue" at bounding box center [247, 727] width 100 height 35
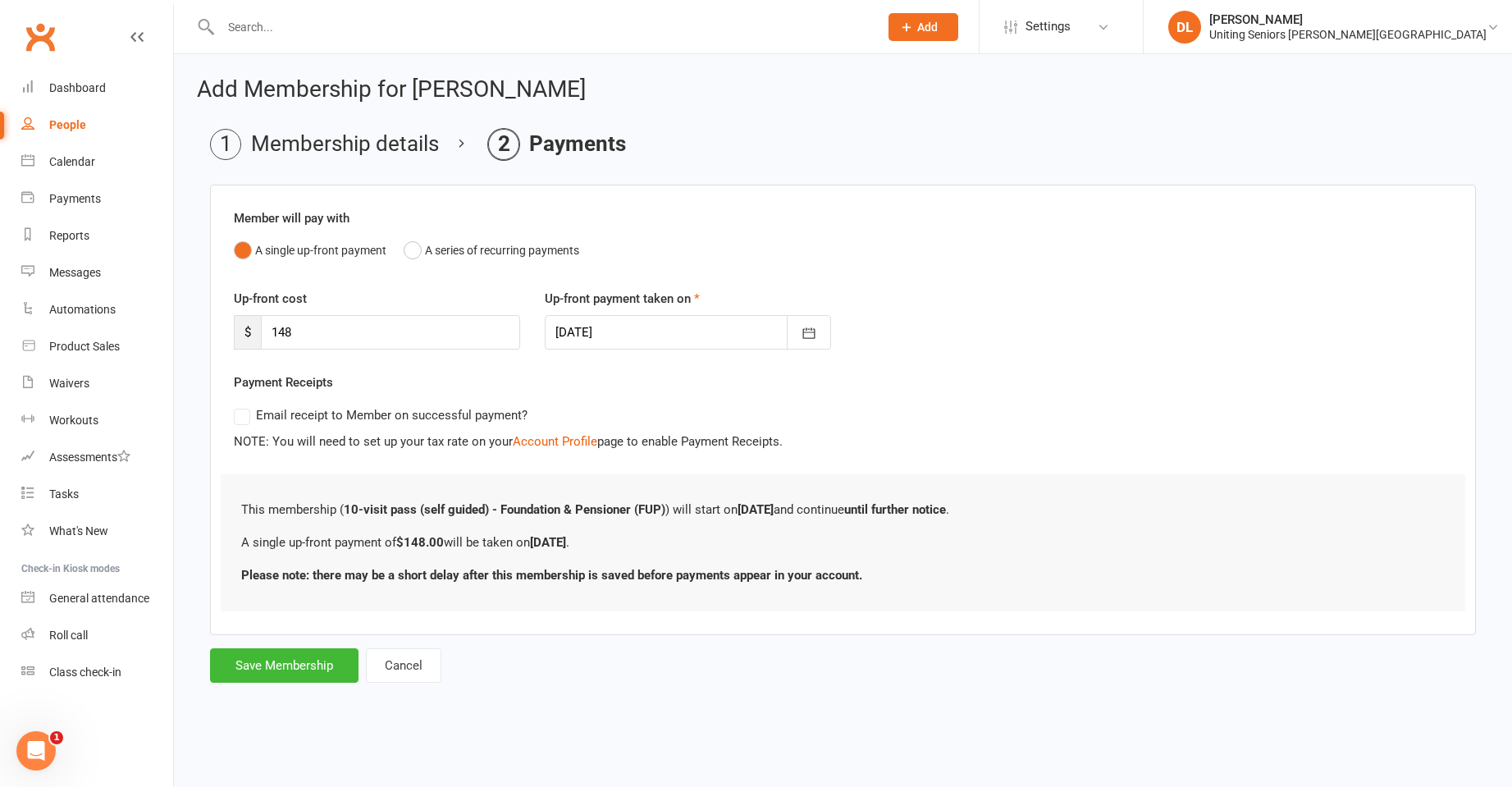
scroll to position [0, 0]
click at [309, 671] on button "Save Membership" at bounding box center [283, 665] width 148 height 35
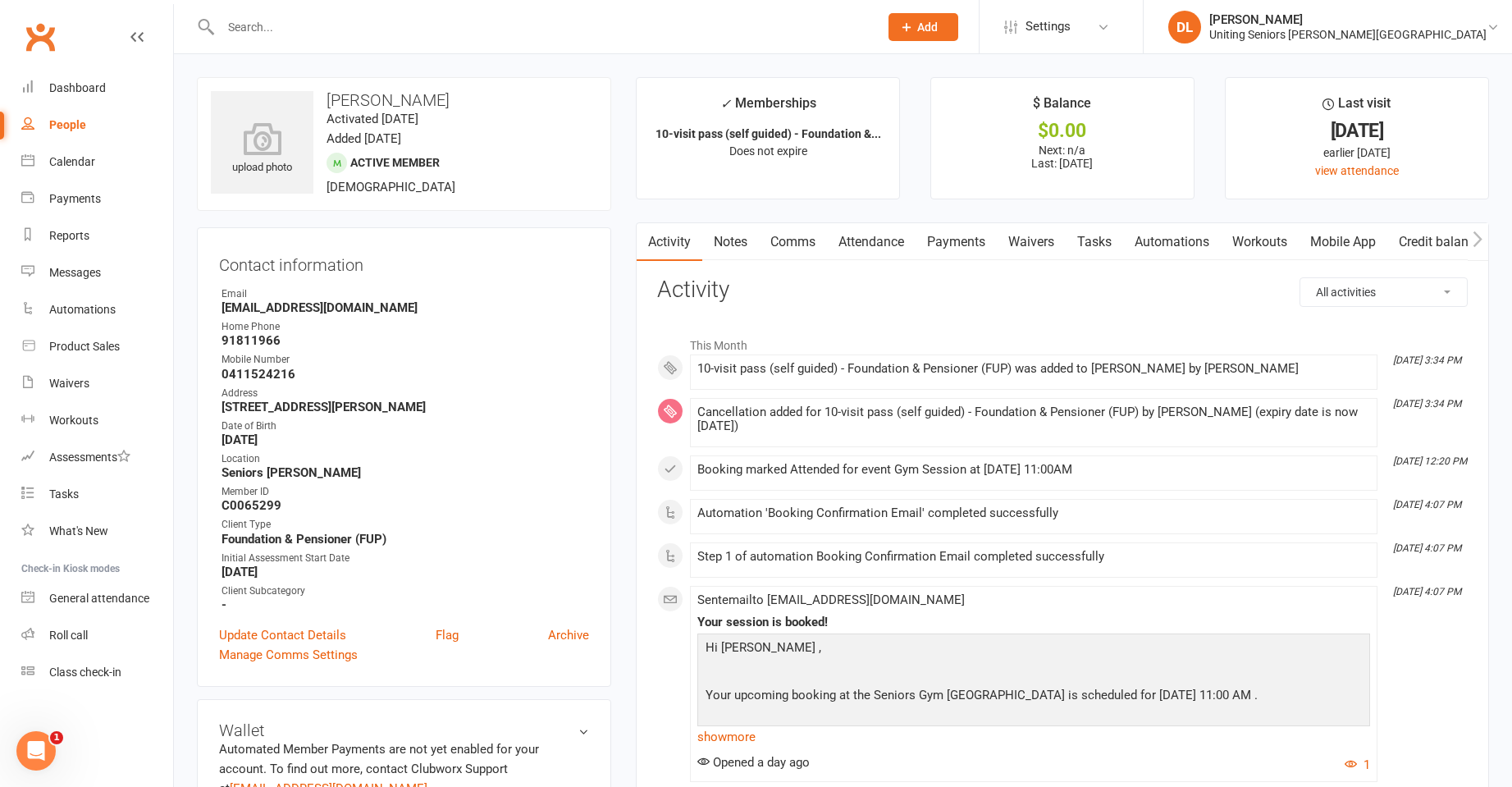
click at [420, 20] on input "text" at bounding box center [541, 27] width 651 height 23
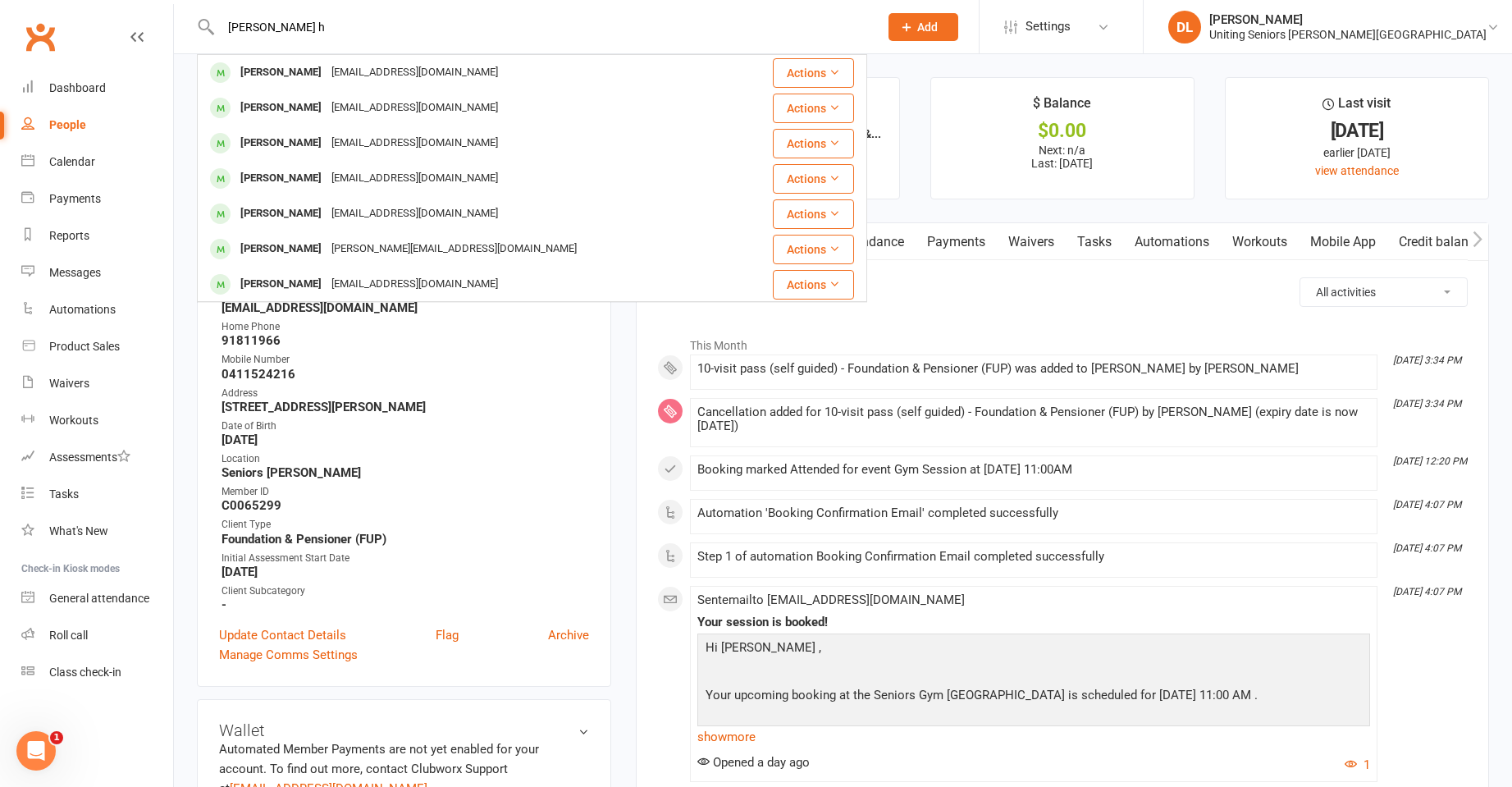
type input "lesley h"
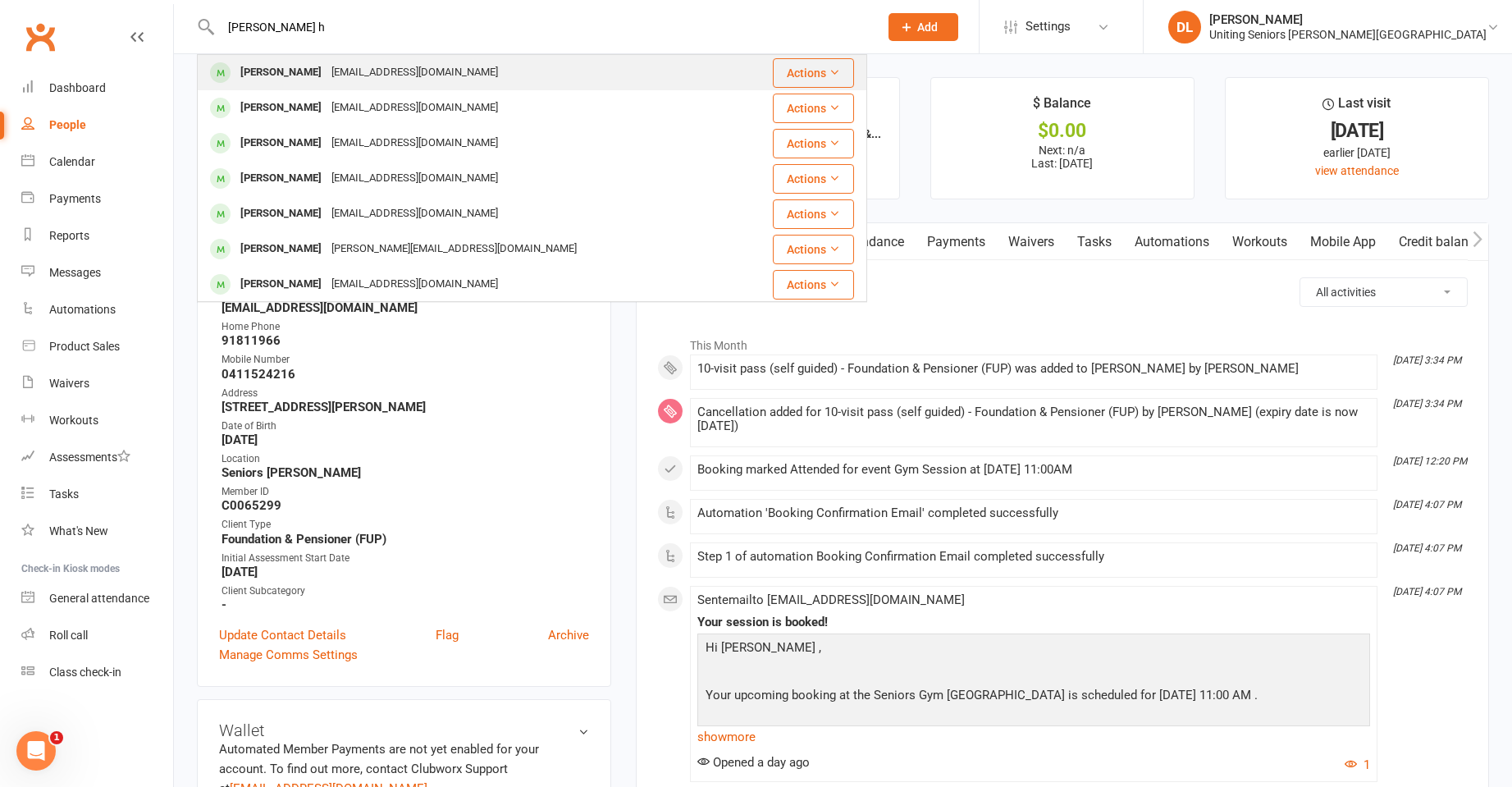
click at [494, 60] on div "Lesley Hughes lesleyhughes@live.com.au" at bounding box center [467, 73] width 538 height 34
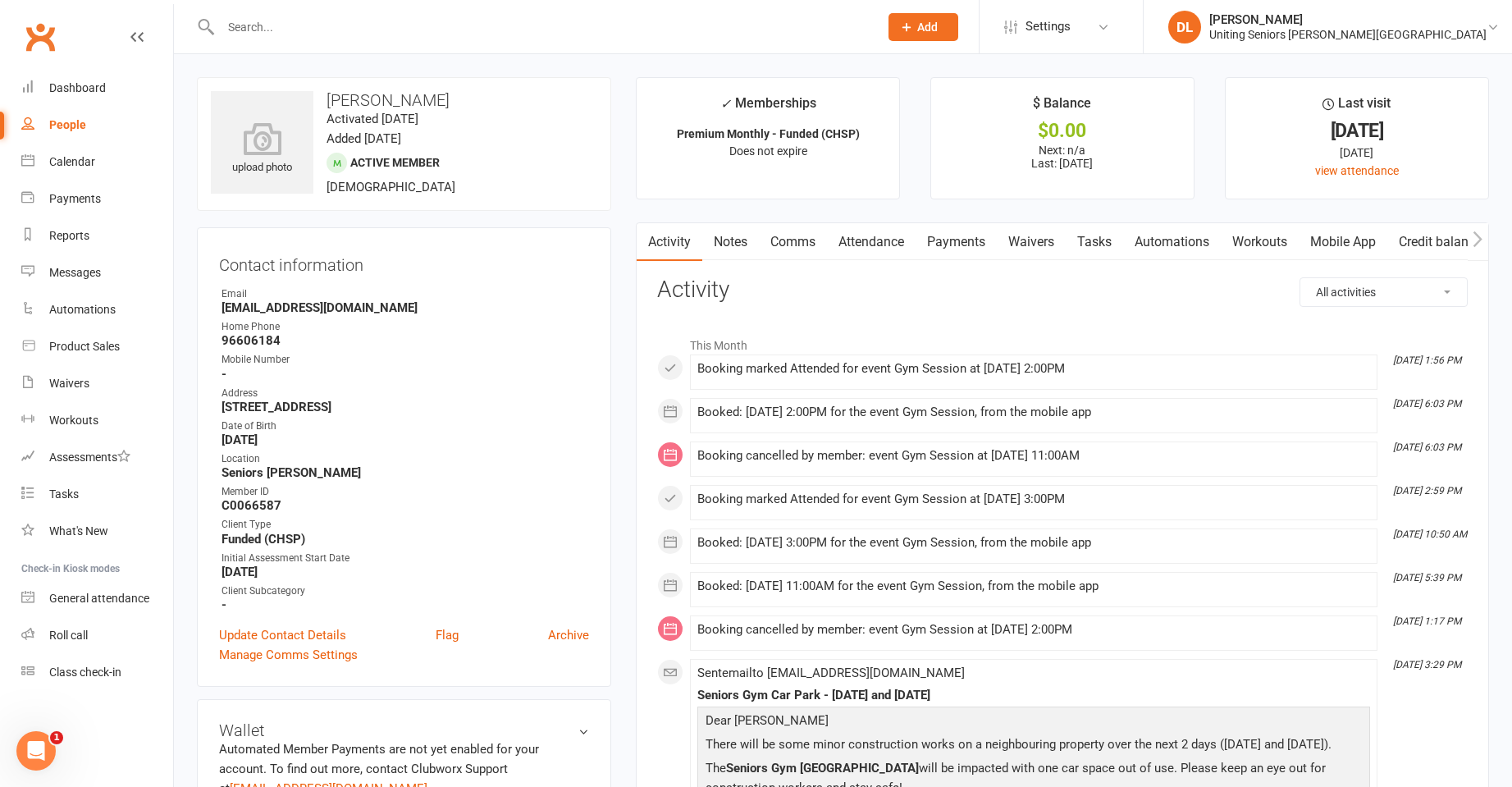
click at [862, 251] on link "Attendance" at bounding box center [871, 242] width 88 height 38
